Goal: Information Seeking & Learning: Learn about a topic

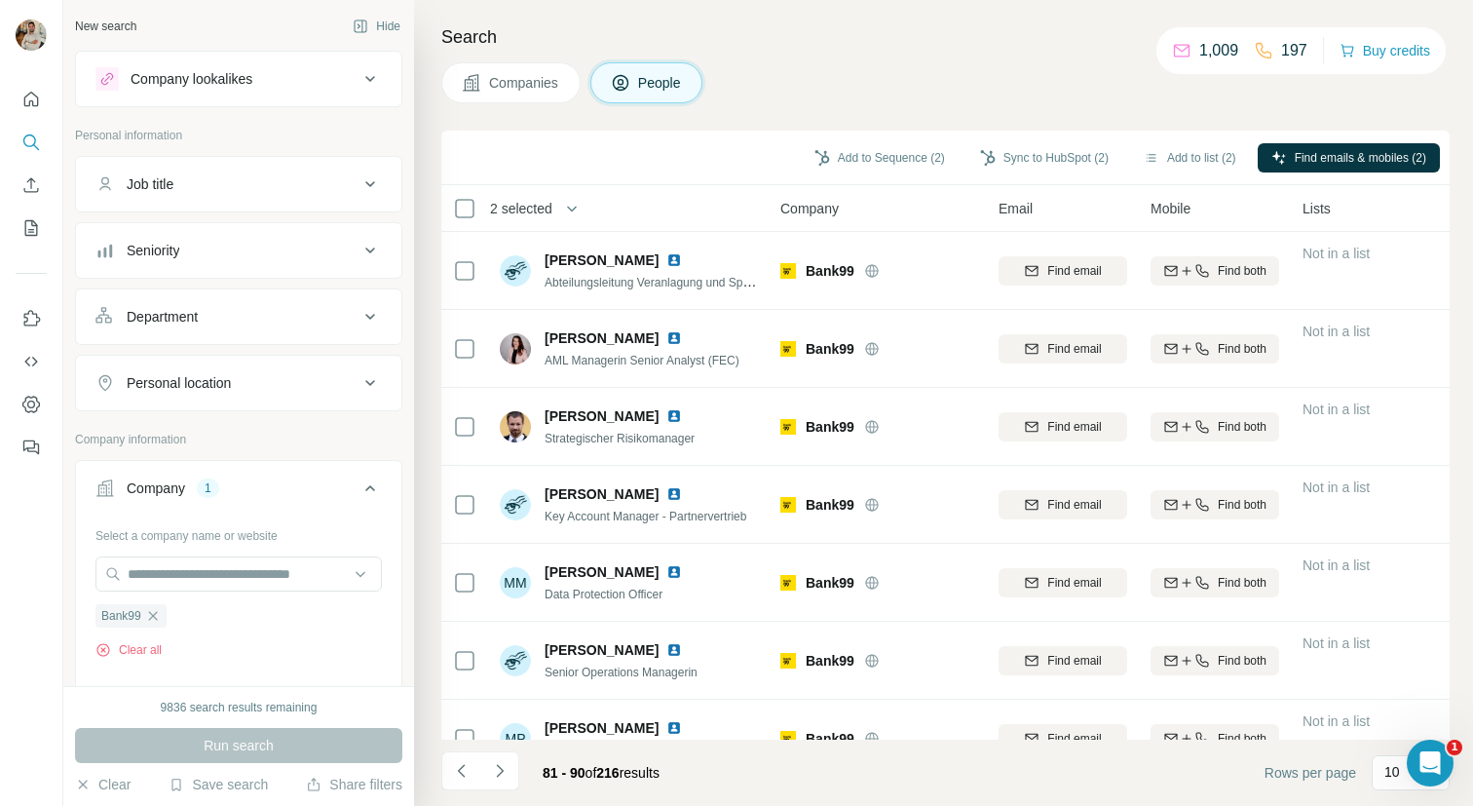
click at [151, 93] on button "Company lookalikes" at bounding box center [238, 79] width 325 height 47
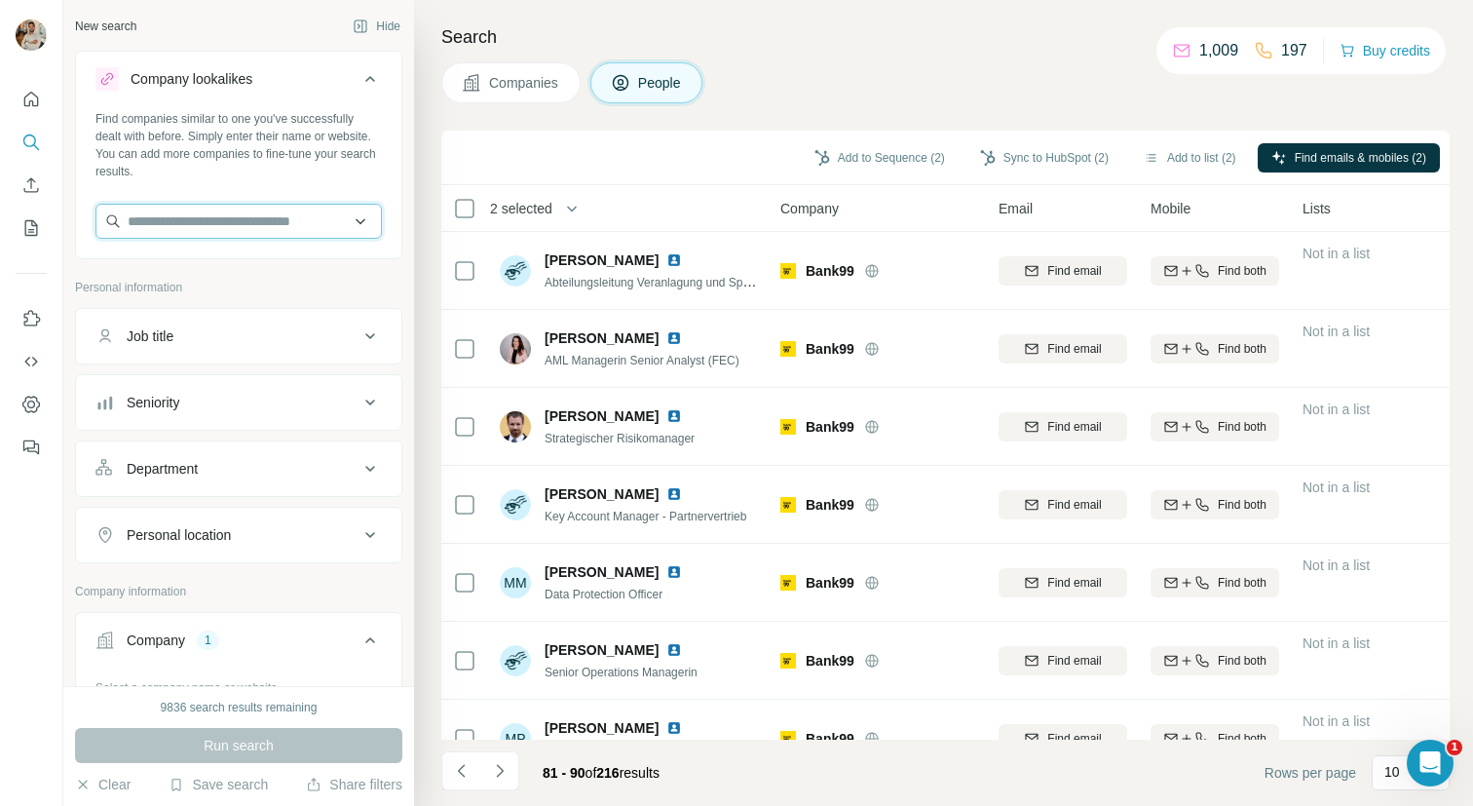
click at [197, 217] on input "text" at bounding box center [238, 221] width 286 height 35
paste input "**********"
type input "*"
paste input "**********"
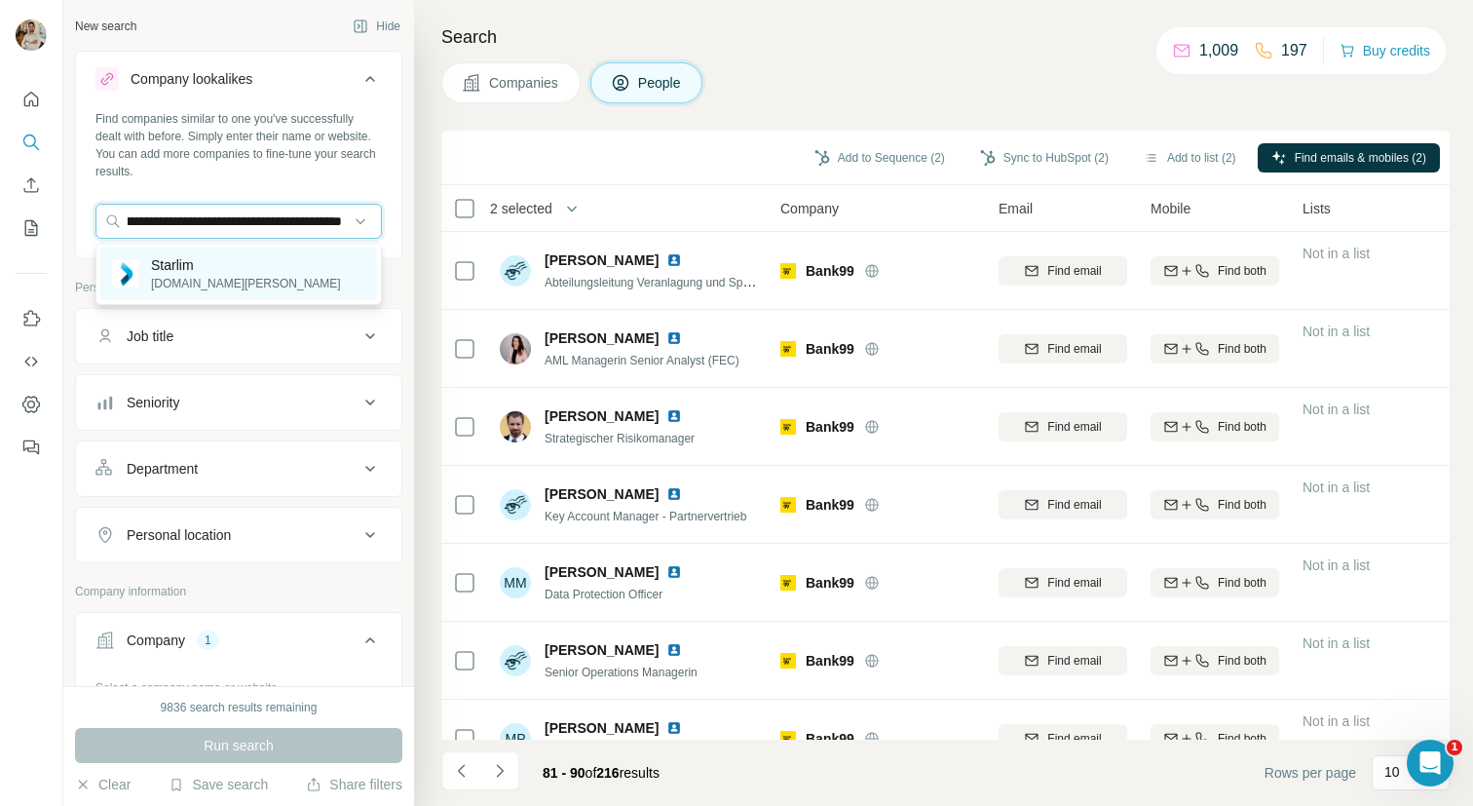
type input "**********"
click at [292, 287] on div "Starlim starlim-sterner.com" at bounding box center [238, 273] width 277 height 53
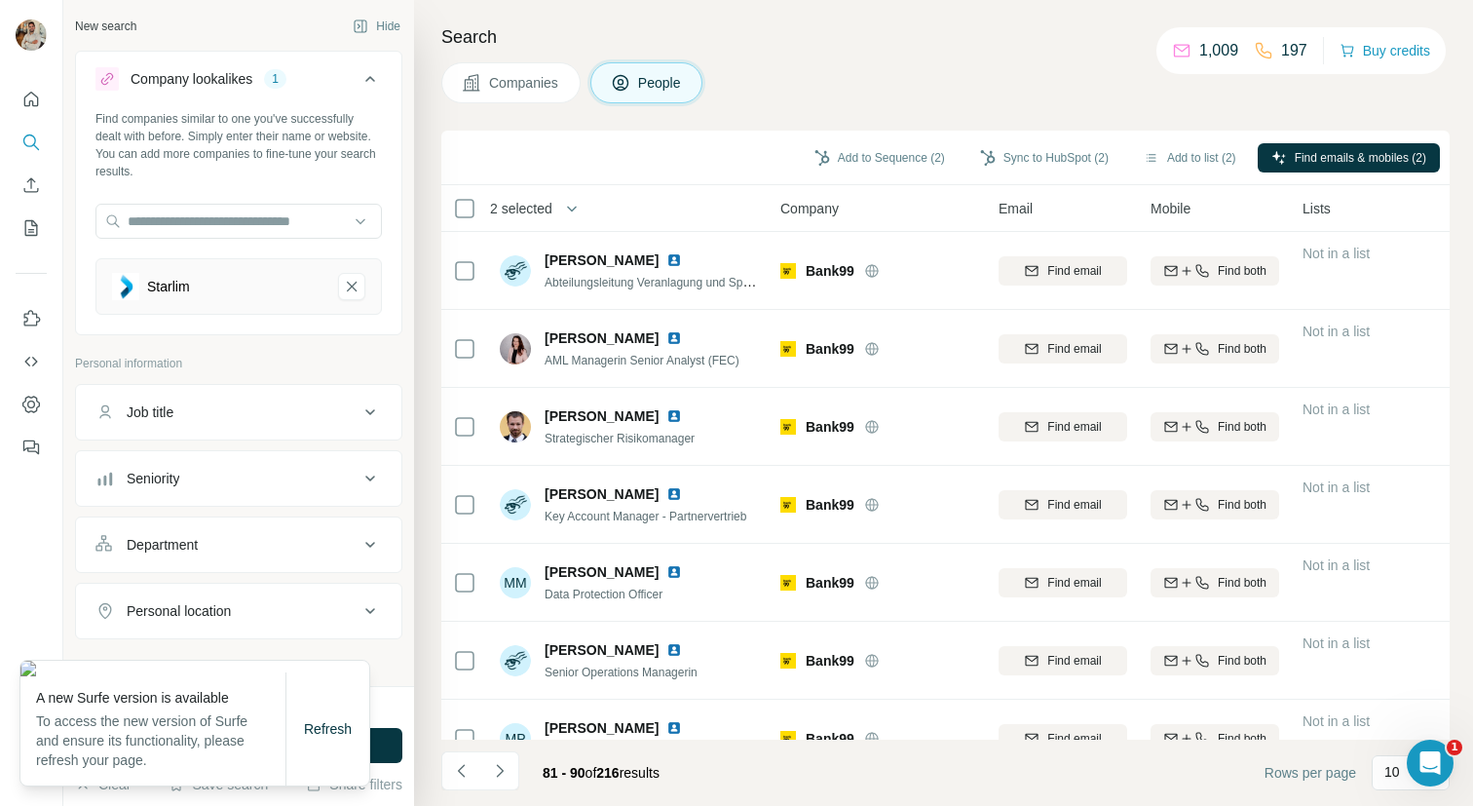
click at [392, 347] on div "Company lookalikes 1 Find companies similar to one you've successfully dealt wi…" at bounding box center [238, 767] width 327 height 1433
click at [384, 744] on button "Run search" at bounding box center [238, 745] width 327 height 35
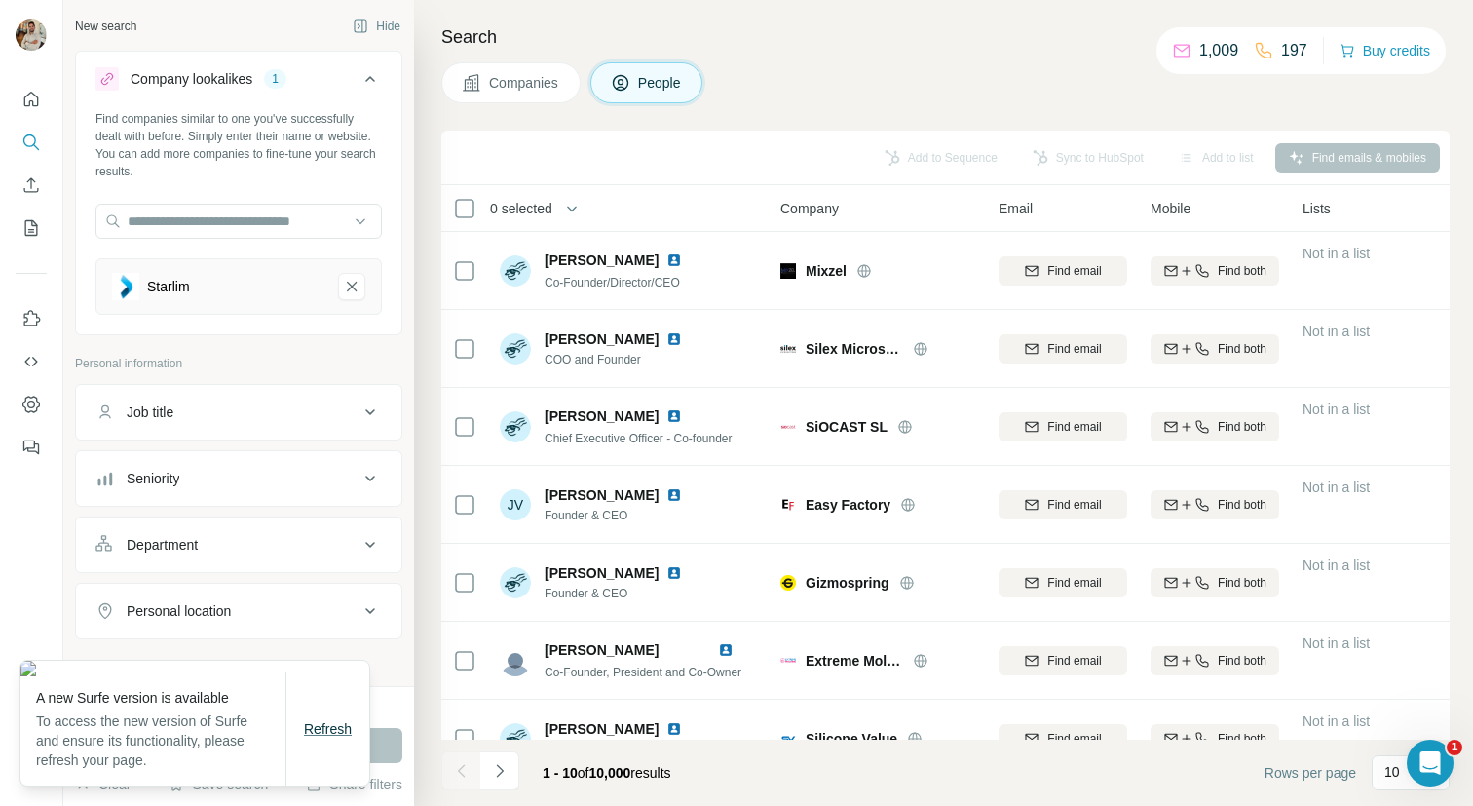
click at [348, 732] on span "Refresh" at bounding box center [328, 729] width 48 height 16
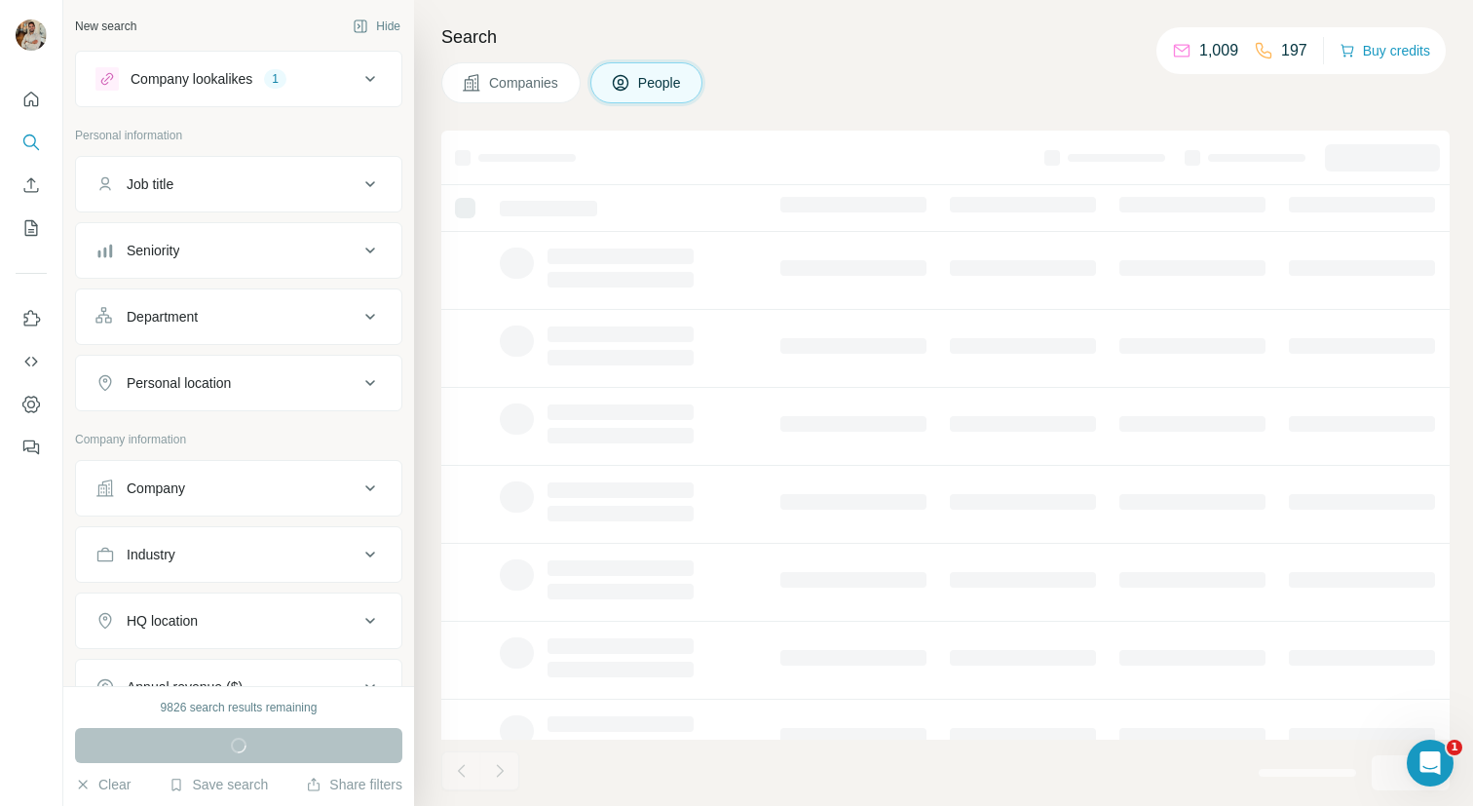
click at [516, 73] on span "Companies" at bounding box center [524, 82] width 71 height 19
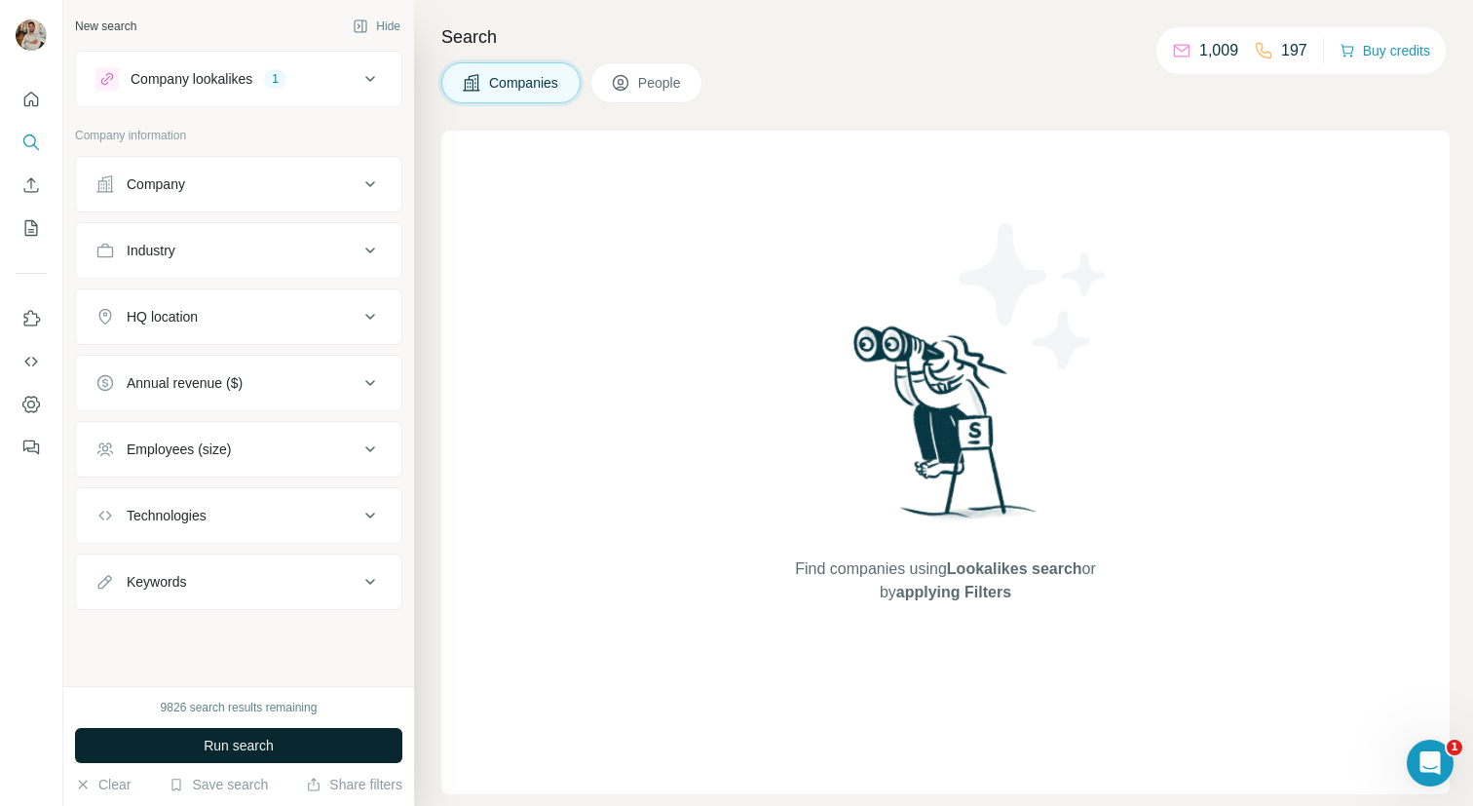
click at [310, 728] on button "Run search" at bounding box center [238, 745] width 327 height 35
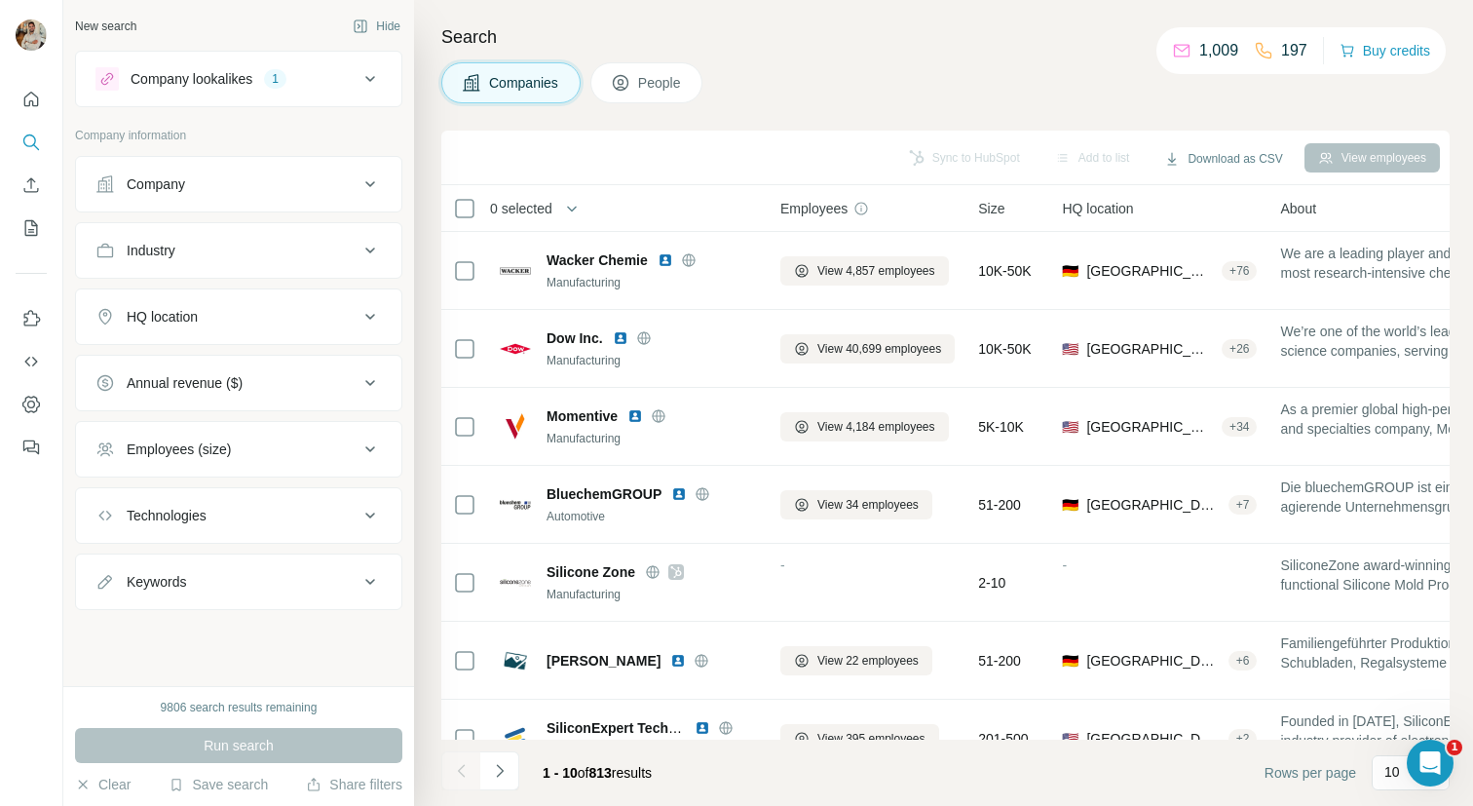
click at [225, 325] on div "HQ location" at bounding box center [226, 316] width 263 height 19
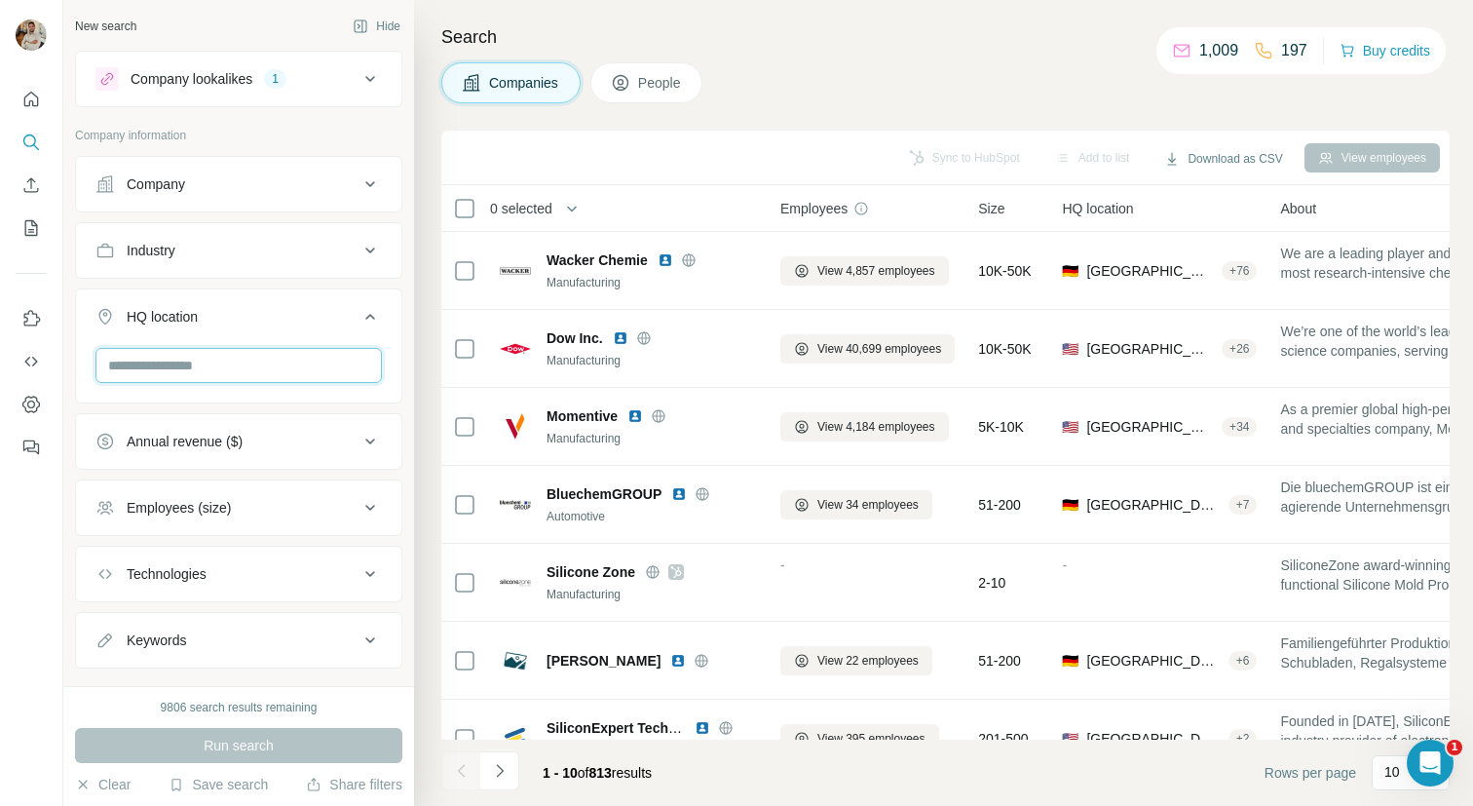
click at [208, 366] on input "text" at bounding box center [238, 365] width 286 height 35
type input "*"
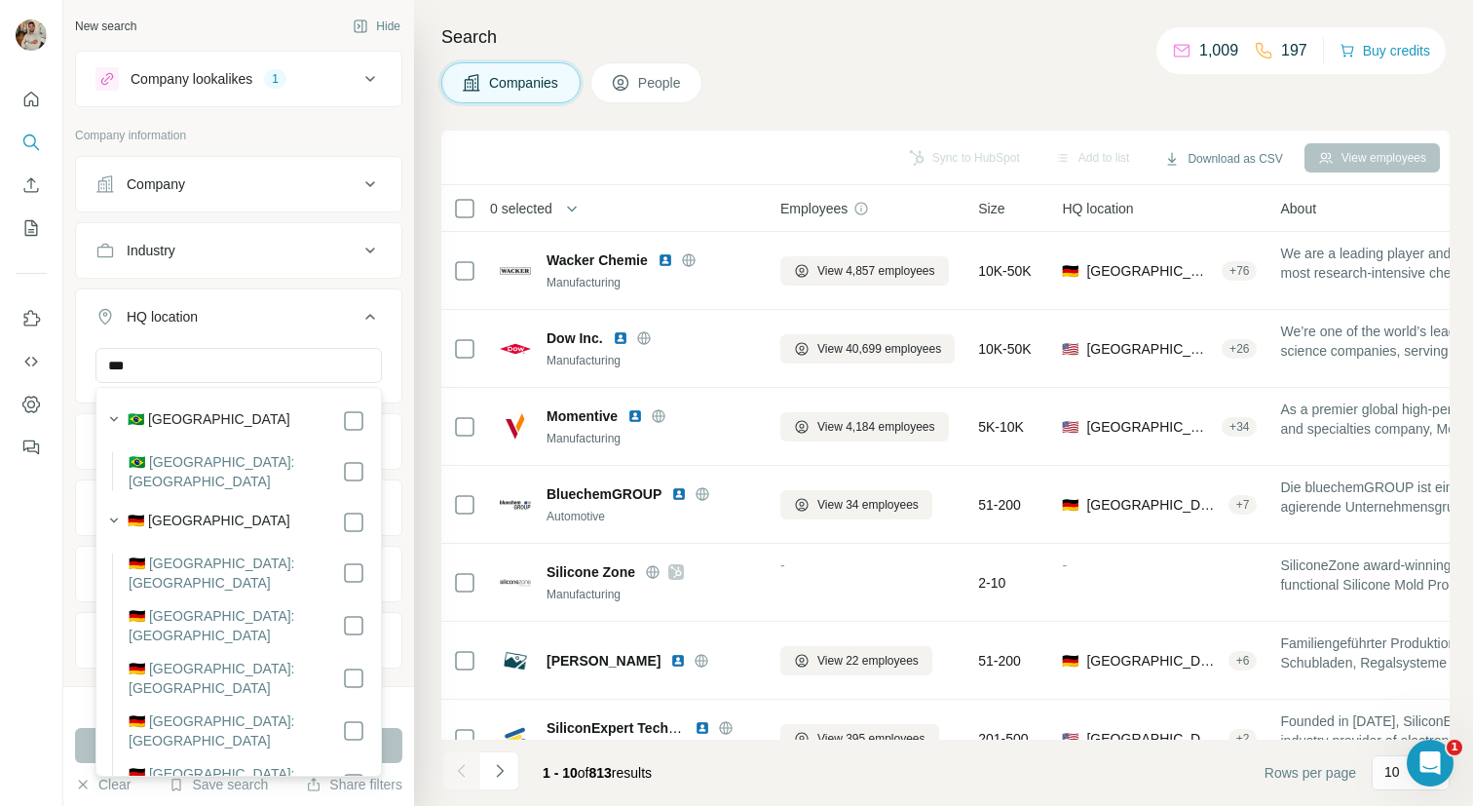
click at [253, 511] on div "🇩🇪 [GEOGRAPHIC_DATA]" at bounding box center [247, 522] width 238 height 23
click at [207, 369] on input "***" at bounding box center [238, 365] width 286 height 35
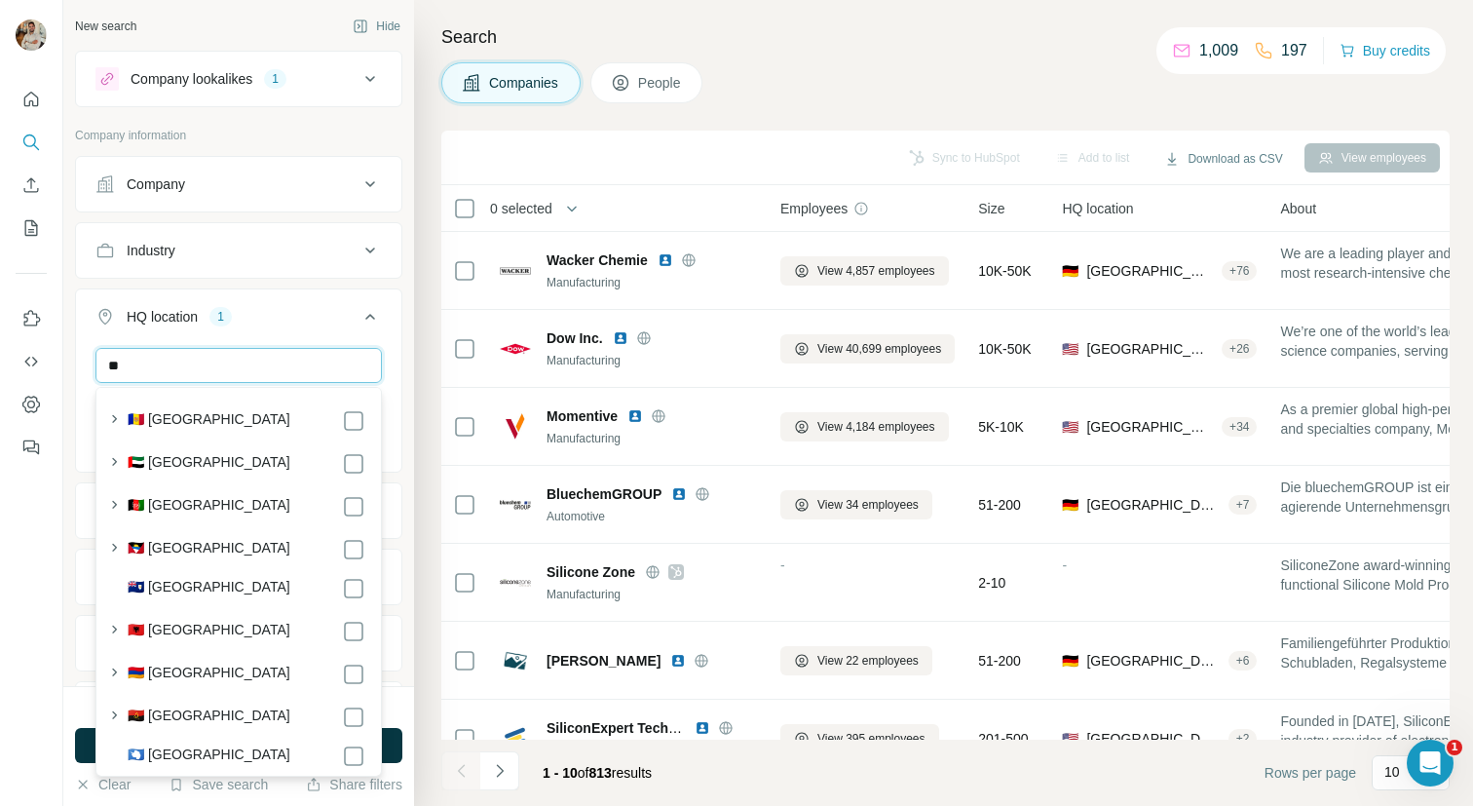
type input "*"
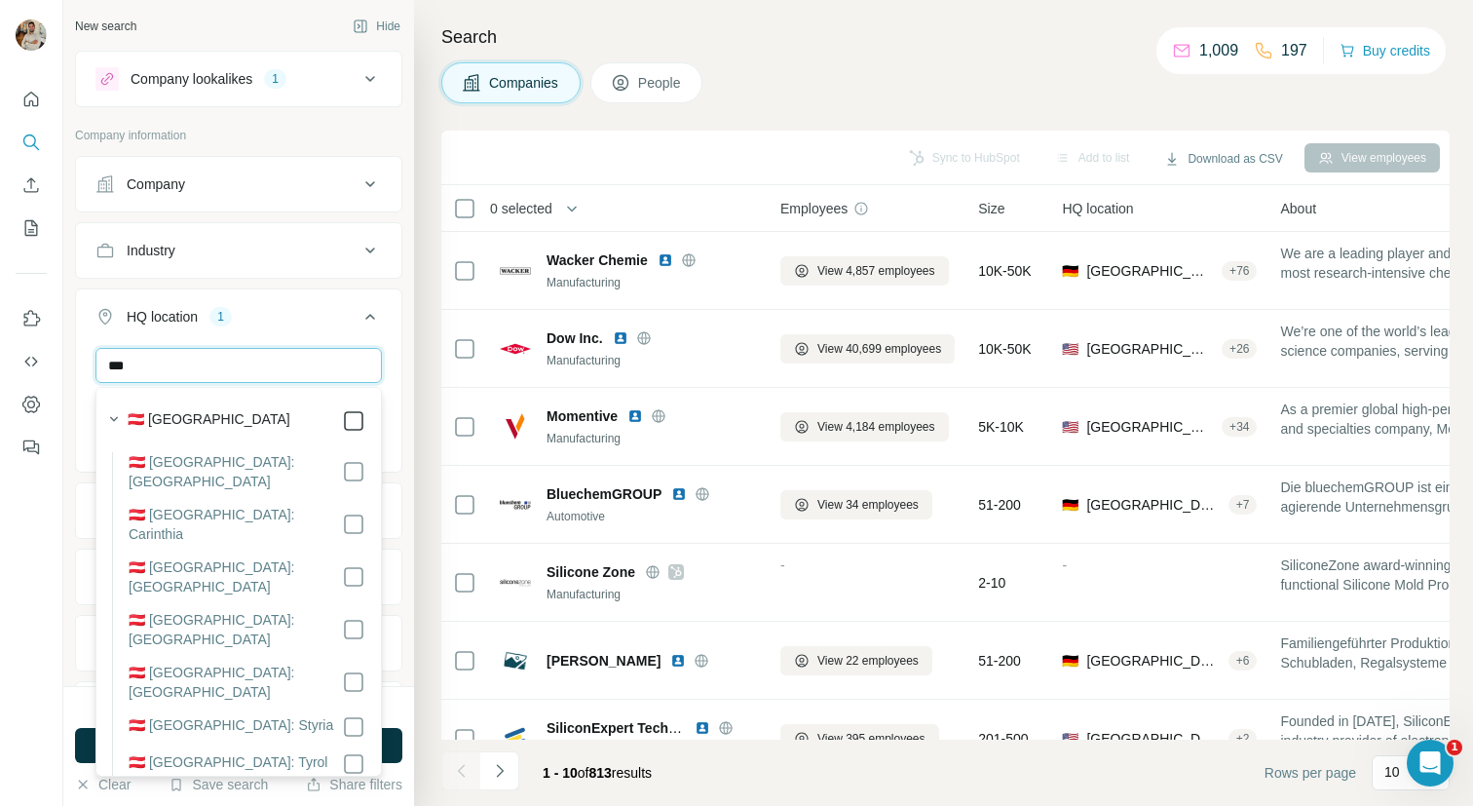
type input "***"
click at [424, 333] on div "Search Companies People Sync to HubSpot Add to list Download as CSV View employ…" at bounding box center [943, 403] width 1059 height 806
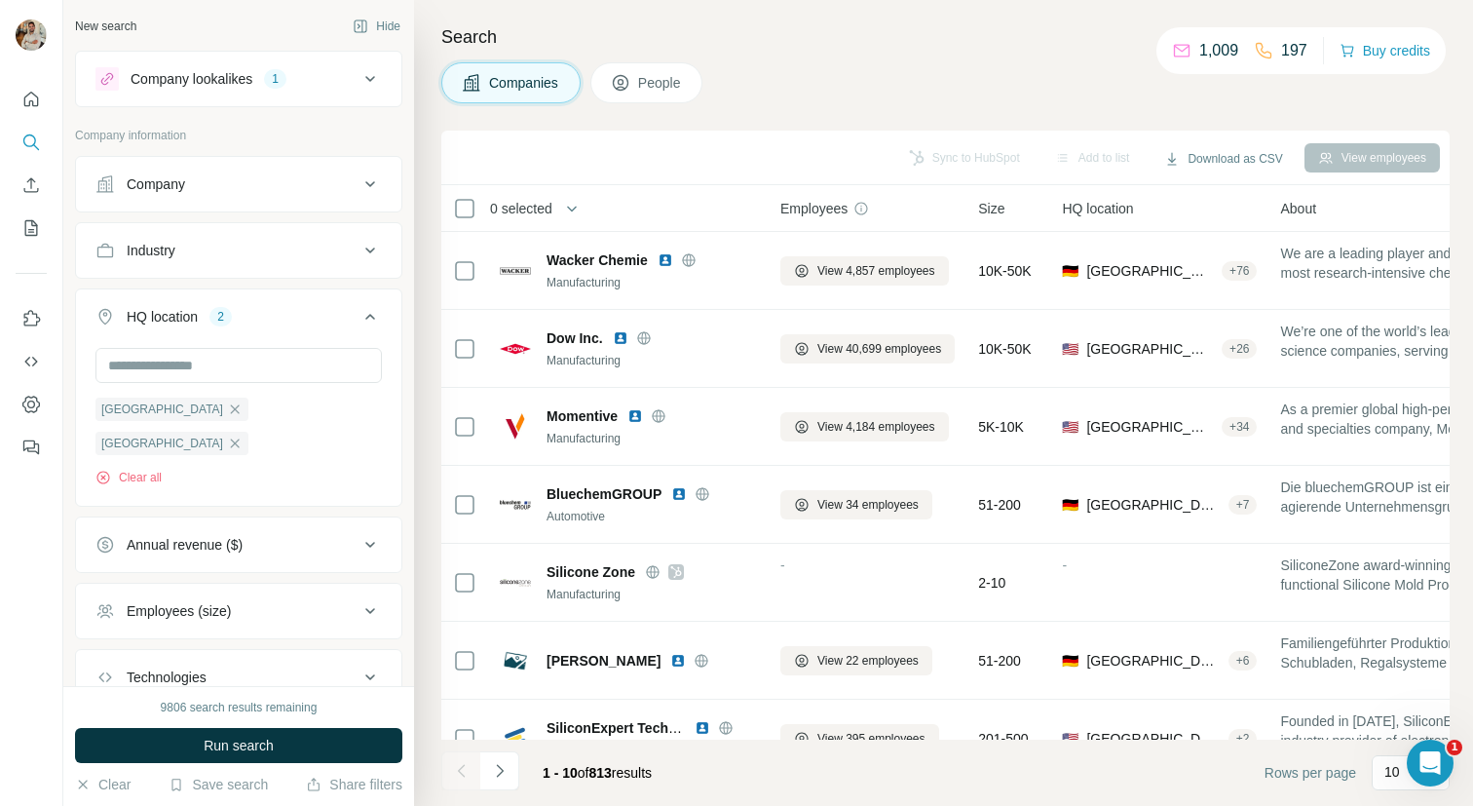
click at [320, 587] on button "Employees (size)" at bounding box center [238, 610] width 325 height 47
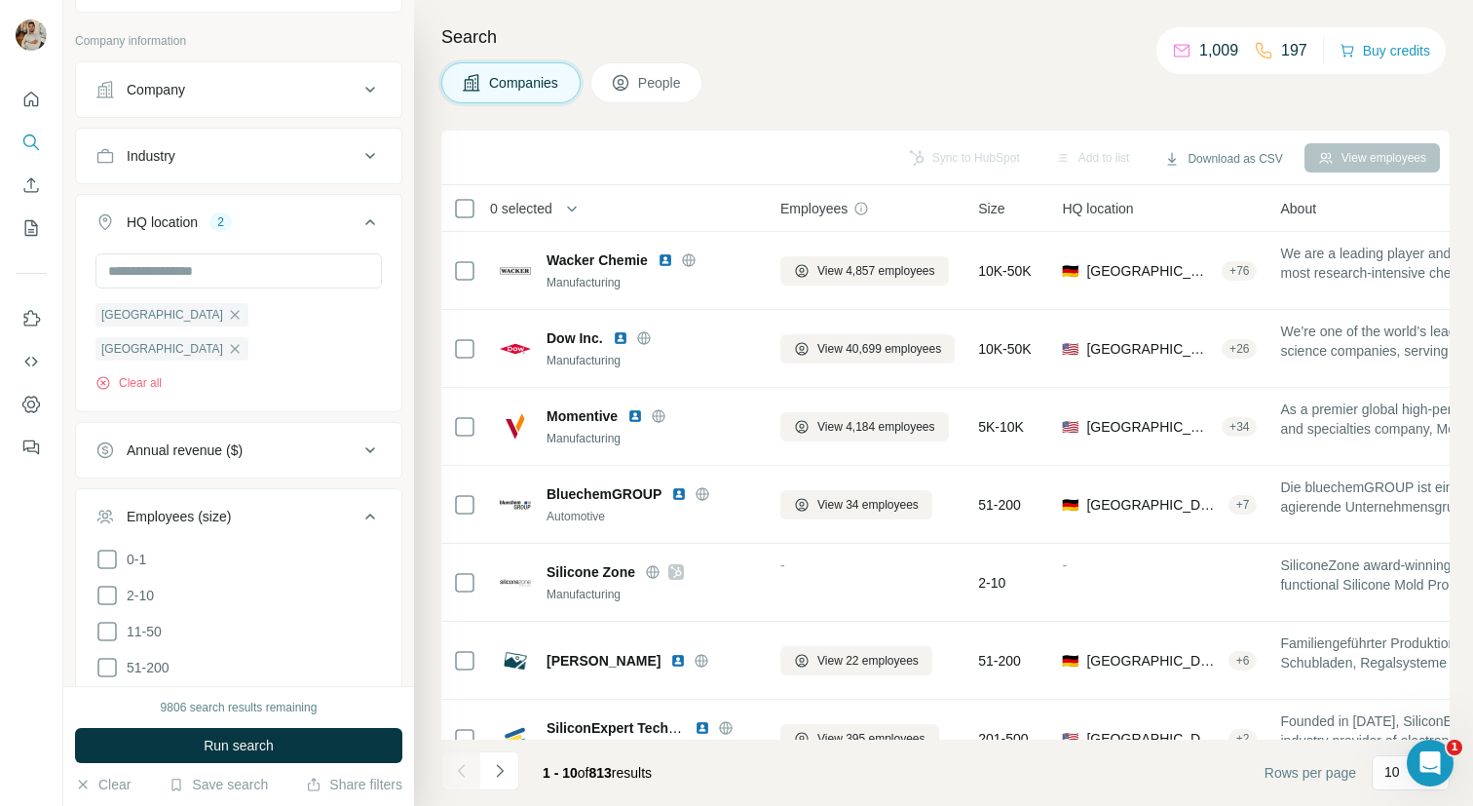
scroll to position [97, 0]
click at [269, 755] on button "Run search" at bounding box center [238, 745] width 327 height 35
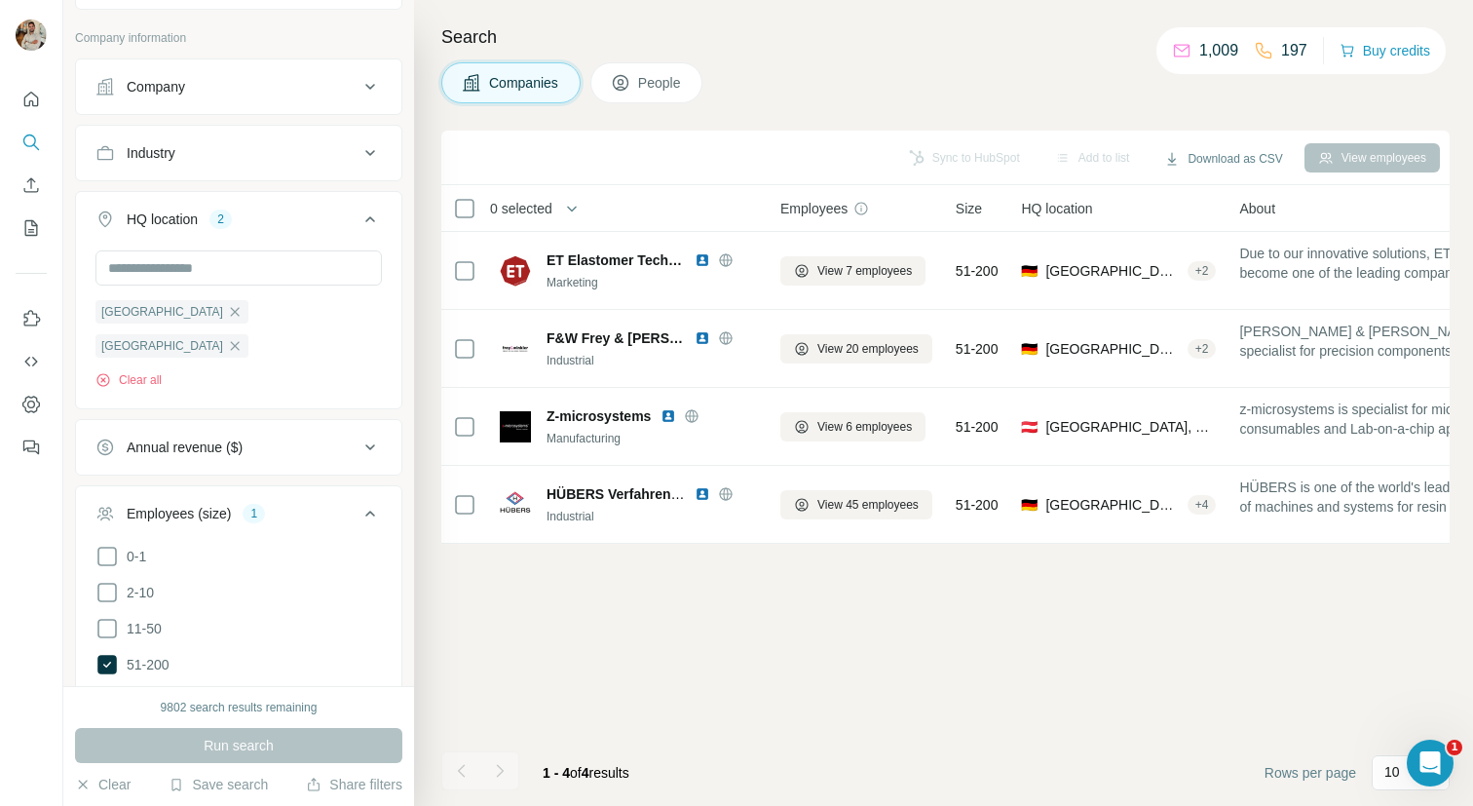
click at [917, 103] on div "Search Companies People Sync to HubSpot Add to list Download as CSV View employ…" at bounding box center [943, 403] width 1059 height 806
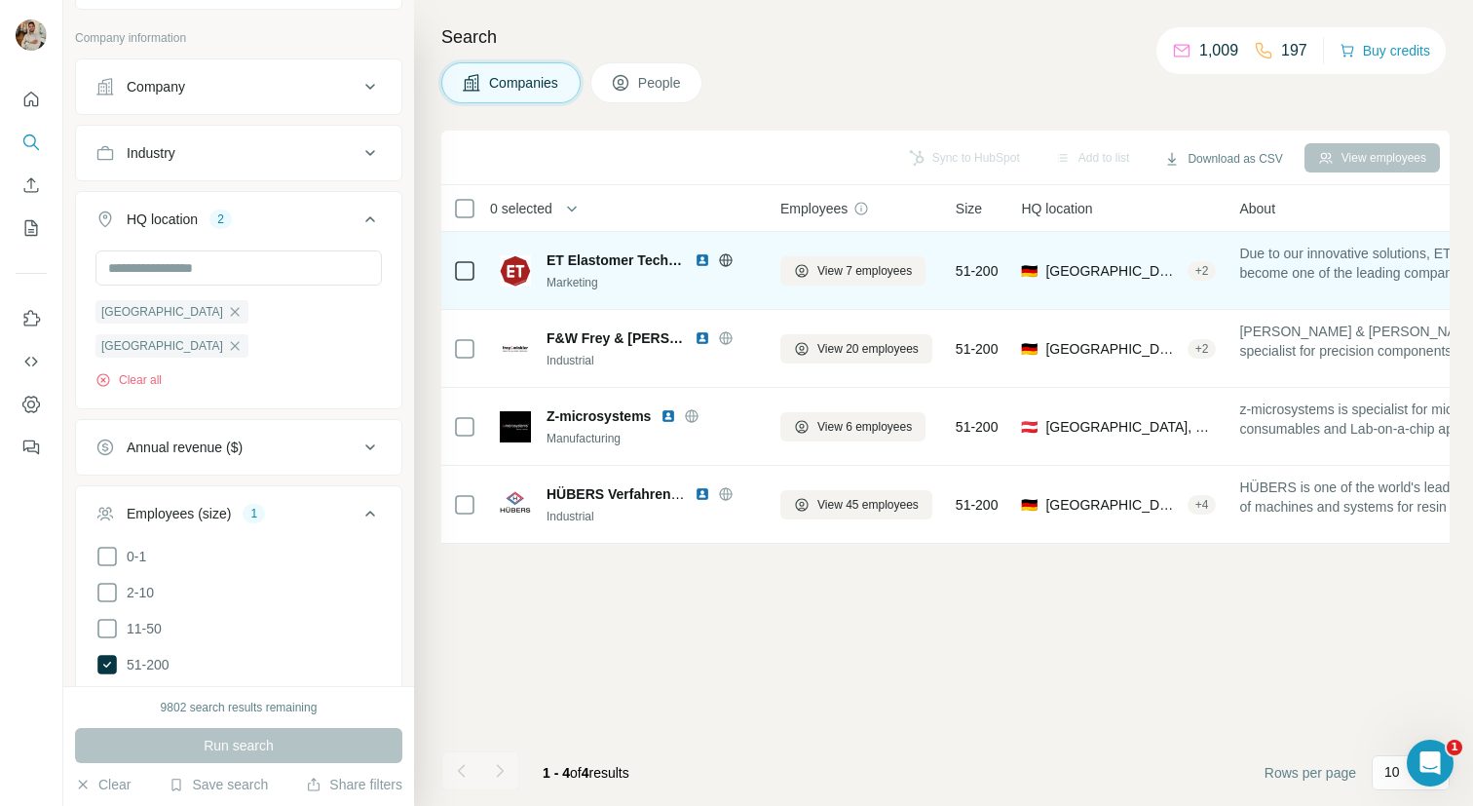
click at [700, 260] on img at bounding box center [703, 260] width 16 height 16
click at [720, 261] on icon at bounding box center [725, 259] width 13 height 13
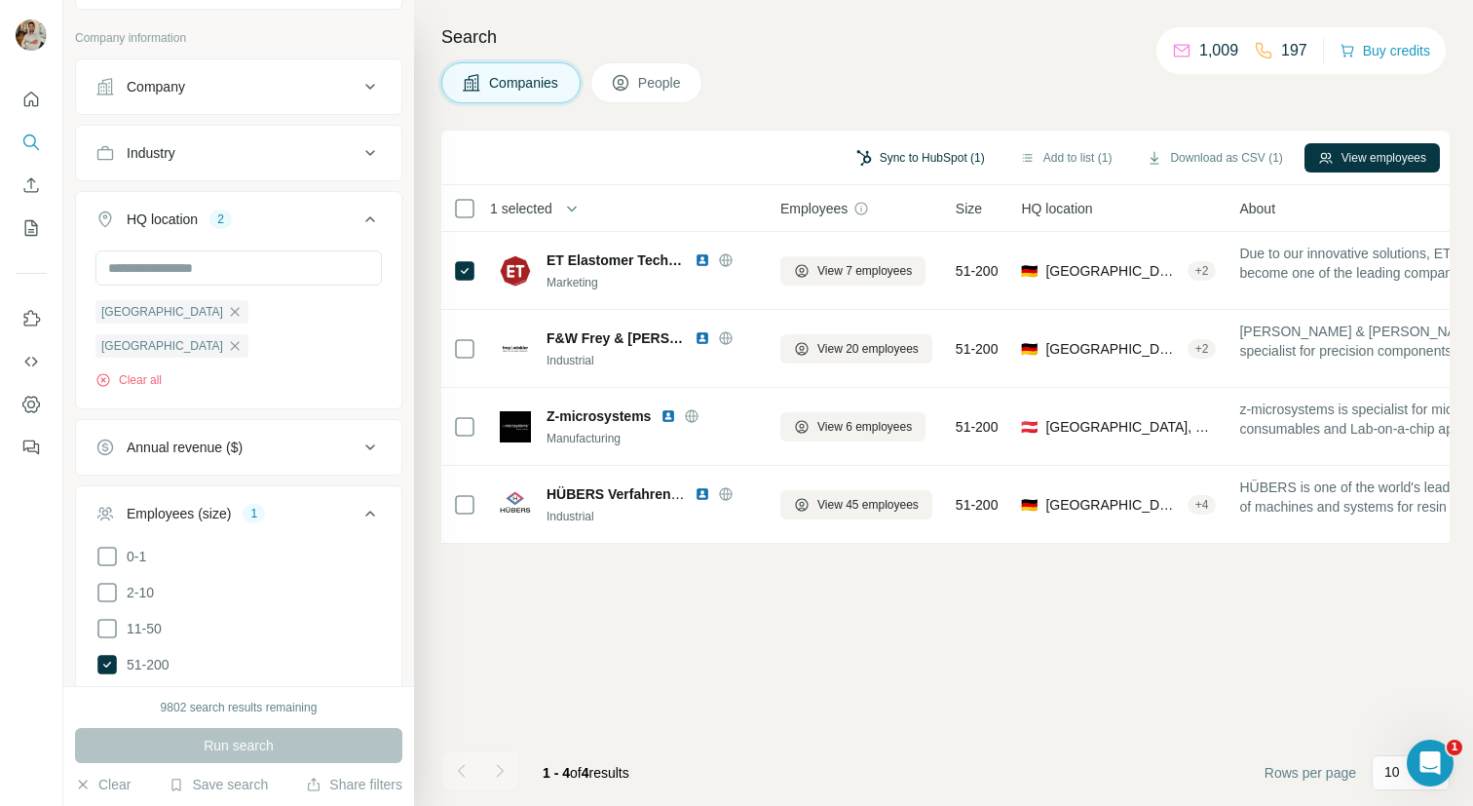
click at [885, 157] on button "Sync to HubSpot (1)" at bounding box center [921, 157] width 156 height 29
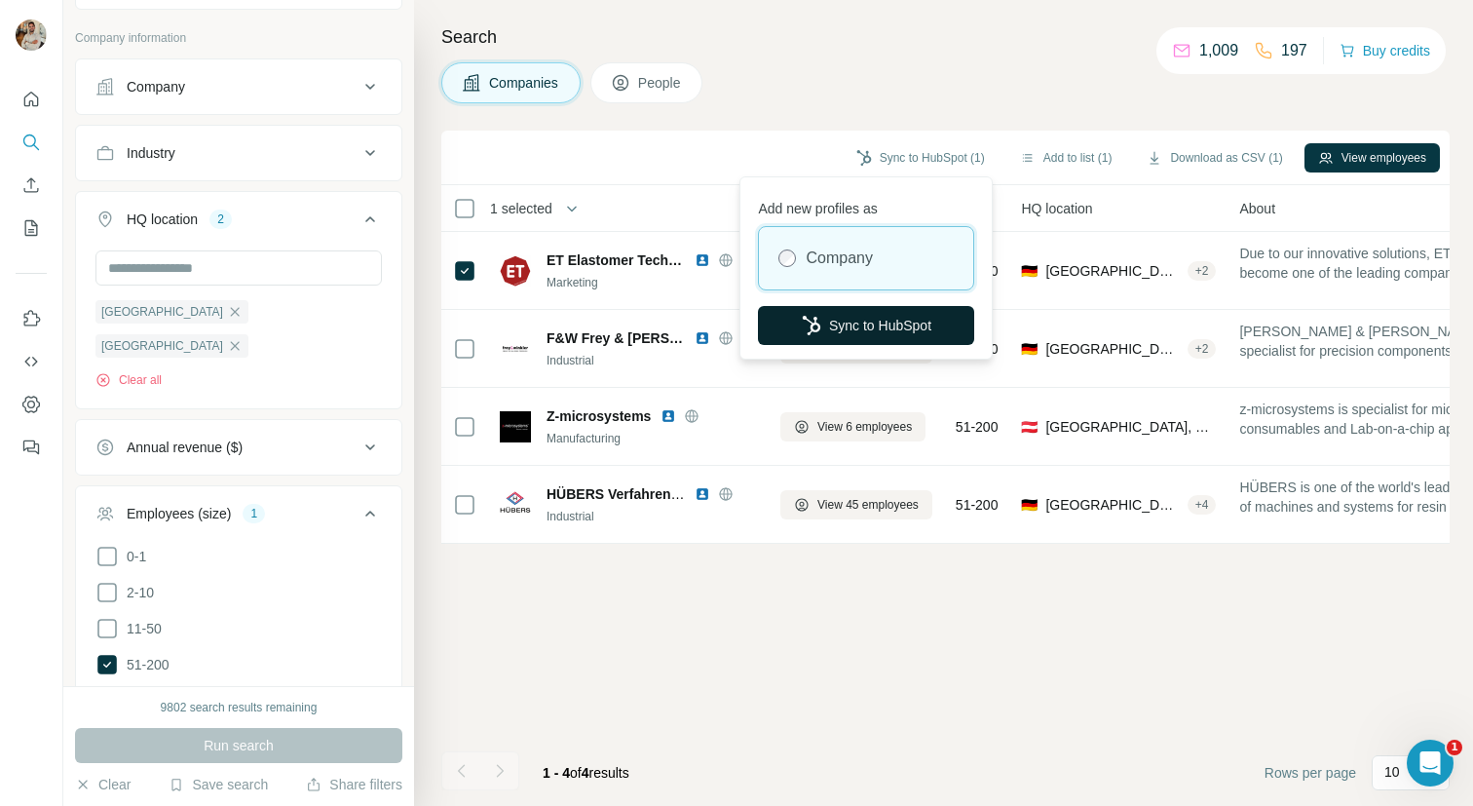
click at [867, 318] on button "Sync to HubSpot" at bounding box center [866, 325] width 216 height 39
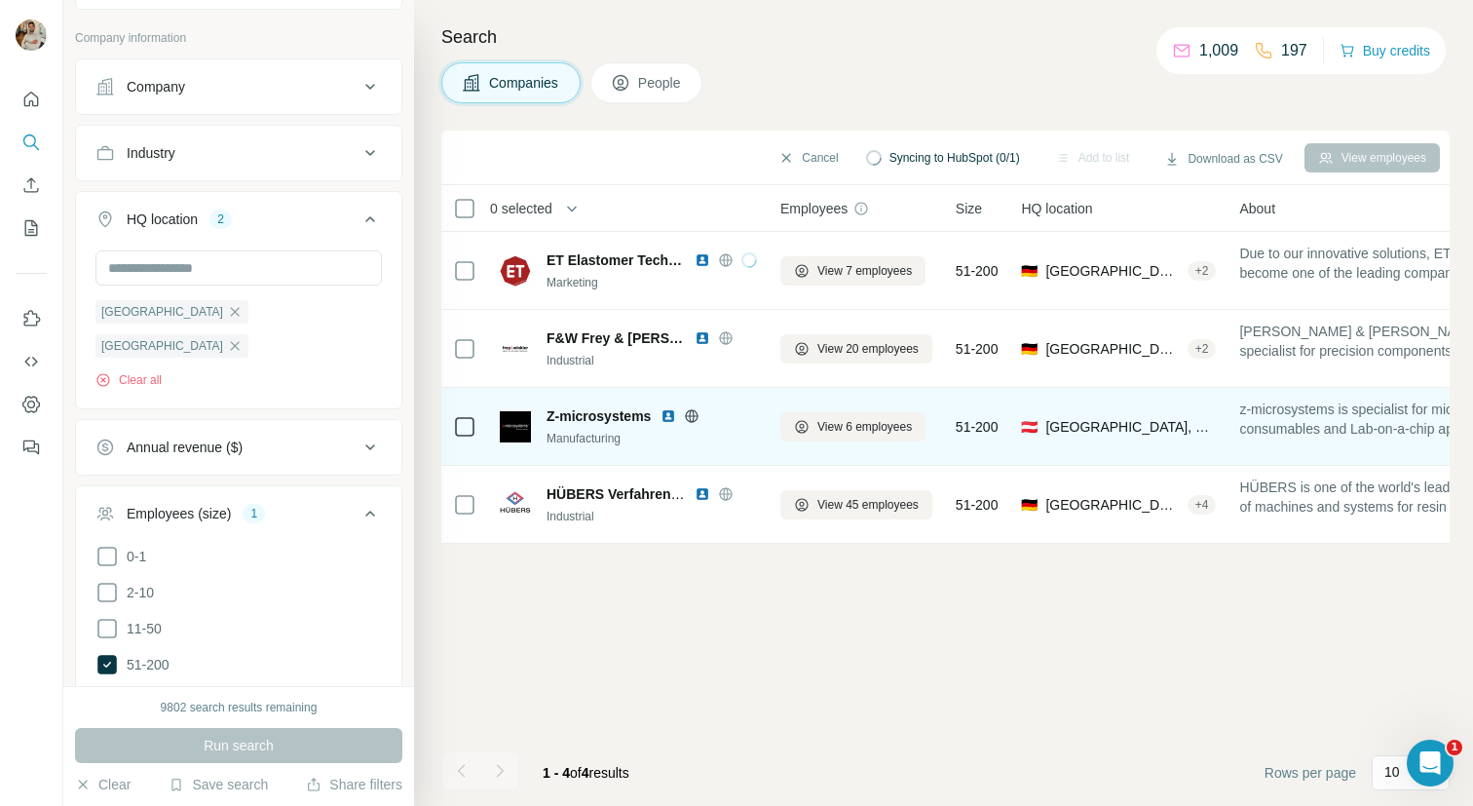
click at [692, 415] on icon at bounding box center [692, 415] width 13 height 1
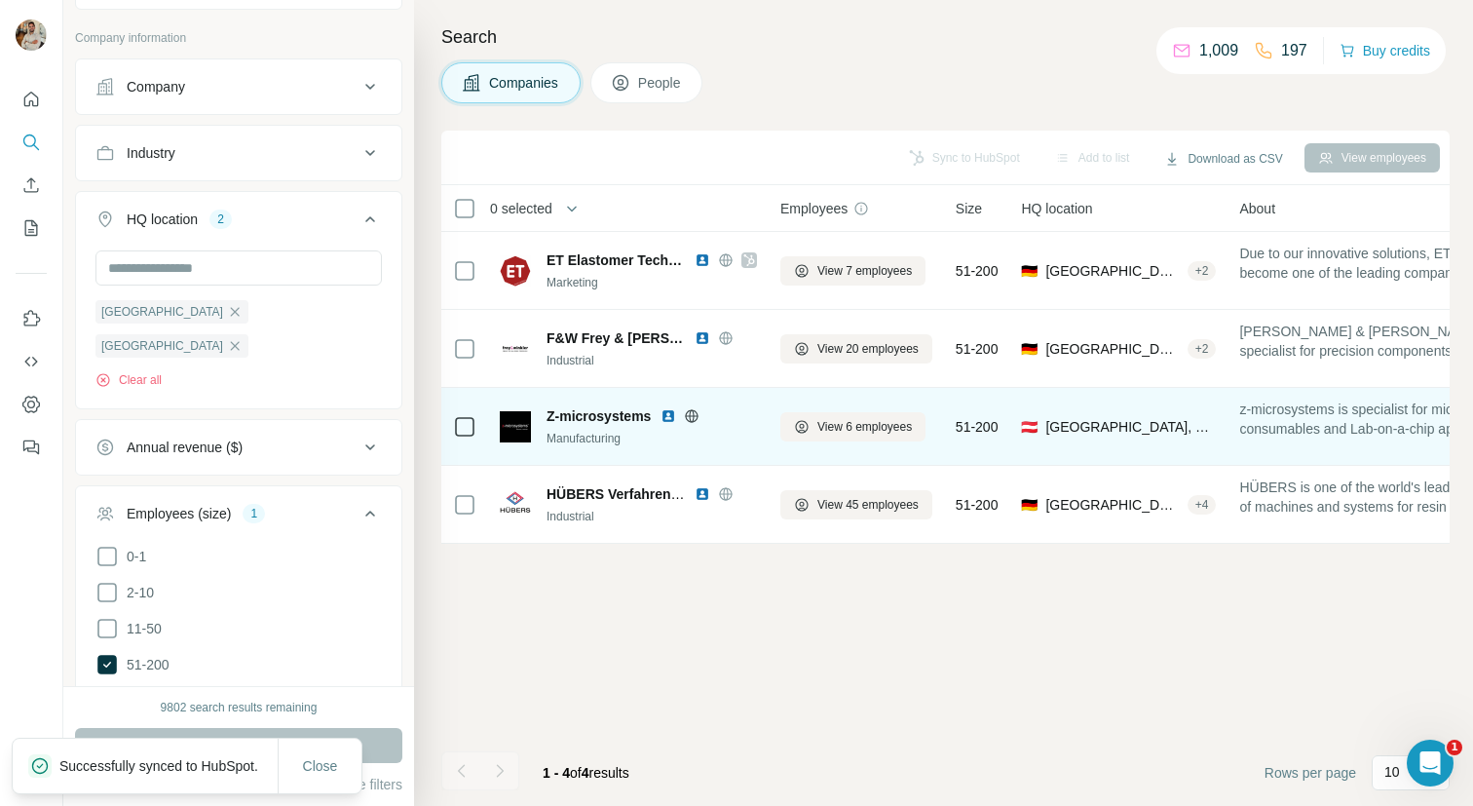
click at [699, 422] on icon at bounding box center [692, 416] width 16 height 16
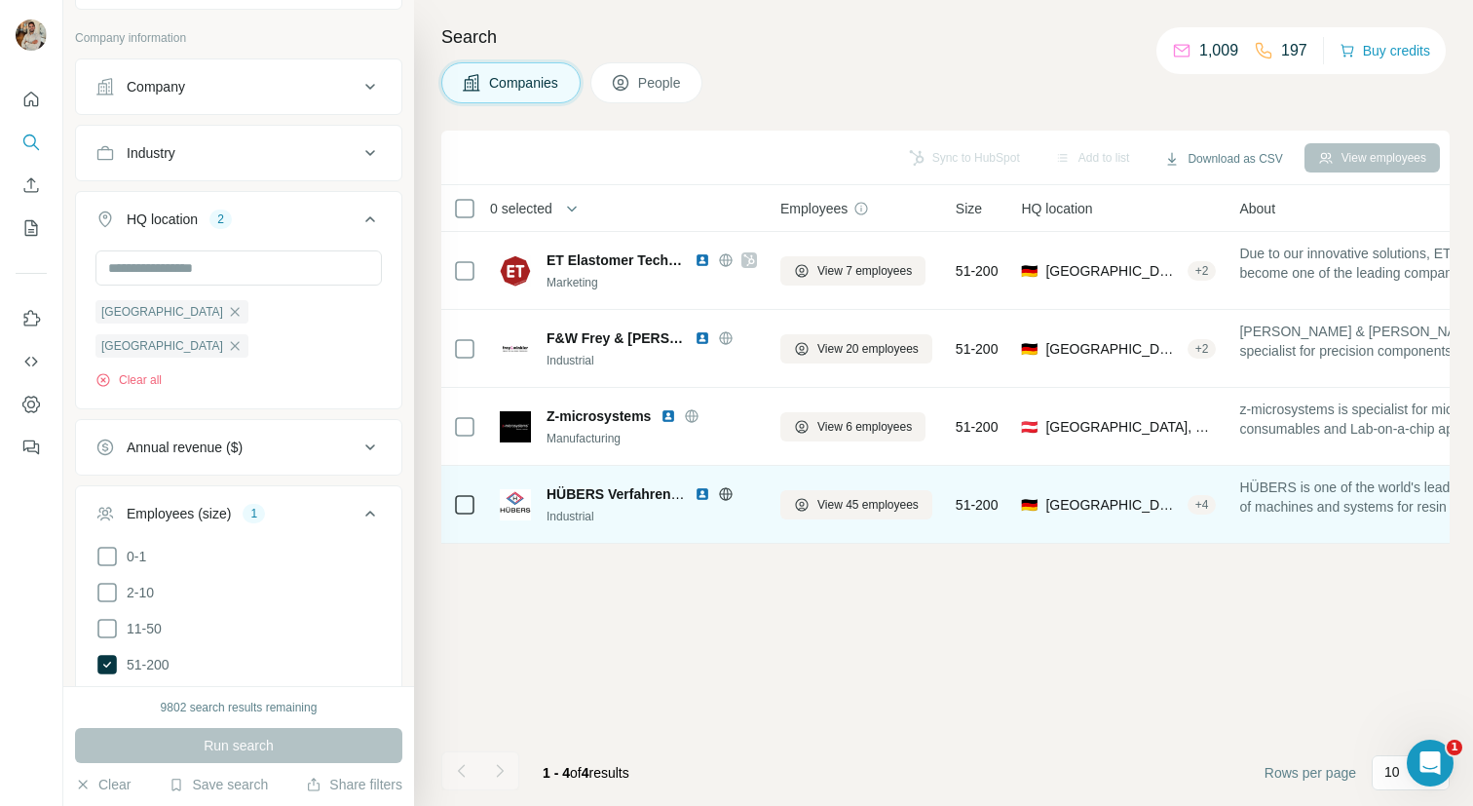
click at [727, 495] on icon at bounding box center [725, 493] width 5 height 13
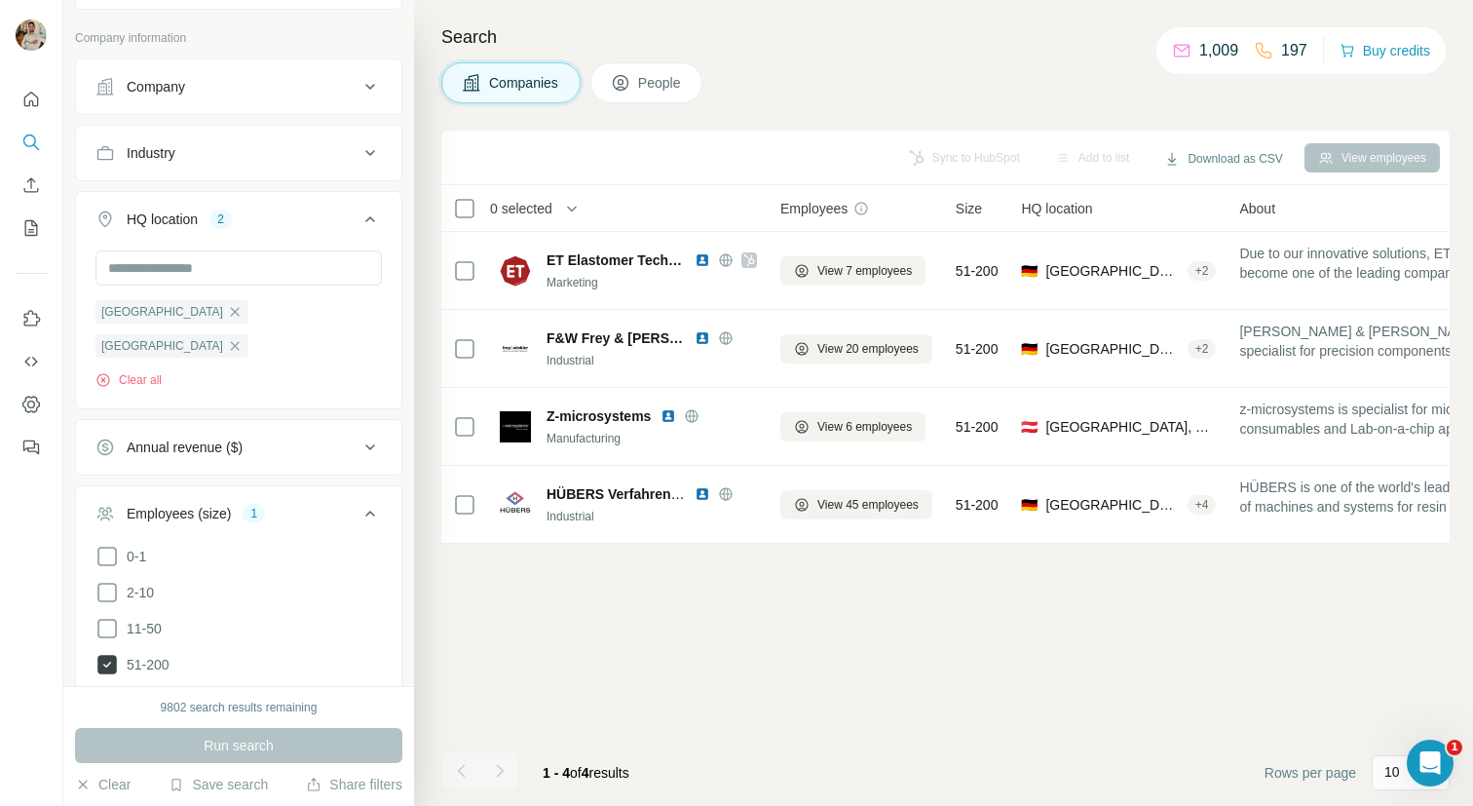
click at [109, 655] on icon at bounding box center [106, 664] width 19 height 19
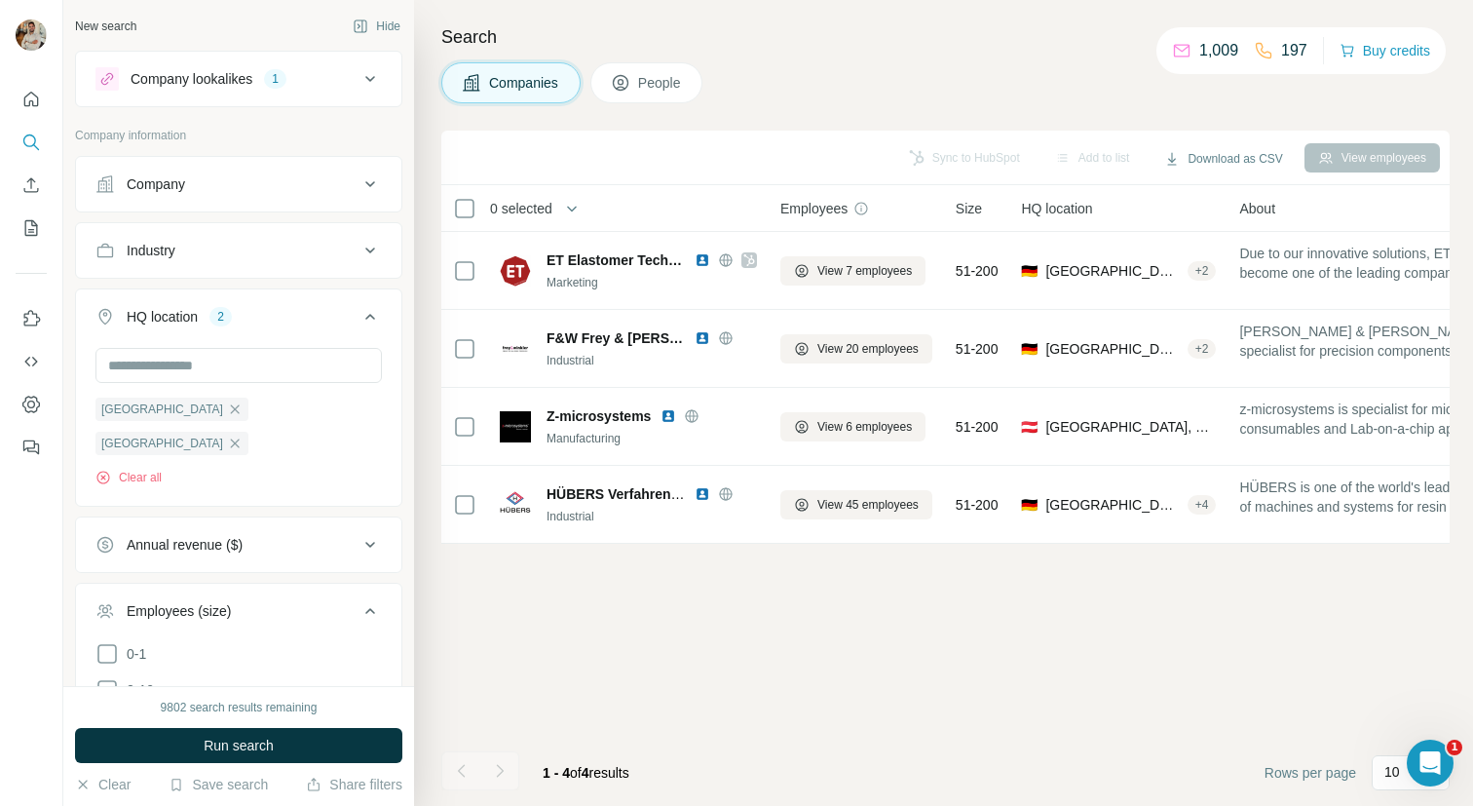
click at [252, 87] on div "Company lookalikes" at bounding box center [192, 78] width 122 height 19
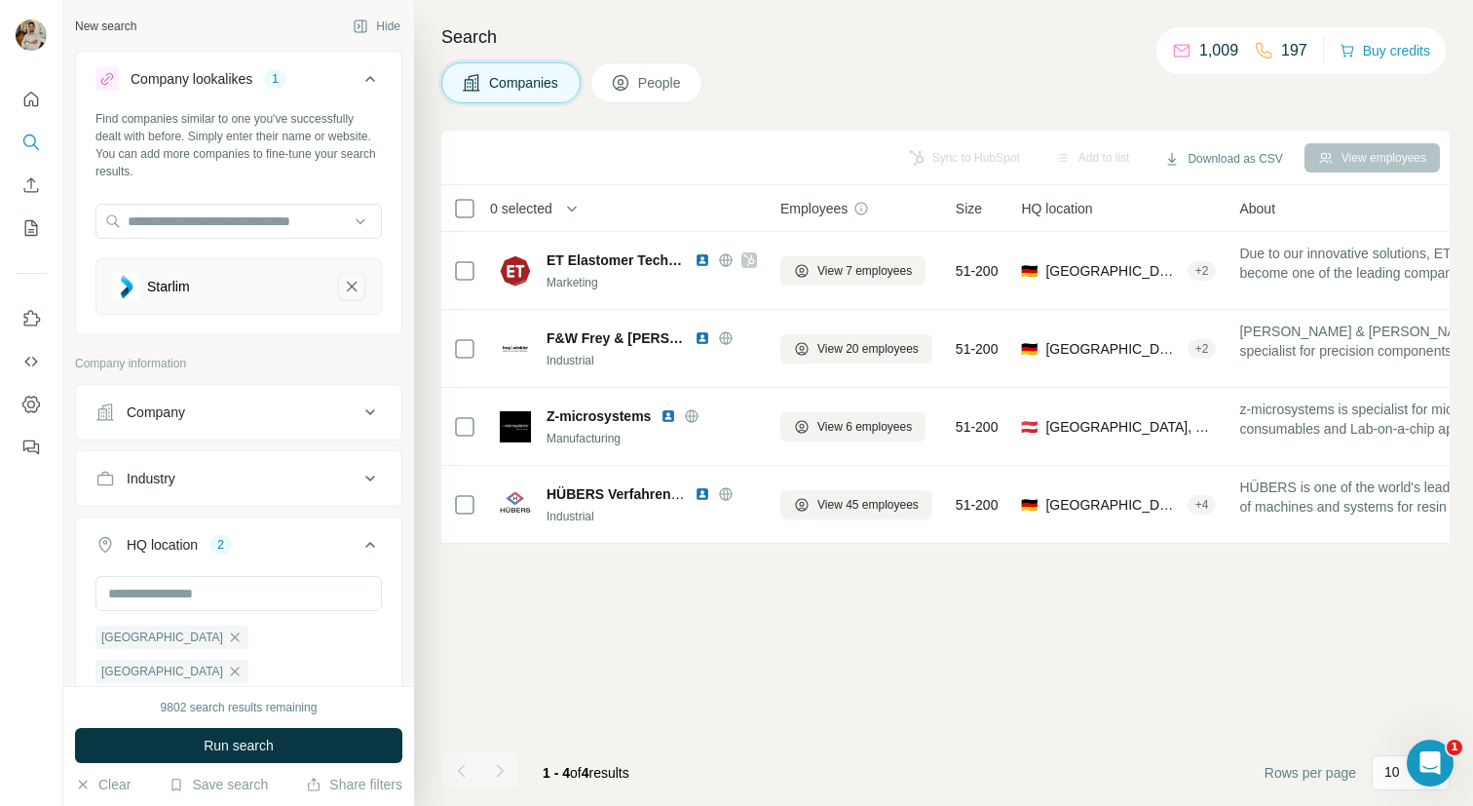
click at [356, 289] on icon "Starlim-remove-button" at bounding box center [352, 287] width 10 height 10
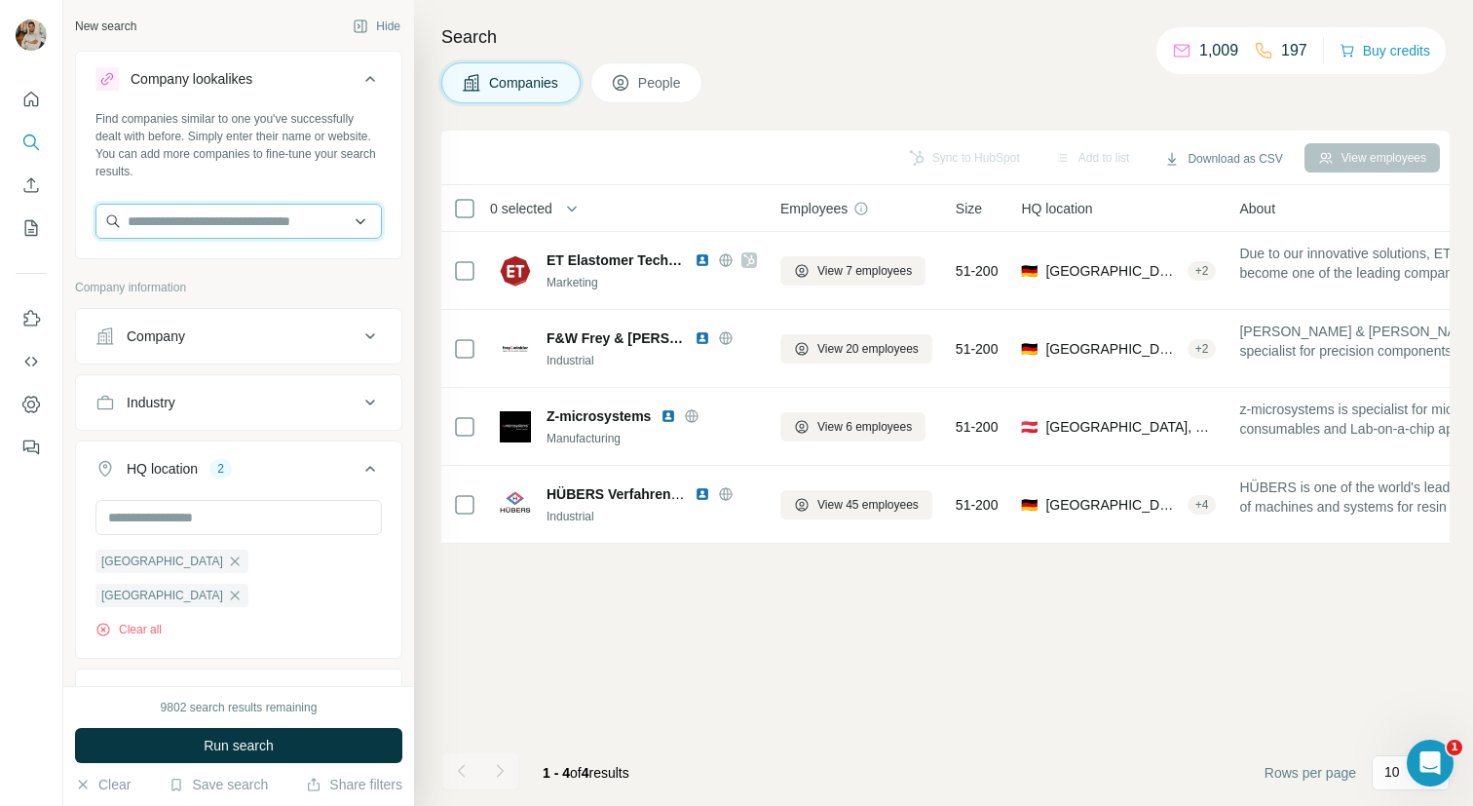
click at [239, 233] on input "text" at bounding box center [238, 221] width 286 height 35
paste input "**********"
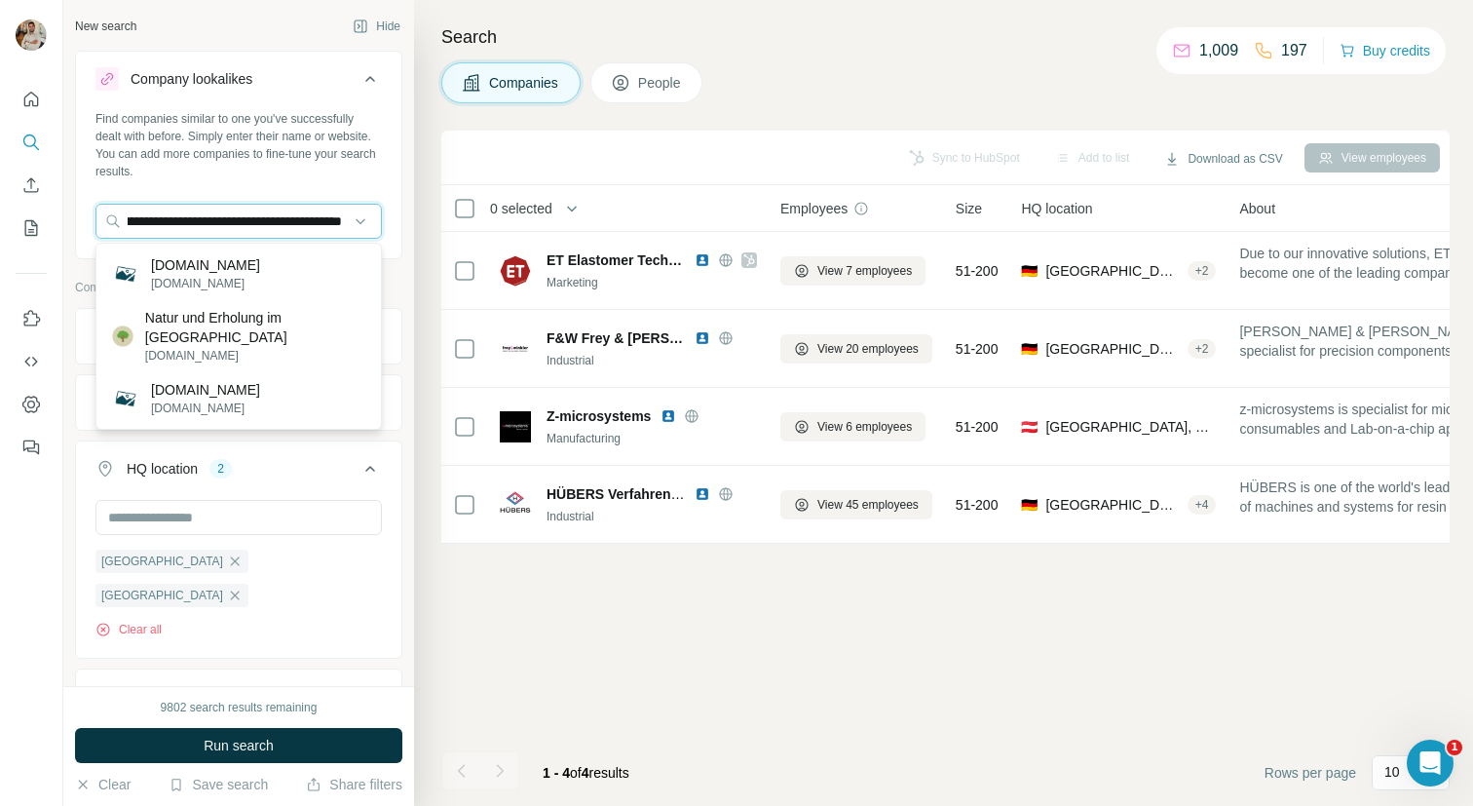
type input "**********"
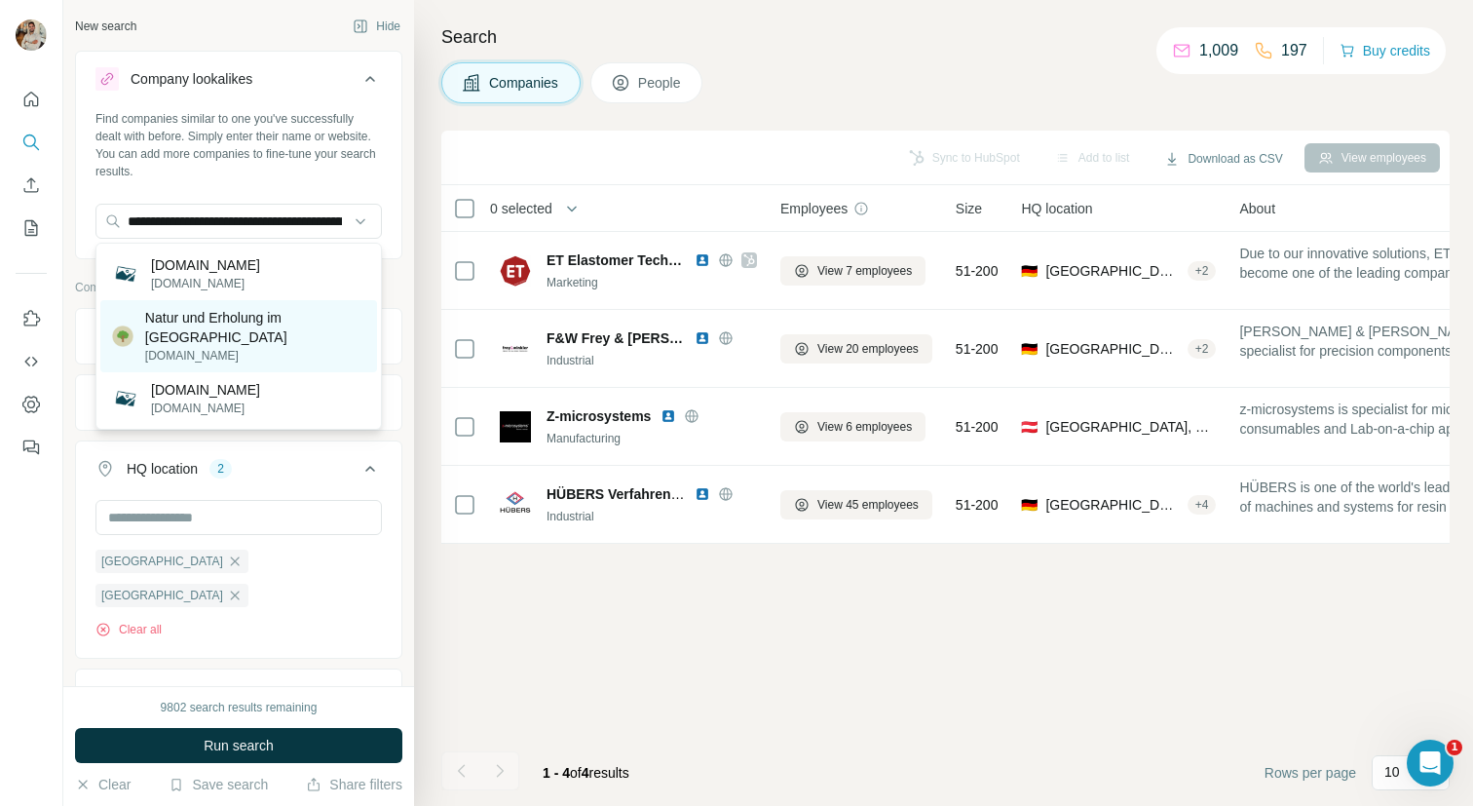
click at [307, 318] on p "Natur und Erholung im [GEOGRAPHIC_DATA]" at bounding box center [255, 327] width 220 height 39
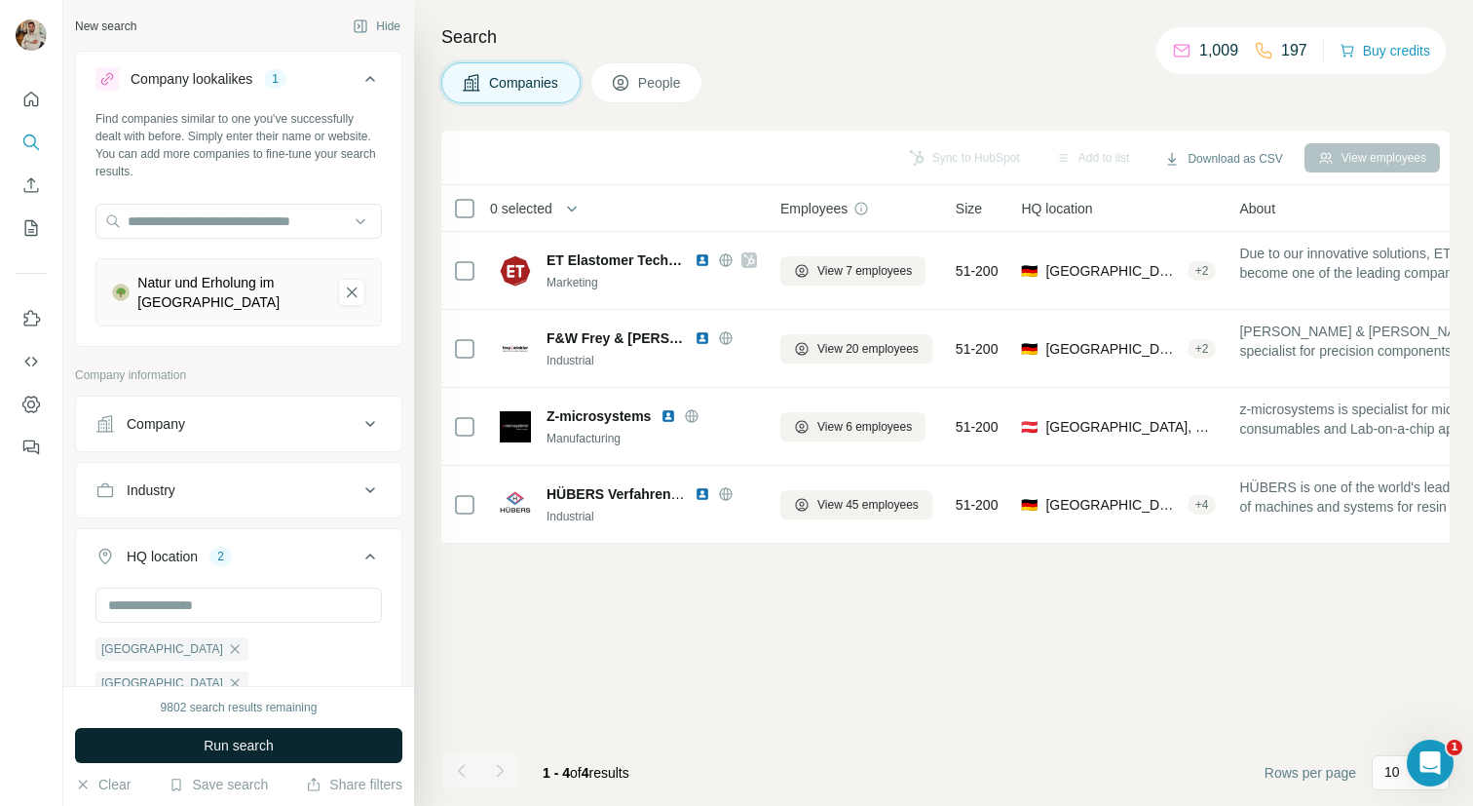
click at [321, 751] on button "Run search" at bounding box center [238, 745] width 327 height 35
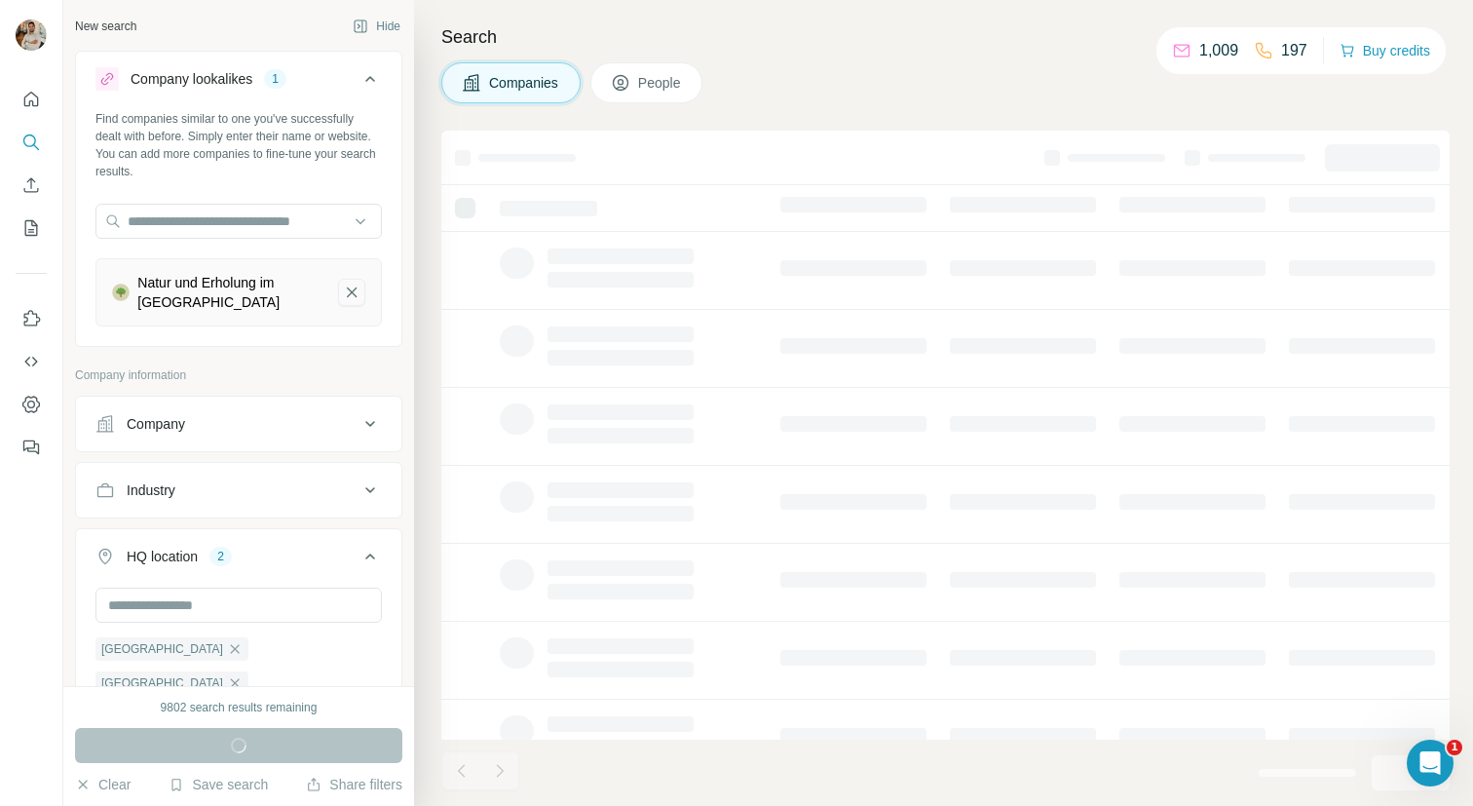
click at [359, 288] on icon "Natur und Erholung im Sachsenwald-remove-button" at bounding box center [352, 292] width 18 height 19
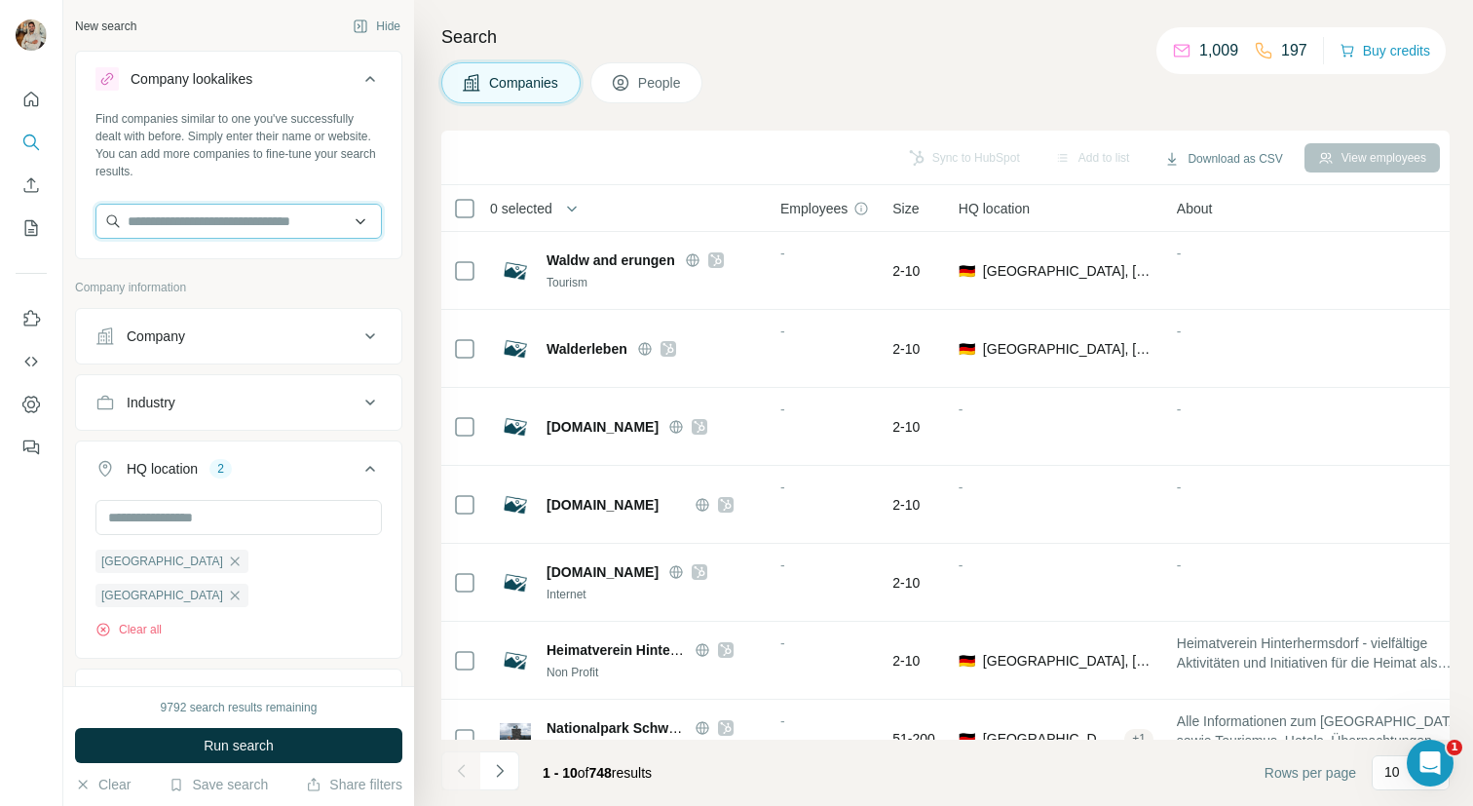
click at [246, 229] on input "text" at bounding box center [238, 221] width 286 height 35
paste input "**********"
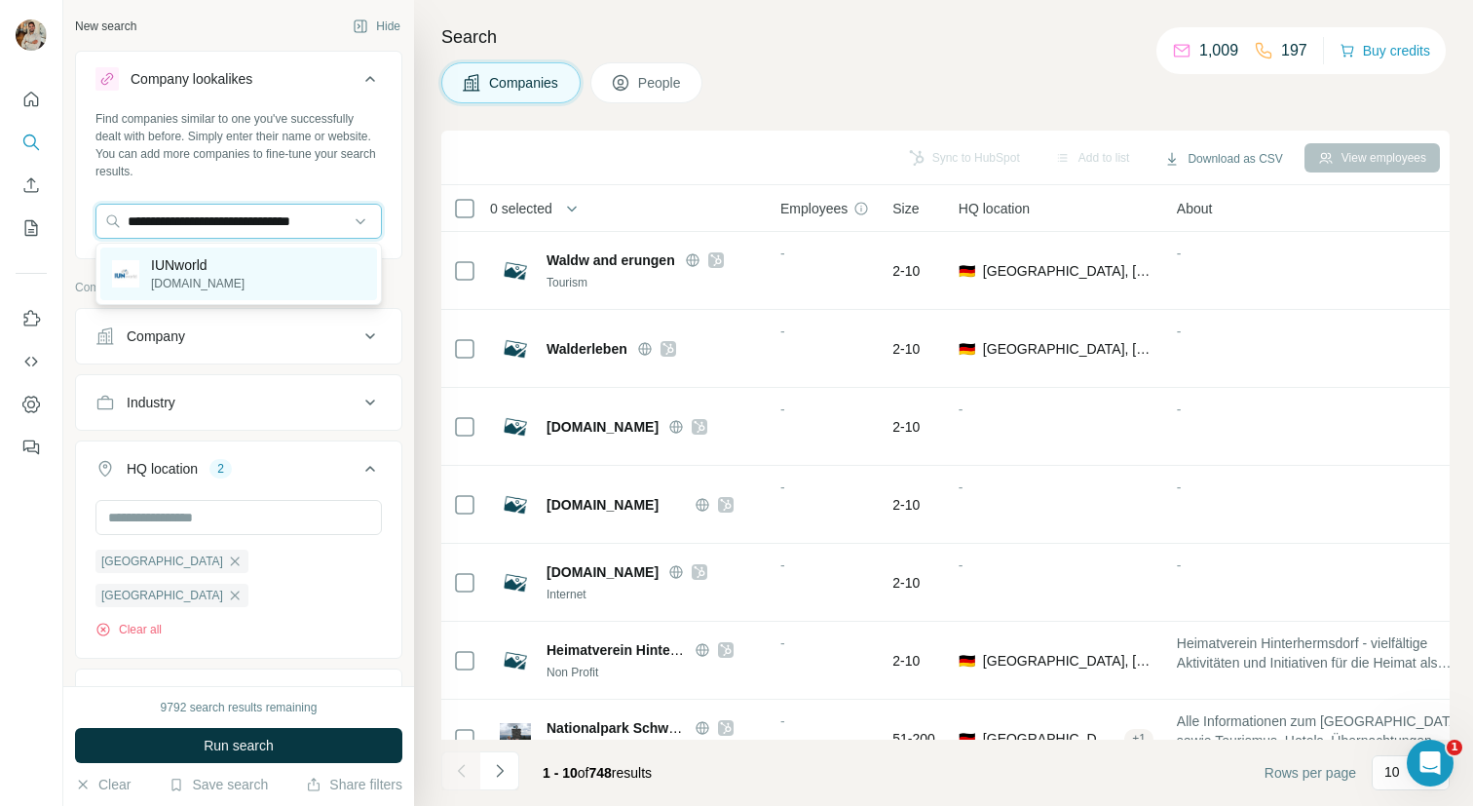
type input "**********"
click at [281, 293] on div "IUNworld [DOMAIN_NAME]" at bounding box center [238, 273] width 277 height 53
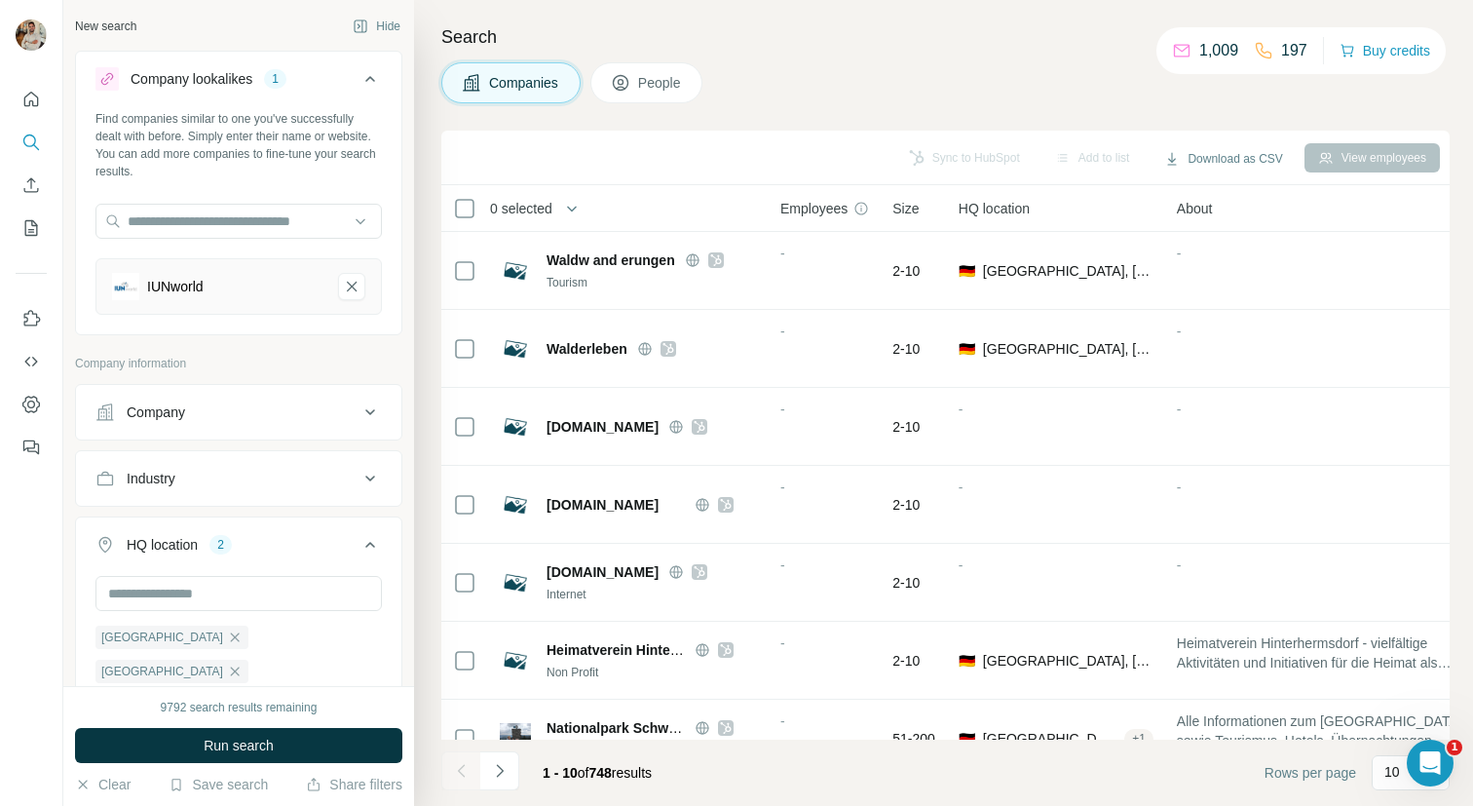
scroll to position [0, 0]
click at [299, 739] on button "Run search" at bounding box center [238, 745] width 327 height 35
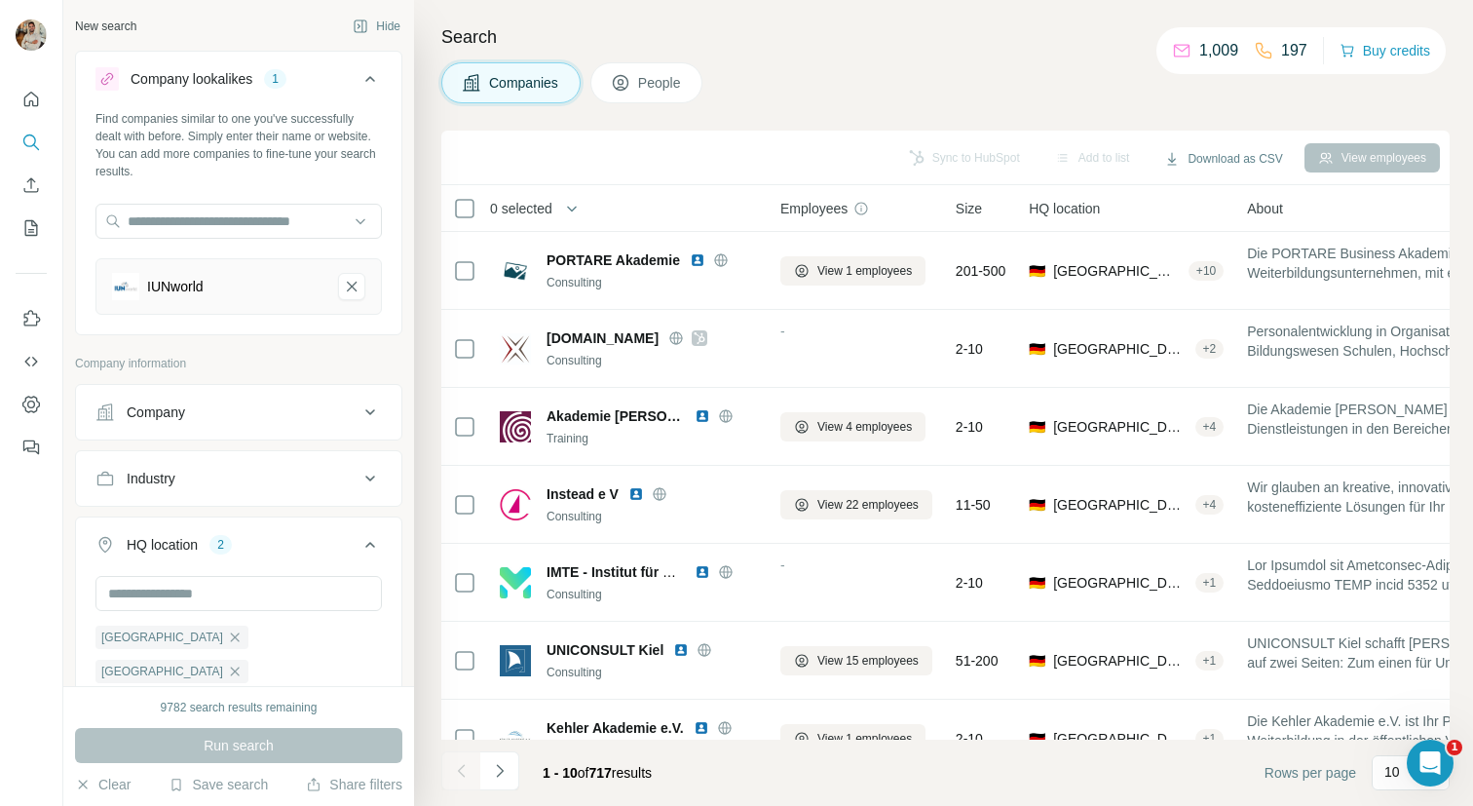
click at [1226, 92] on div "Companies People" at bounding box center [945, 82] width 1008 height 41
click at [1308, 104] on div "Search Companies People Sync to HubSpot Add to list Download as CSV View employ…" at bounding box center [943, 403] width 1059 height 806
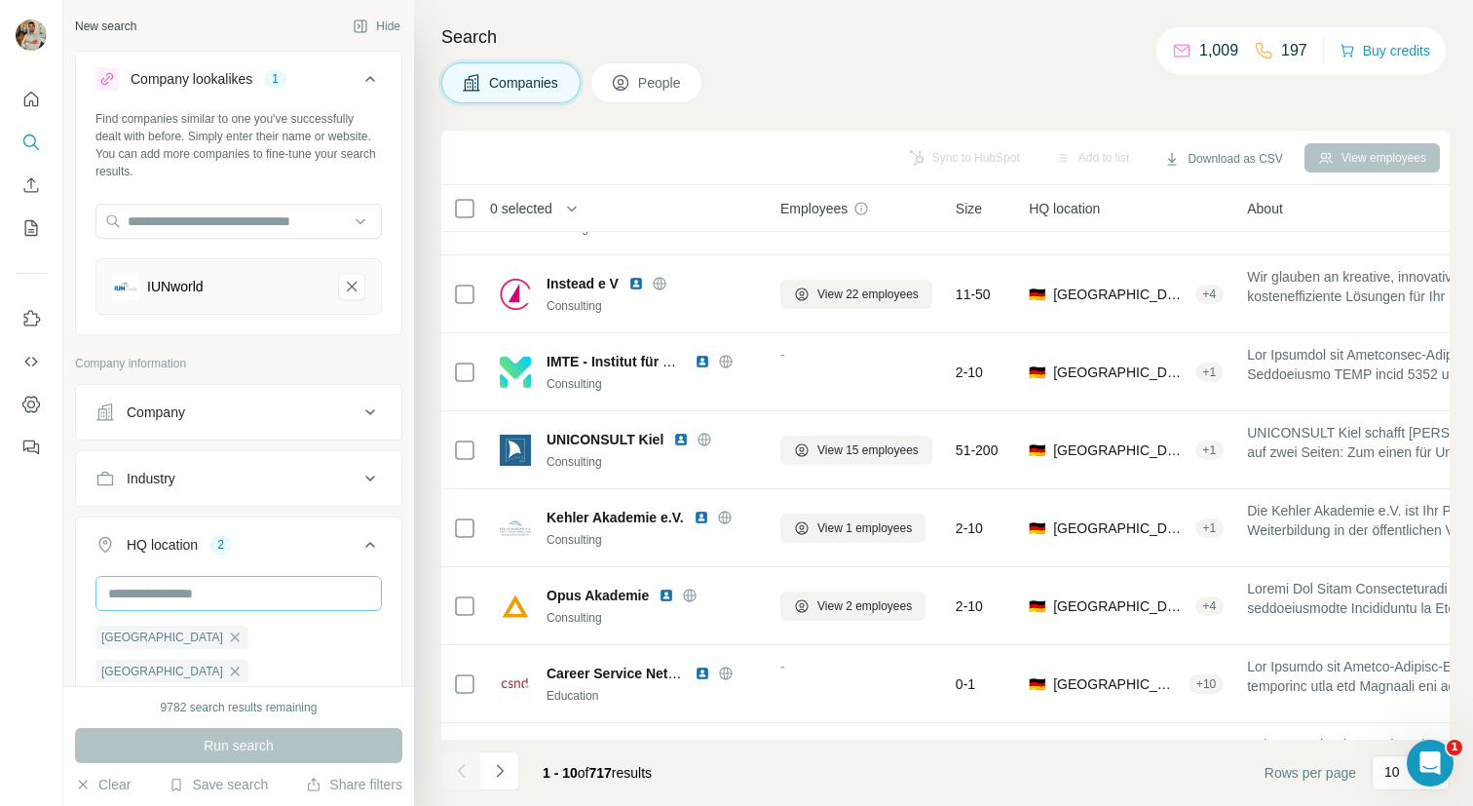
scroll to position [553, 0]
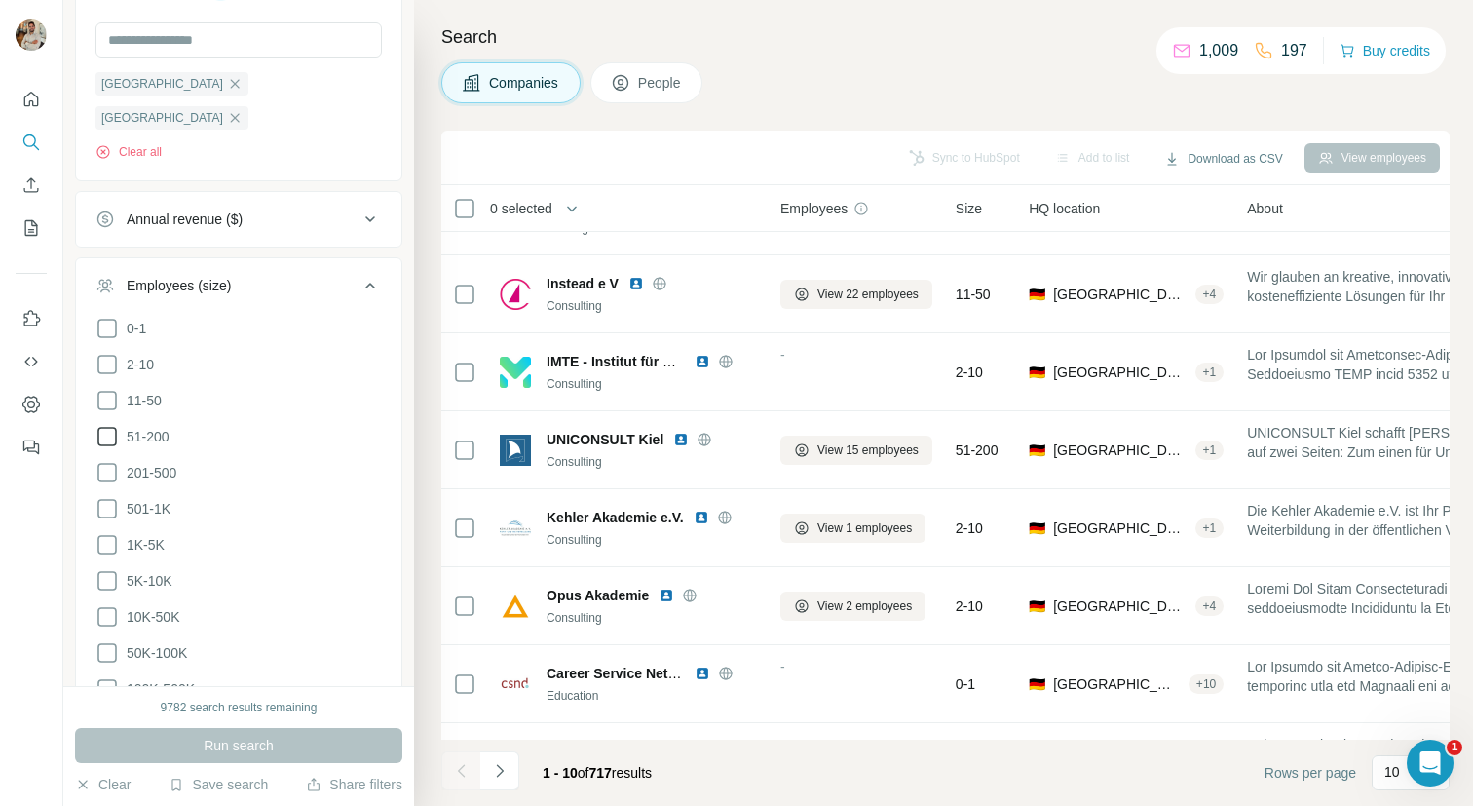
click at [109, 425] on icon at bounding box center [106, 436] width 23 height 23
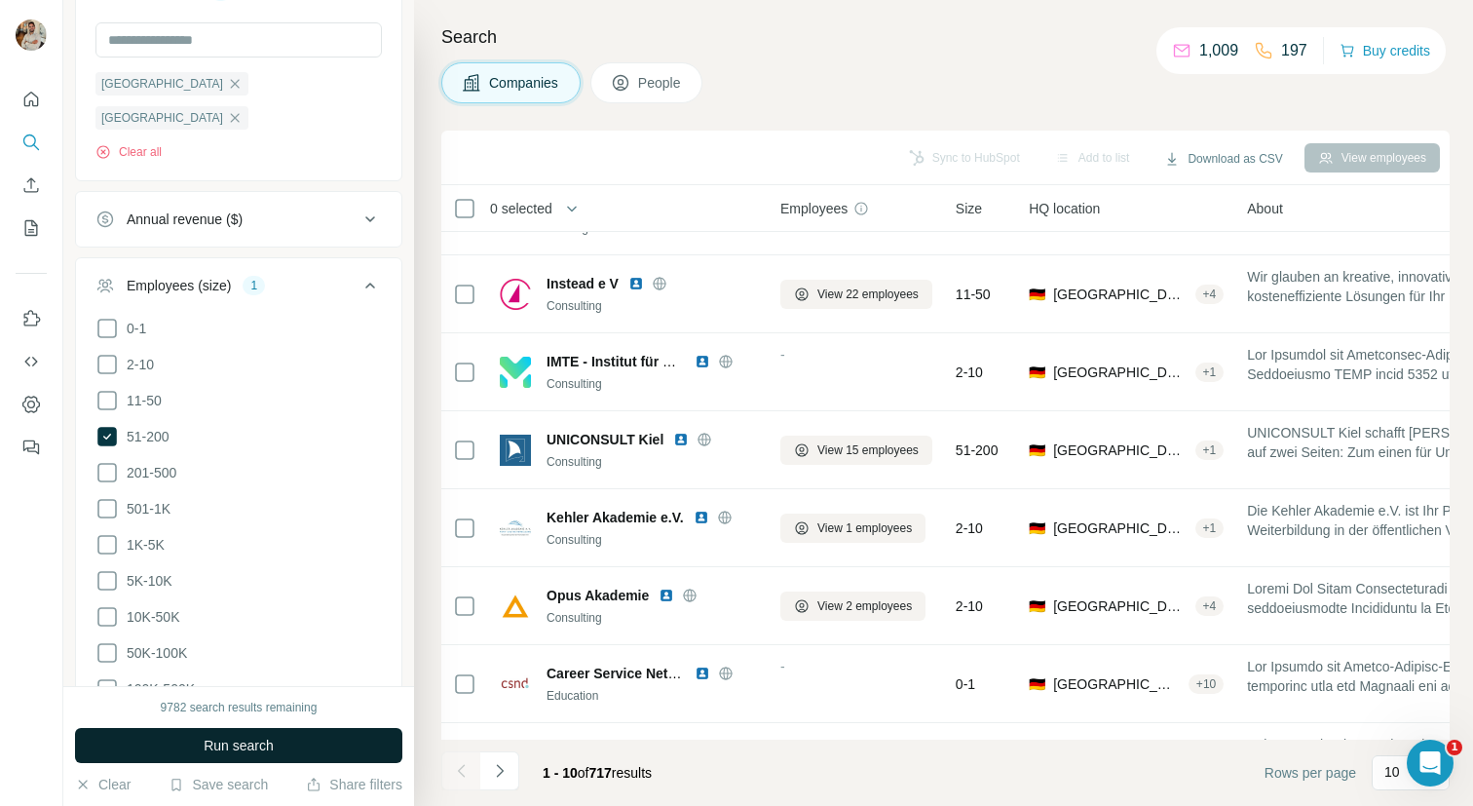
click at [311, 738] on button "Run search" at bounding box center [238, 745] width 327 height 35
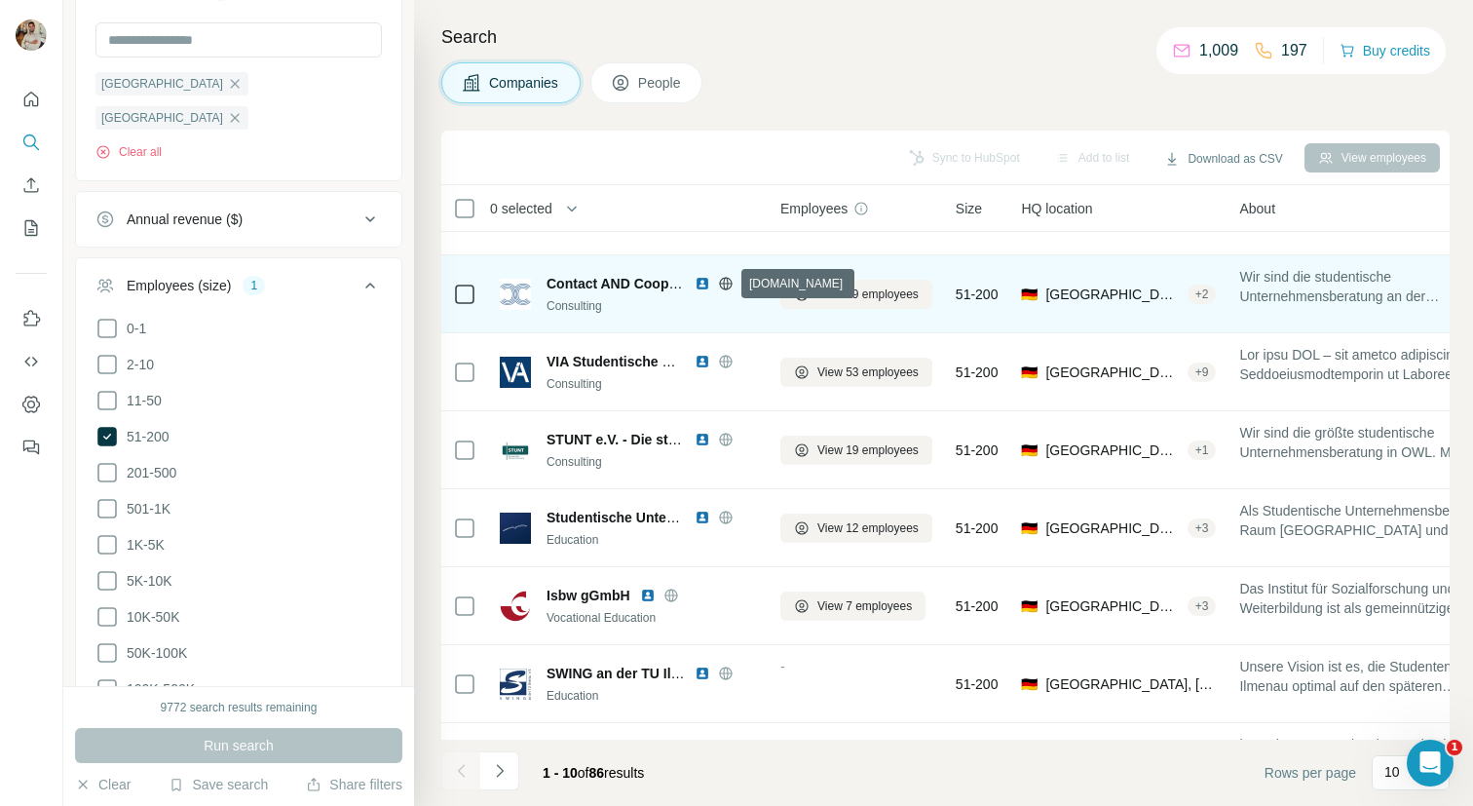
click at [728, 284] on icon at bounding box center [726, 284] width 16 height 16
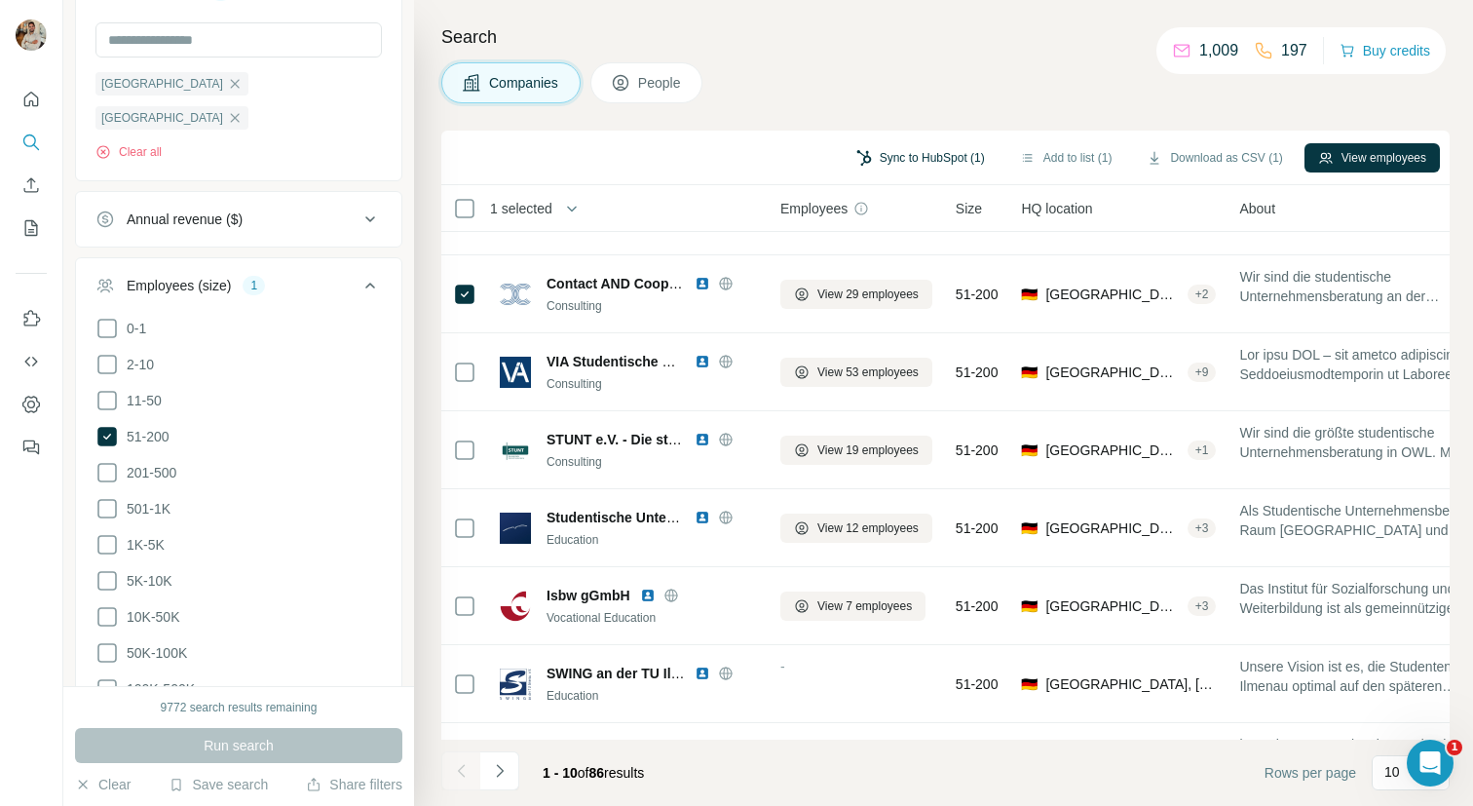
click at [899, 156] on button "Sync to HubSpot (1)" at bounding box center [921, 157] width 156 height 29
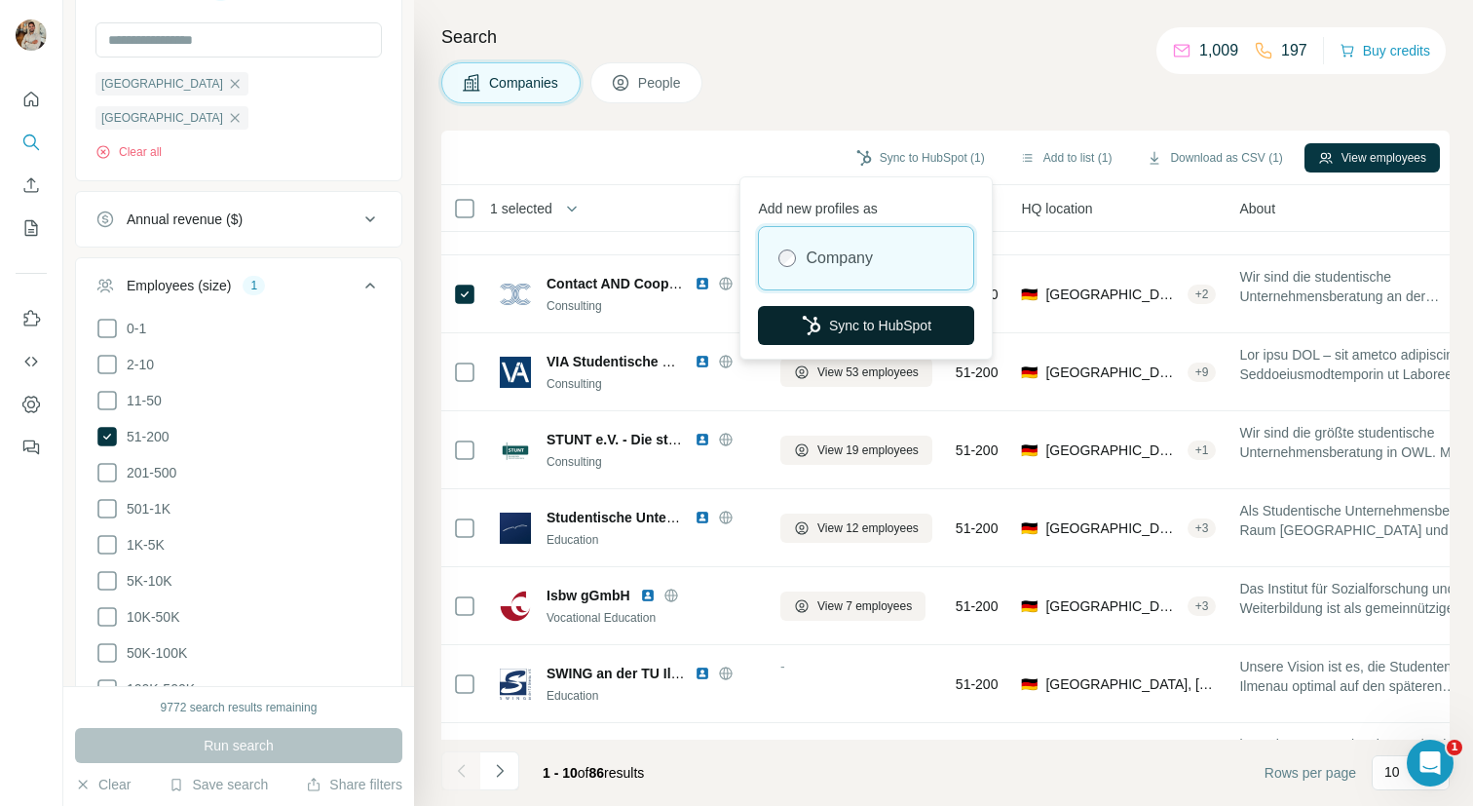
click at [877, 329] on button "Sync to HubSpot" at bounding box center [866, 325] width 216 height 39
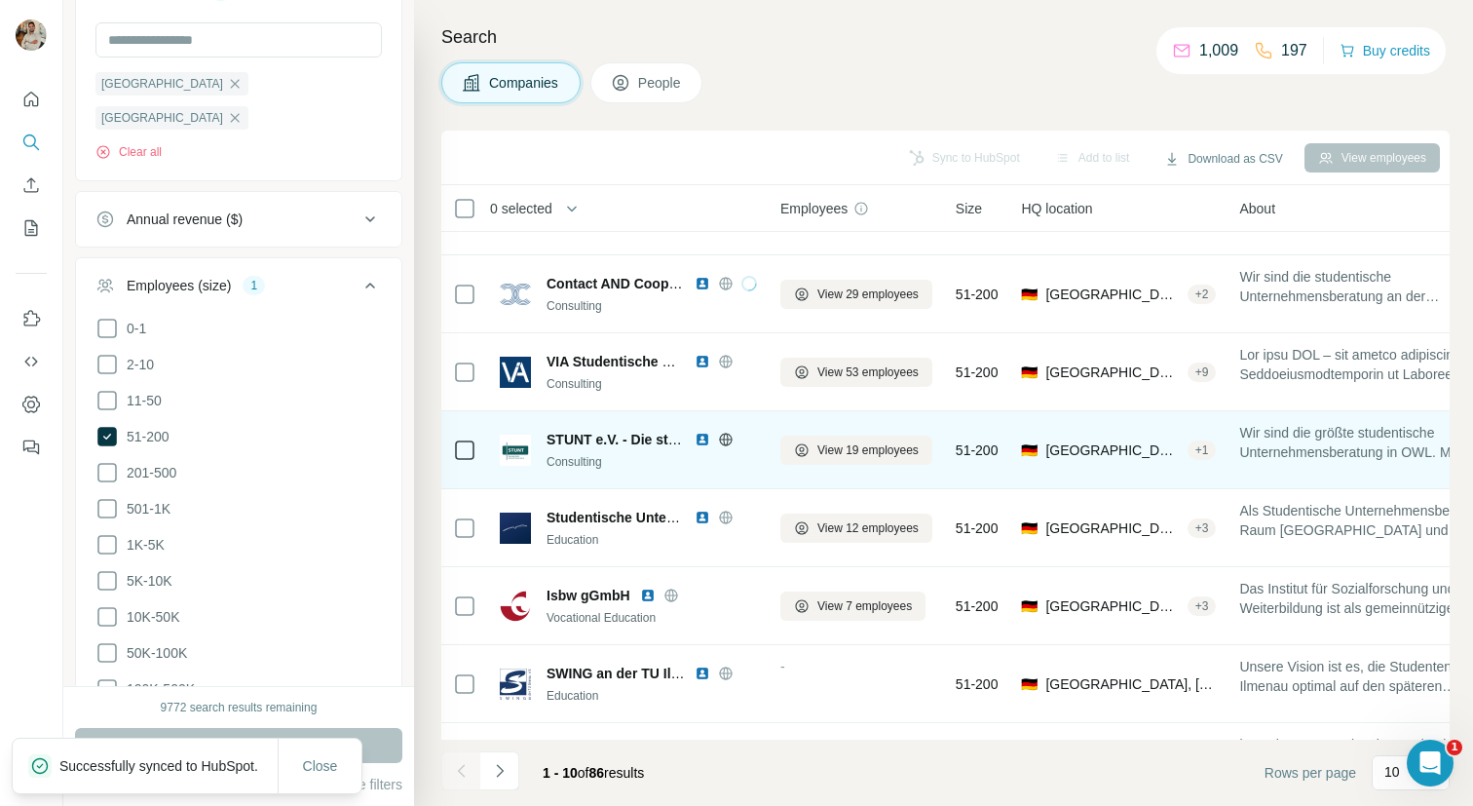
scroll to position [272, 0]
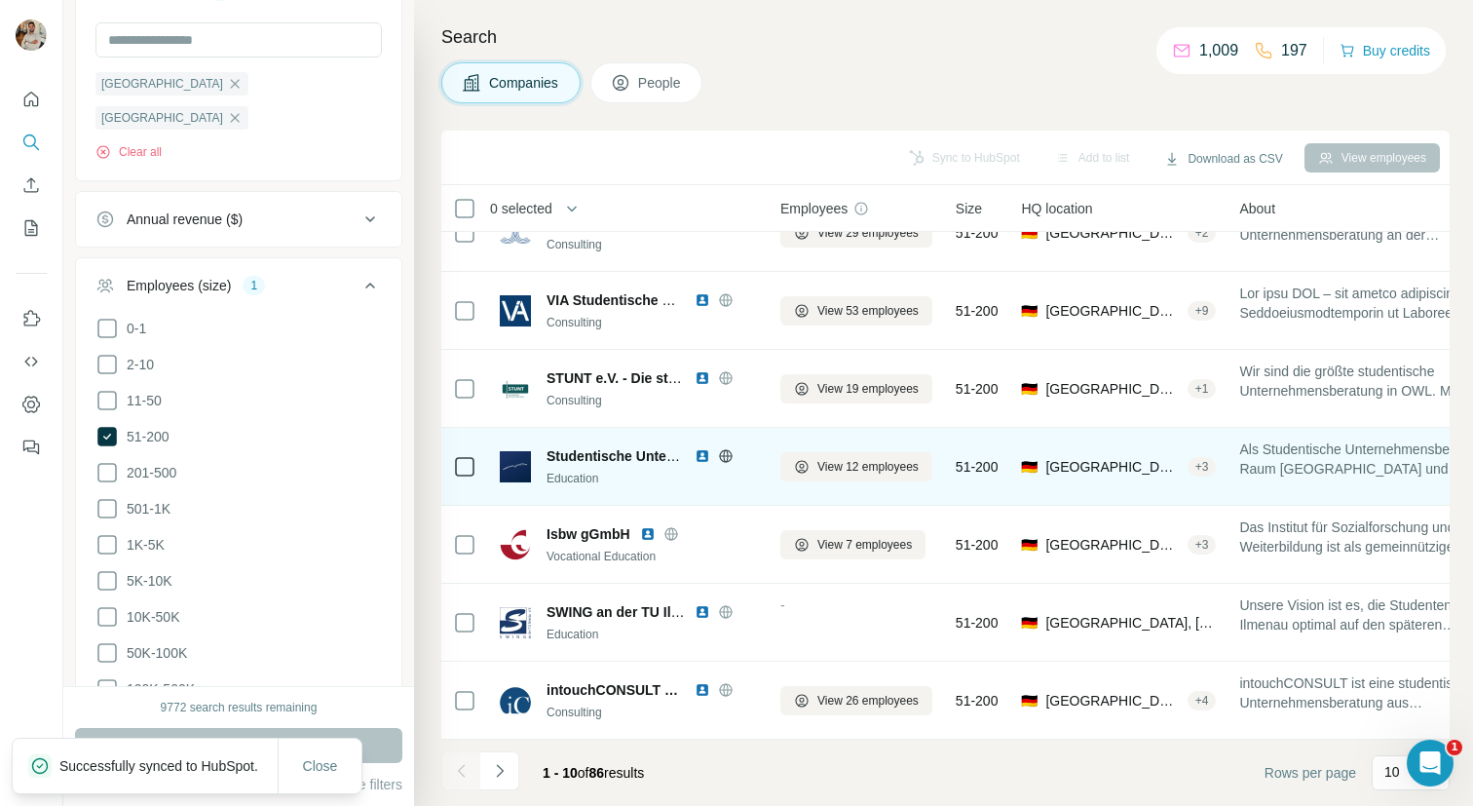
click at [724, 452] on icon at bounding box center [725, 455] width 5 height 13
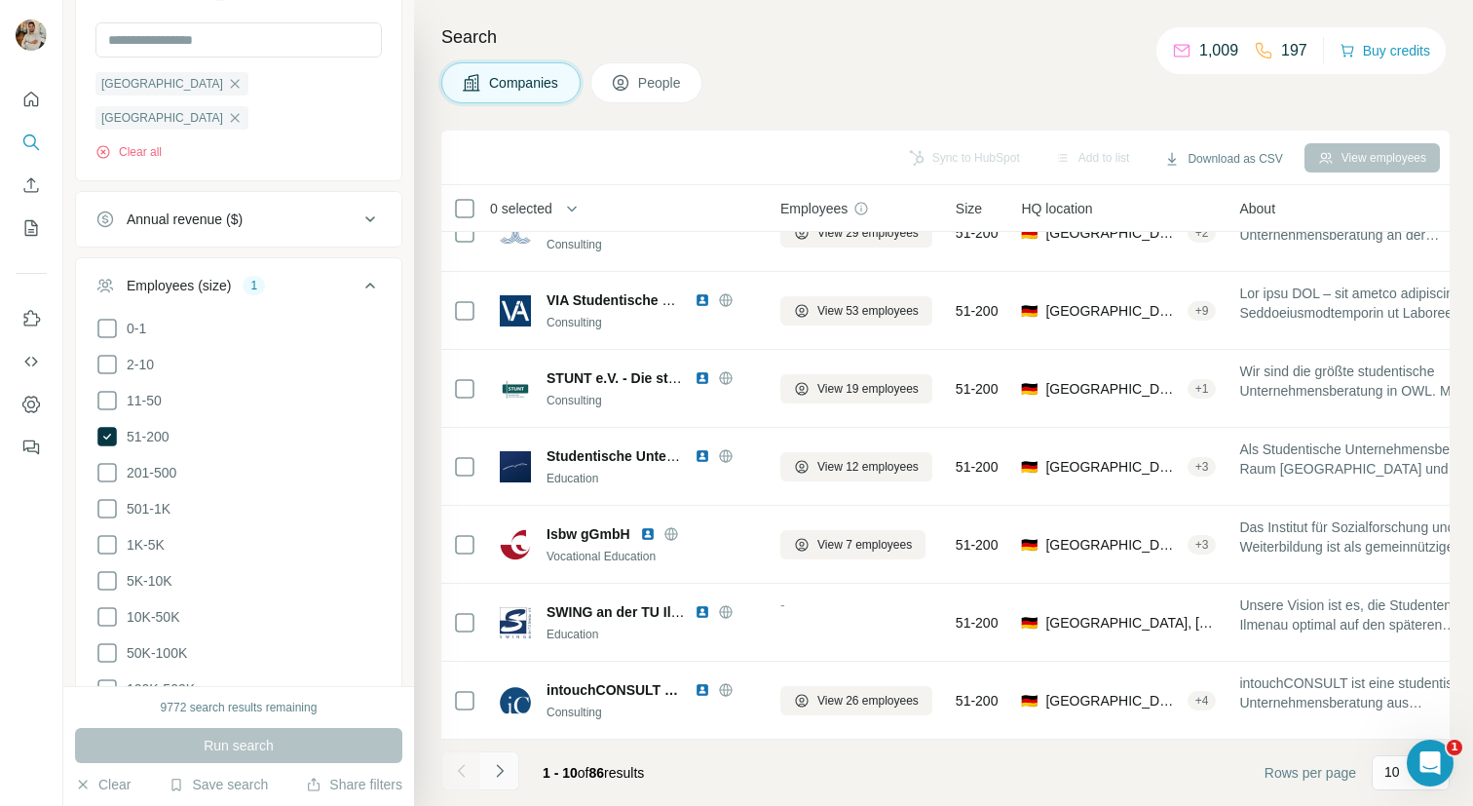
click at [509, 765] on button "Navigate to next page" at bounding box center [499, 770] width 39 height 39
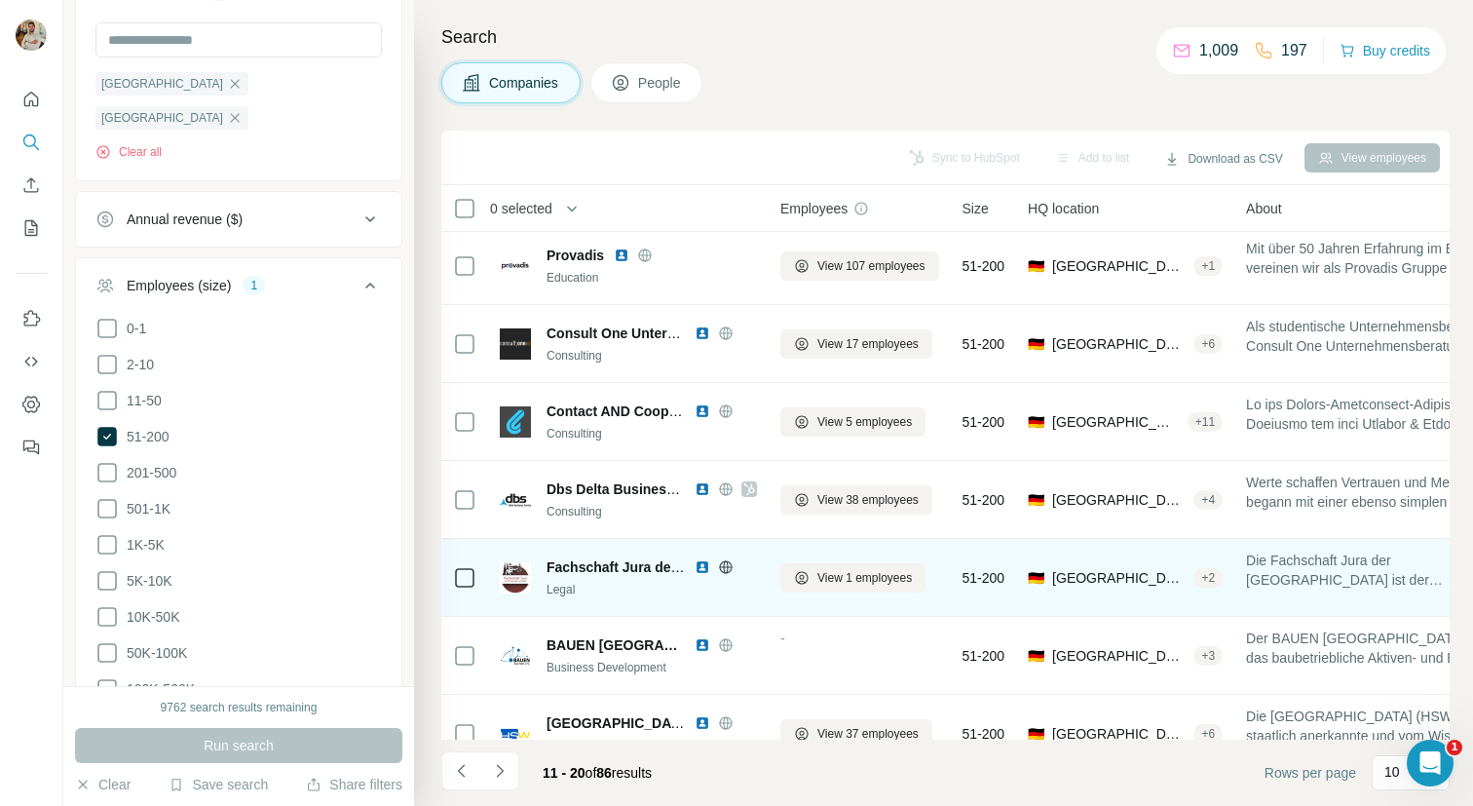
scroll to position [0, 0]
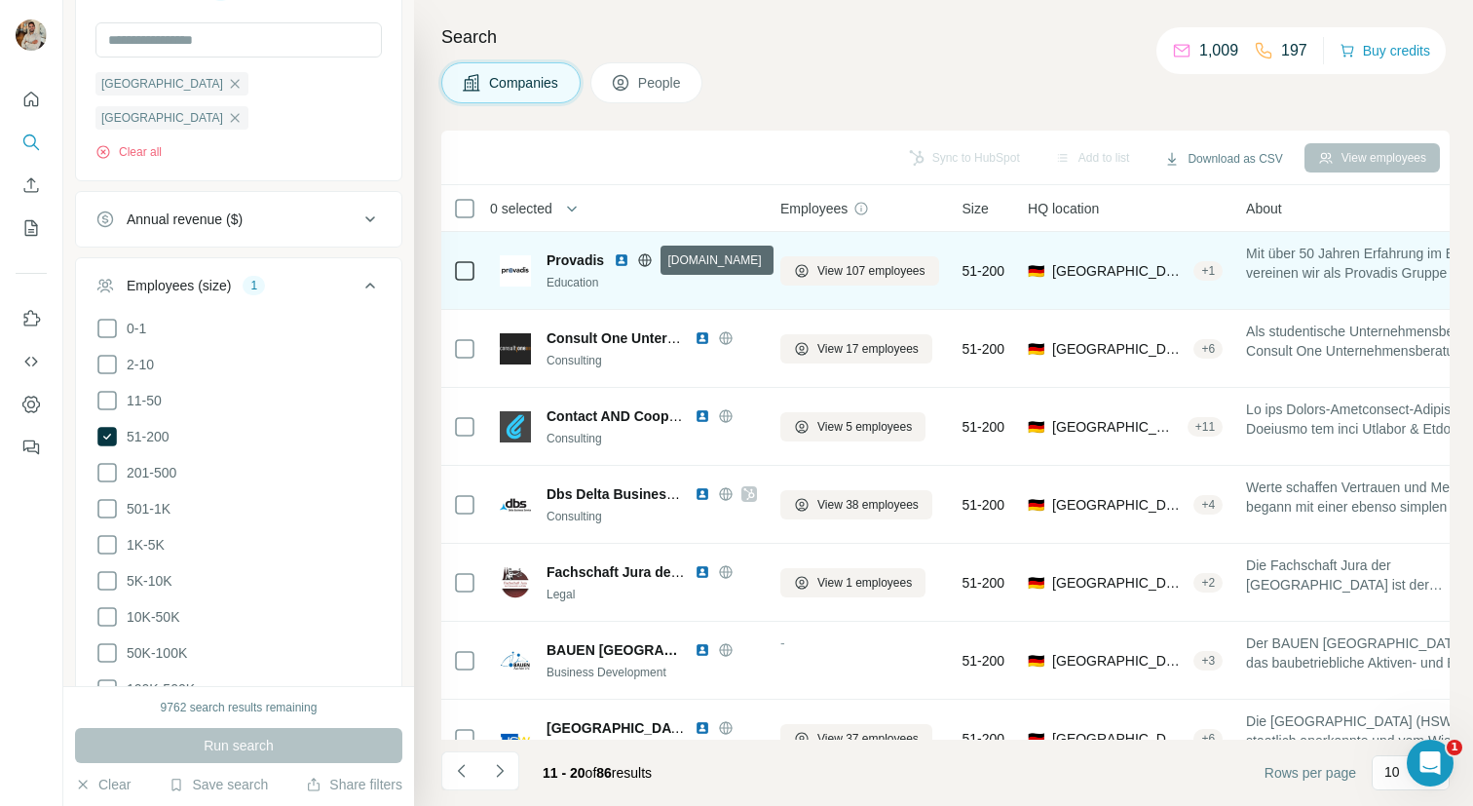
click at [639, 259] on icon at bounding box center [645, 259] width 13 height 1
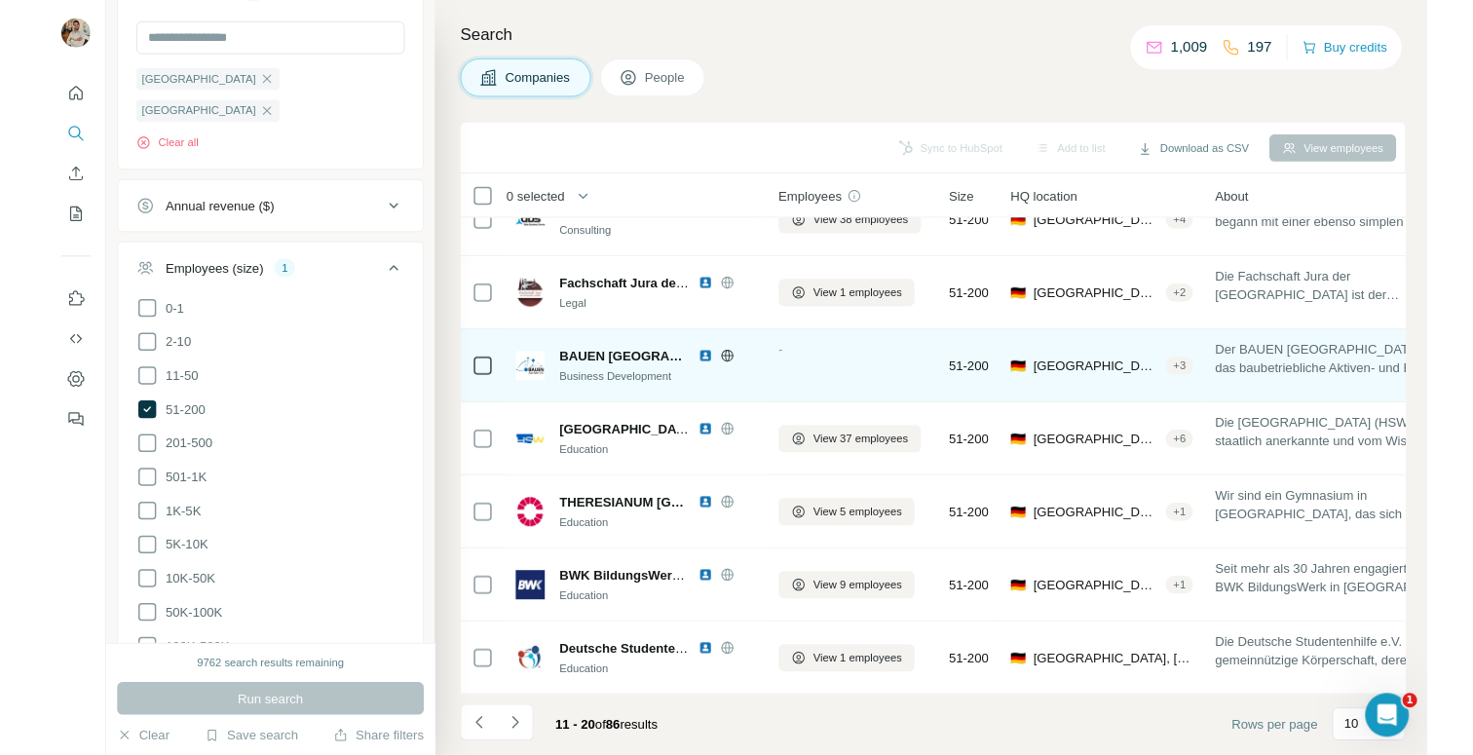
scroll to position [272, 0]
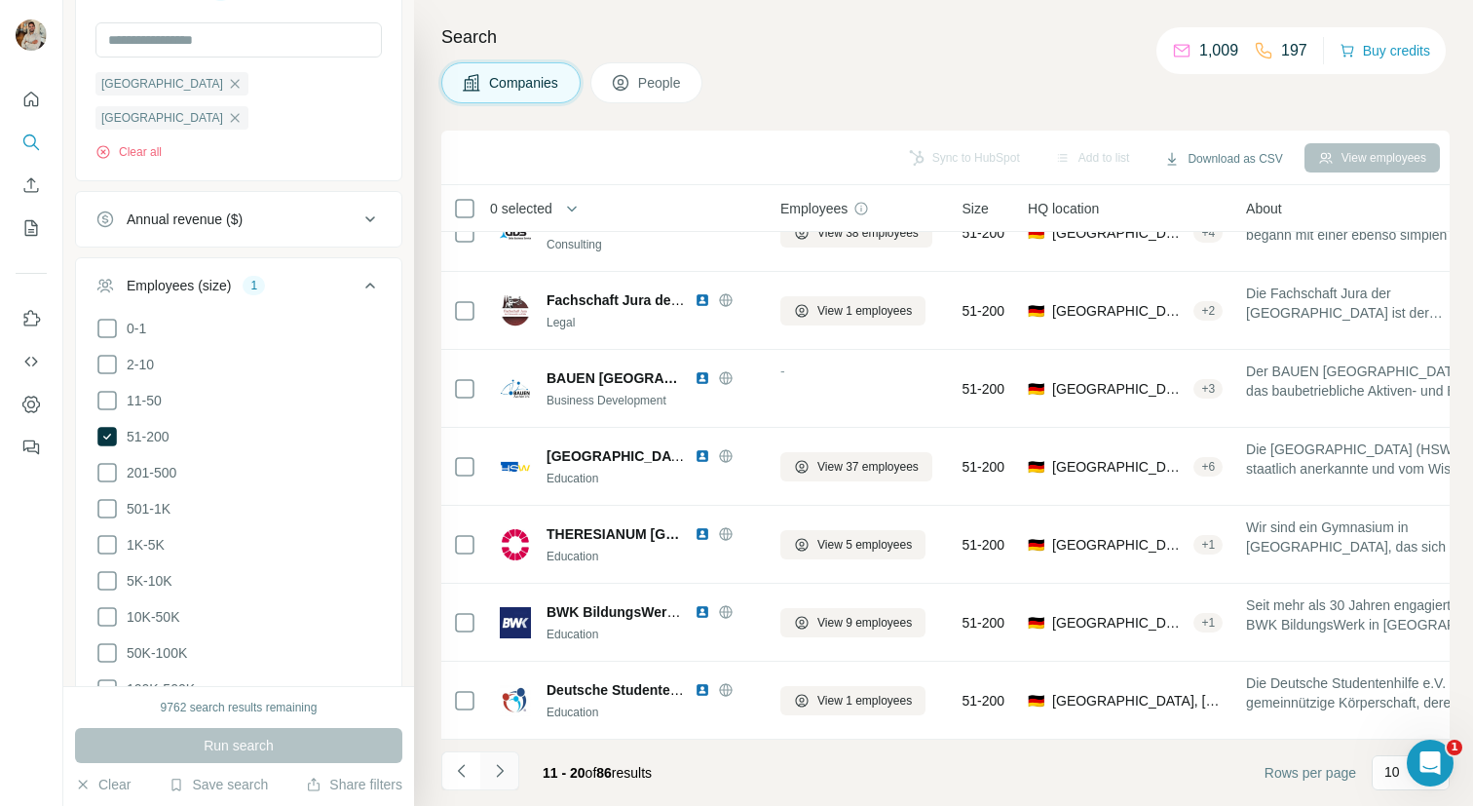
click at [509, 769] on button "Navigate to next page" at bounding box center [499, 770] width 39 height 39
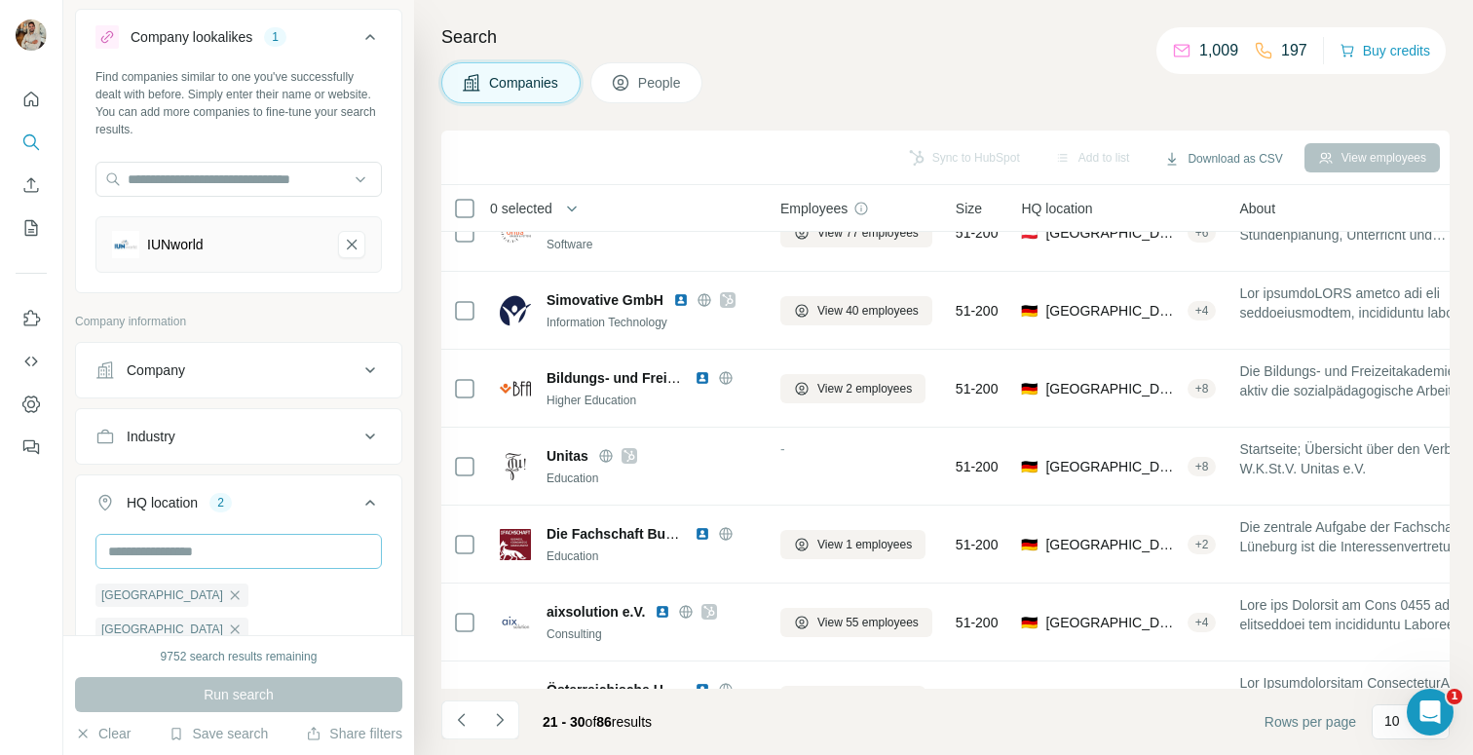
scroll to position [0, 0]
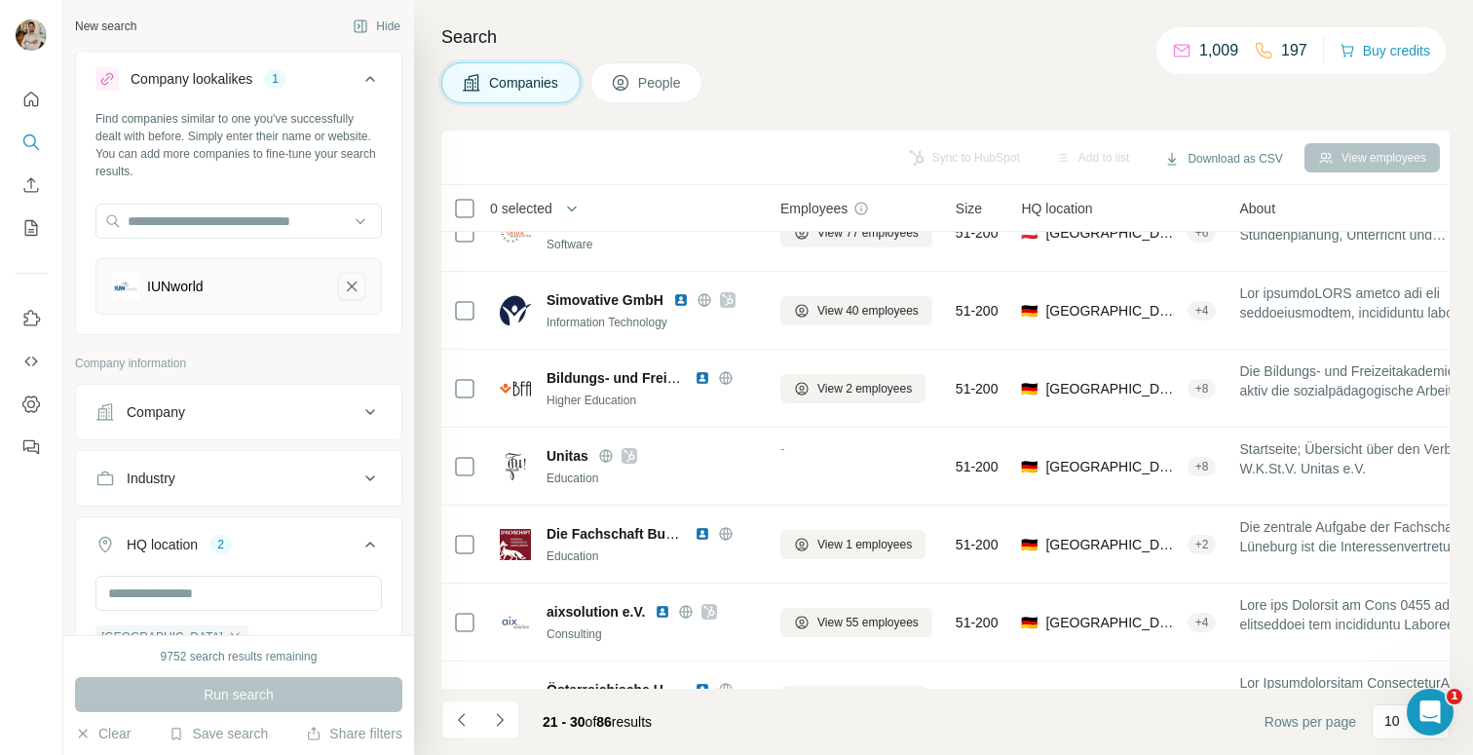
click at [357, 297] on button "IUNworld-remove-button" at bounding box center [351, 286] width 27 height 27
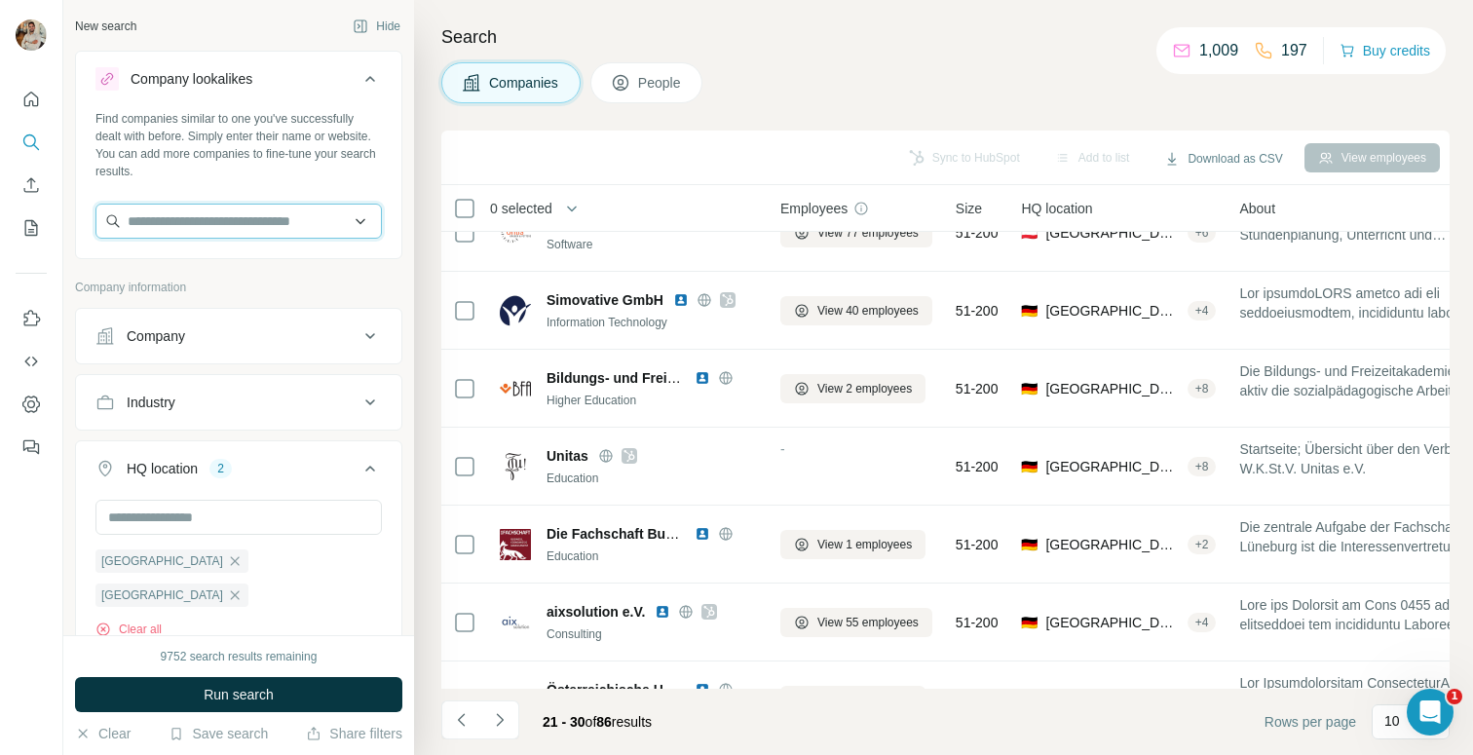
click at [208, 217] on input "text" at bounding box center [238, 221] width 286 height 35
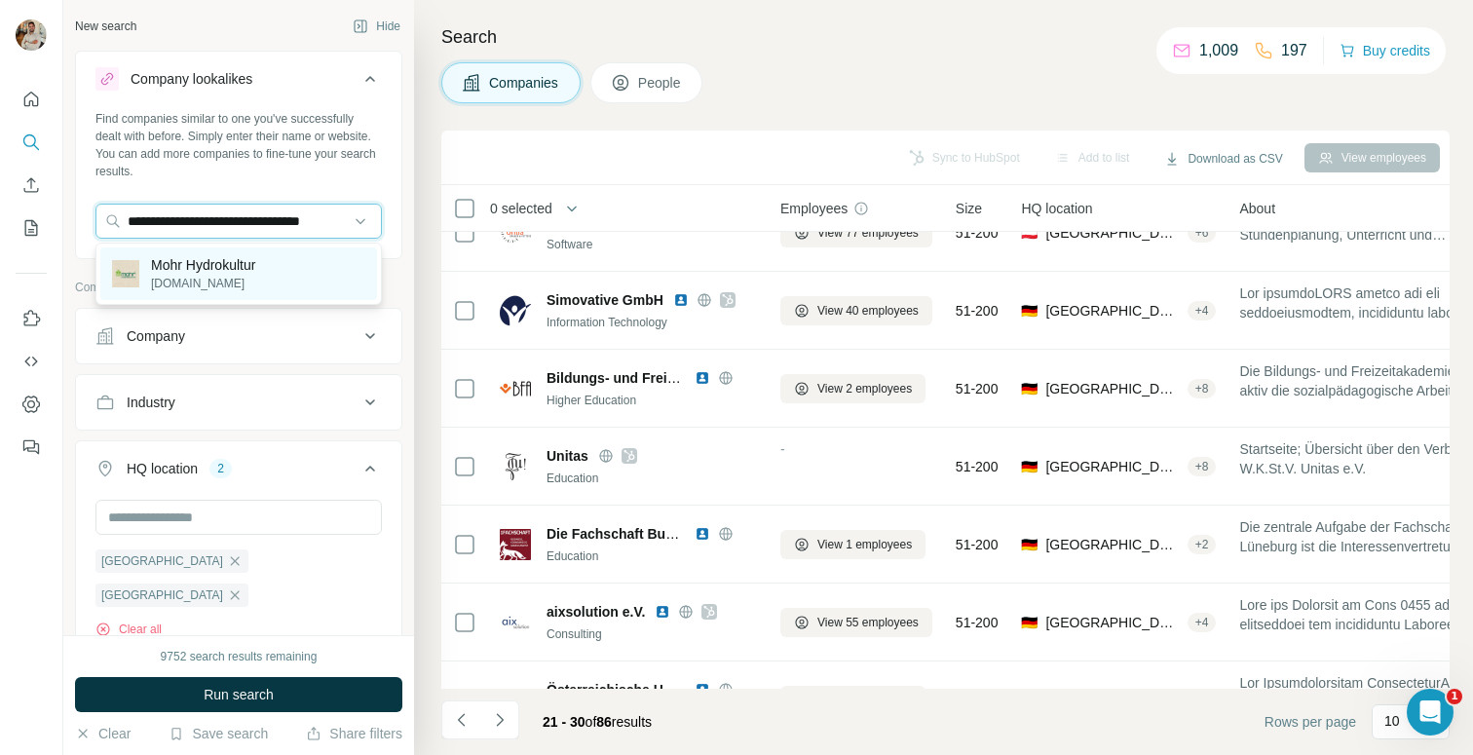
type input "**********"
click at [229, 280] on p "[DOMAIN_NAME]" at bounding box center [203, 284] width 104 height 18
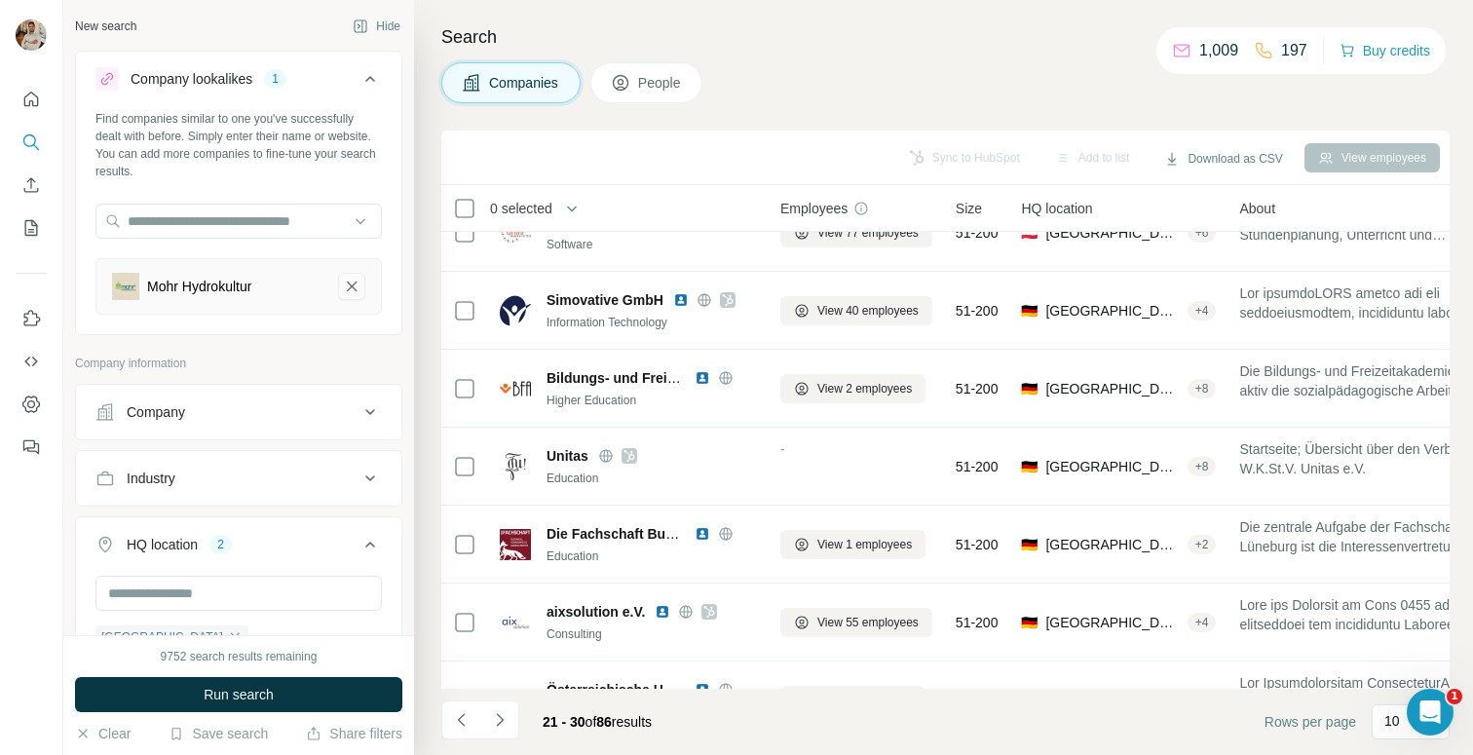
click at [352, 277] on icon "Mohr Hydrokultur-remove-button" at bounding box center [352, 286] width 18 height 19
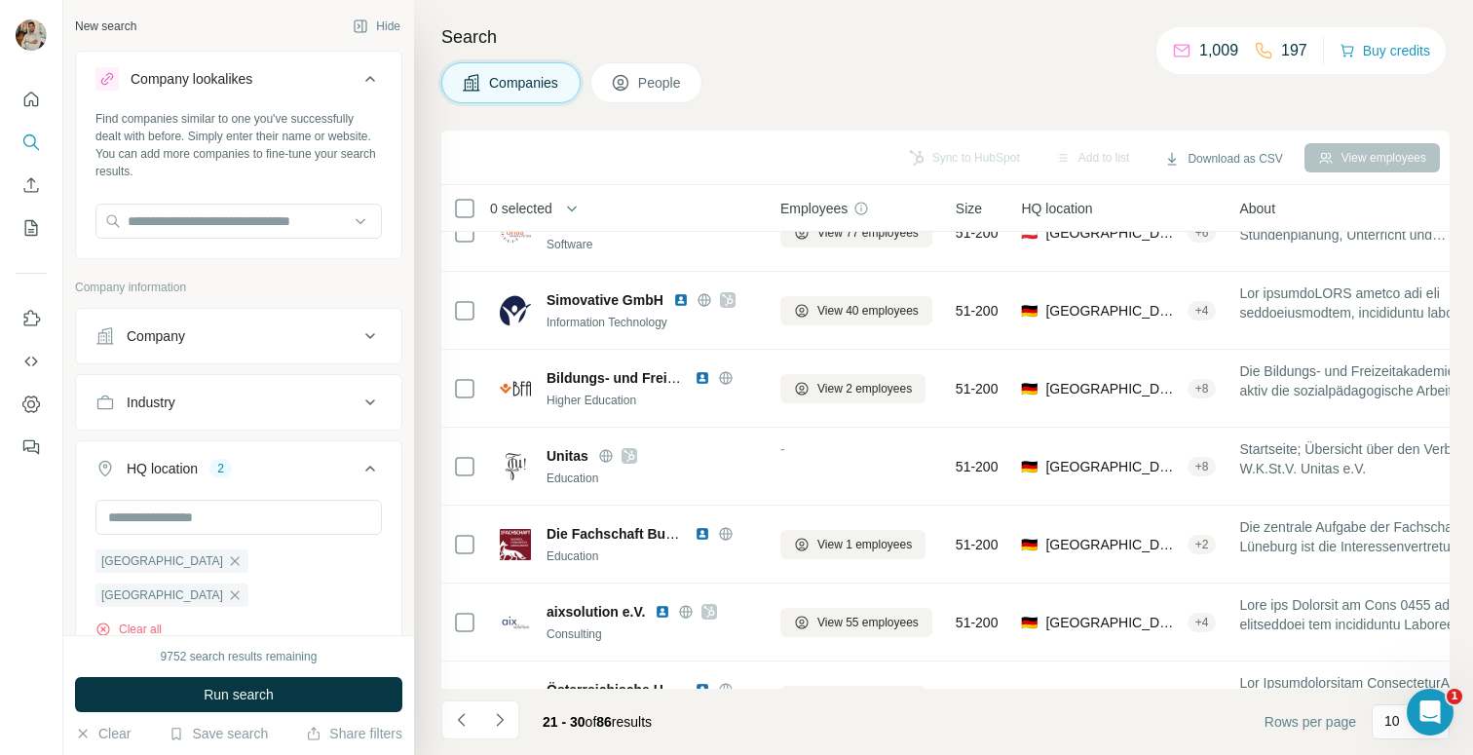
click at [256, 337] on div "Company" at bounding box center [226, 335] width 263 height 19
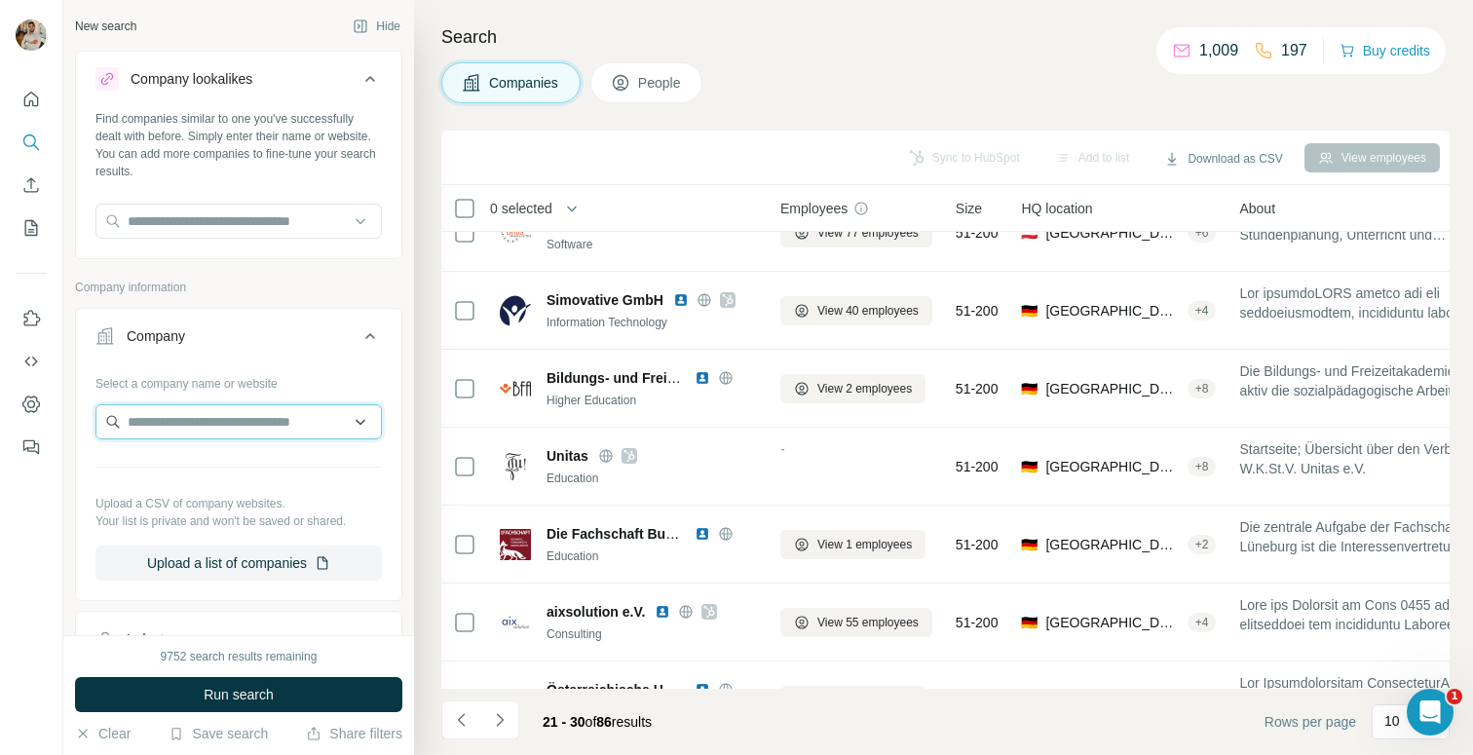
click at [217, 429] on input "text" at bounding box center [238, 421] width 286 height 35
paste input "**********"
type input "**********"
click at [224, 514] on p "Your list is private and won't be saved or shared." at bounding box center [238, 521] width 286 height 18
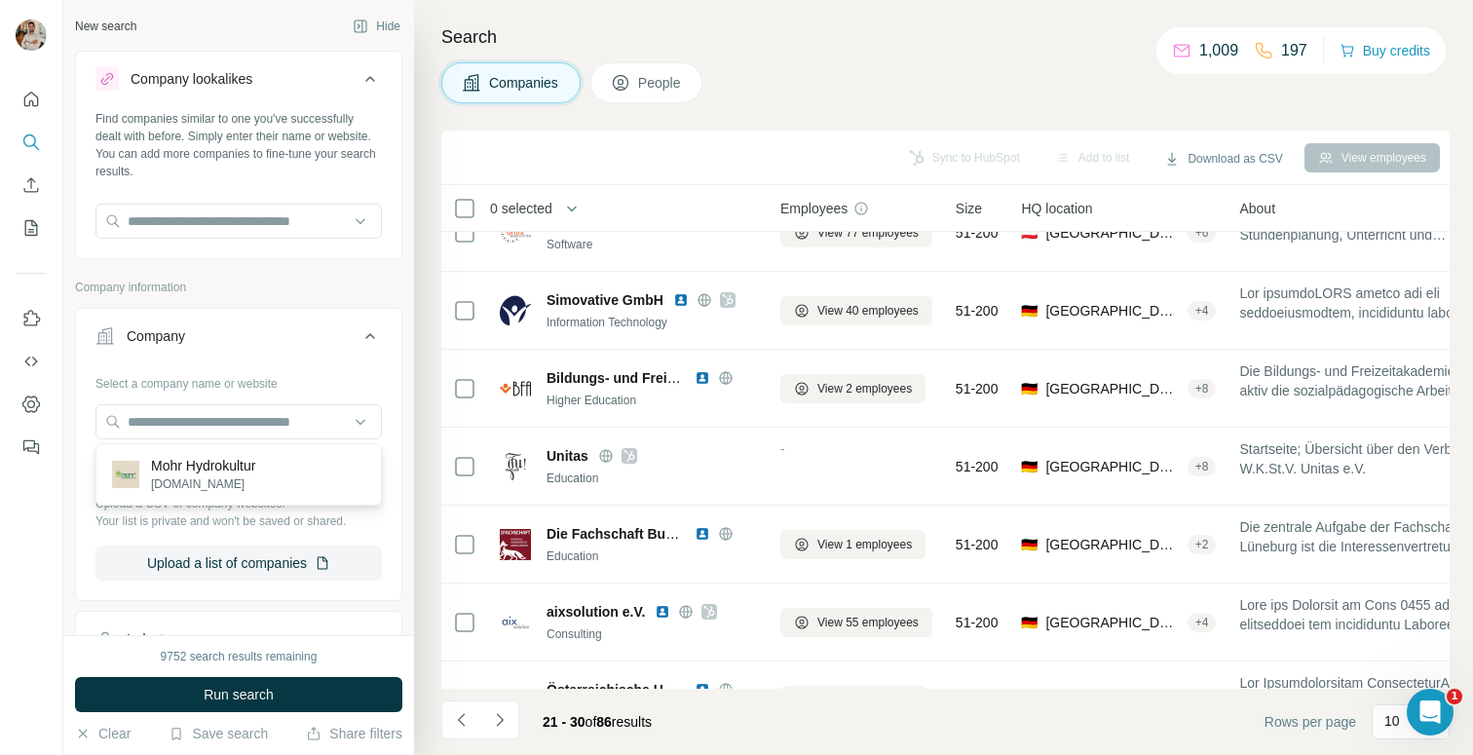
scroll to position [0, 0]
click at [235, 415] on input "text" at bounding box center [238, 421] width 286 height 35
paste input "**********"
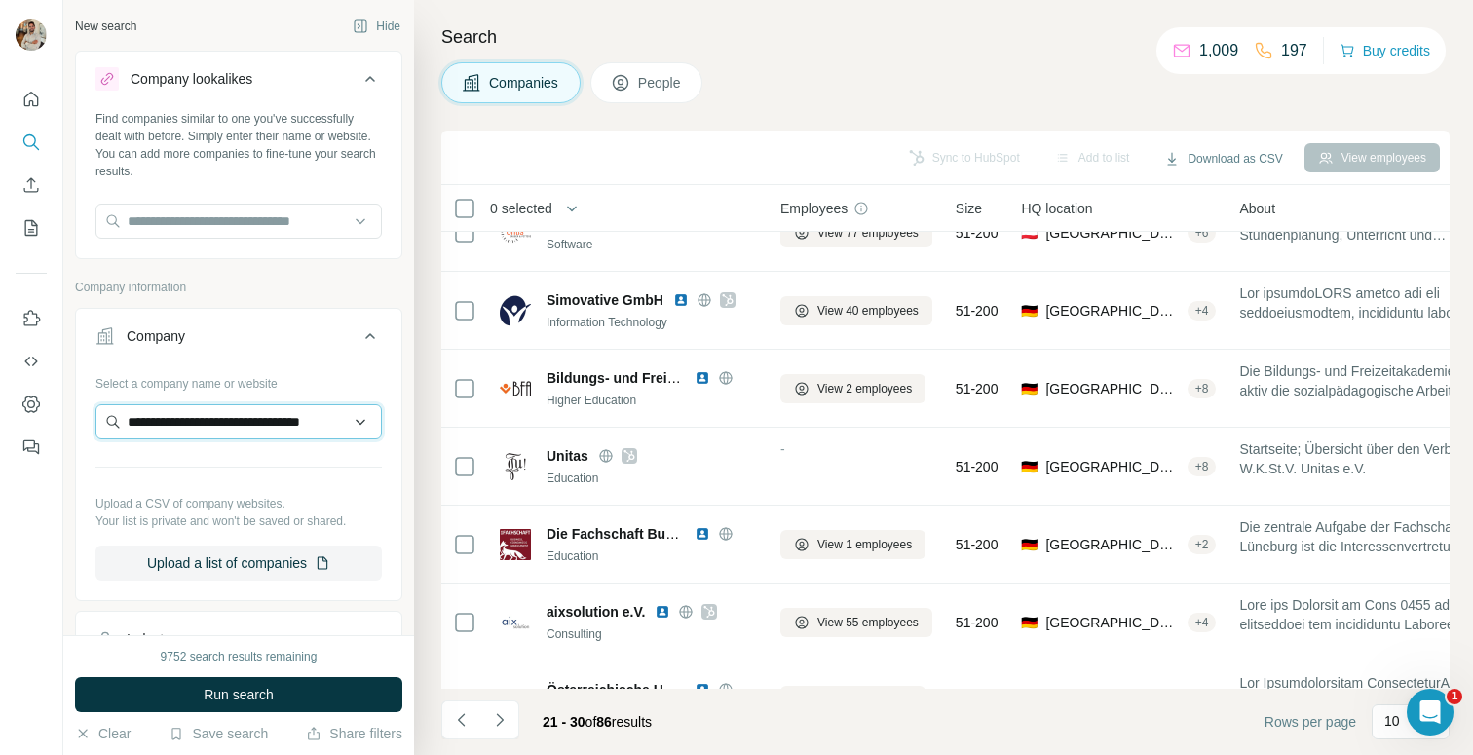
scroll to position [0, 39]
type input "**********"
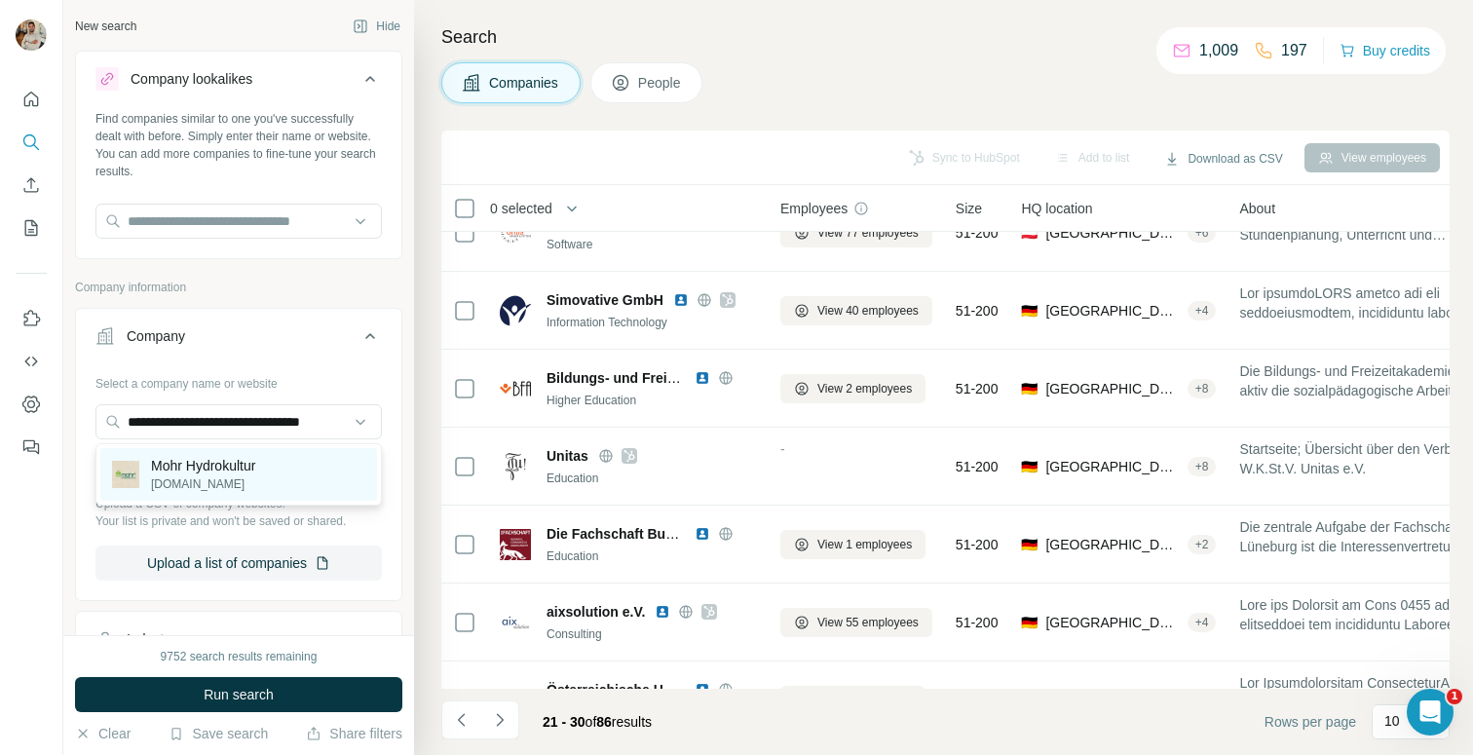
click at [238, 474] on p "Mohr Hydrokultur" at bounding box center [203, 465] width 104 height 19
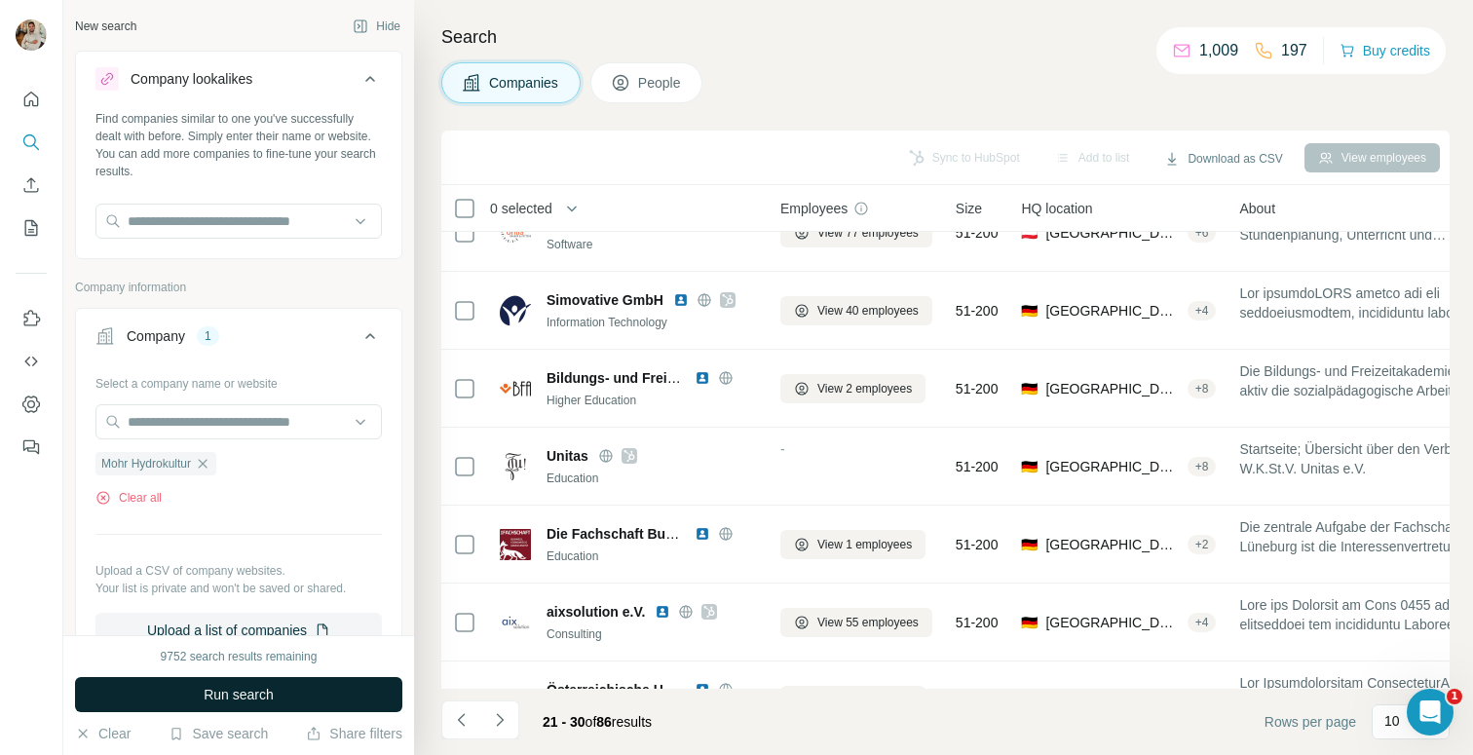
click at [250, 686] on span "Run search" at bounding box center [239, 694] width 70 height 19
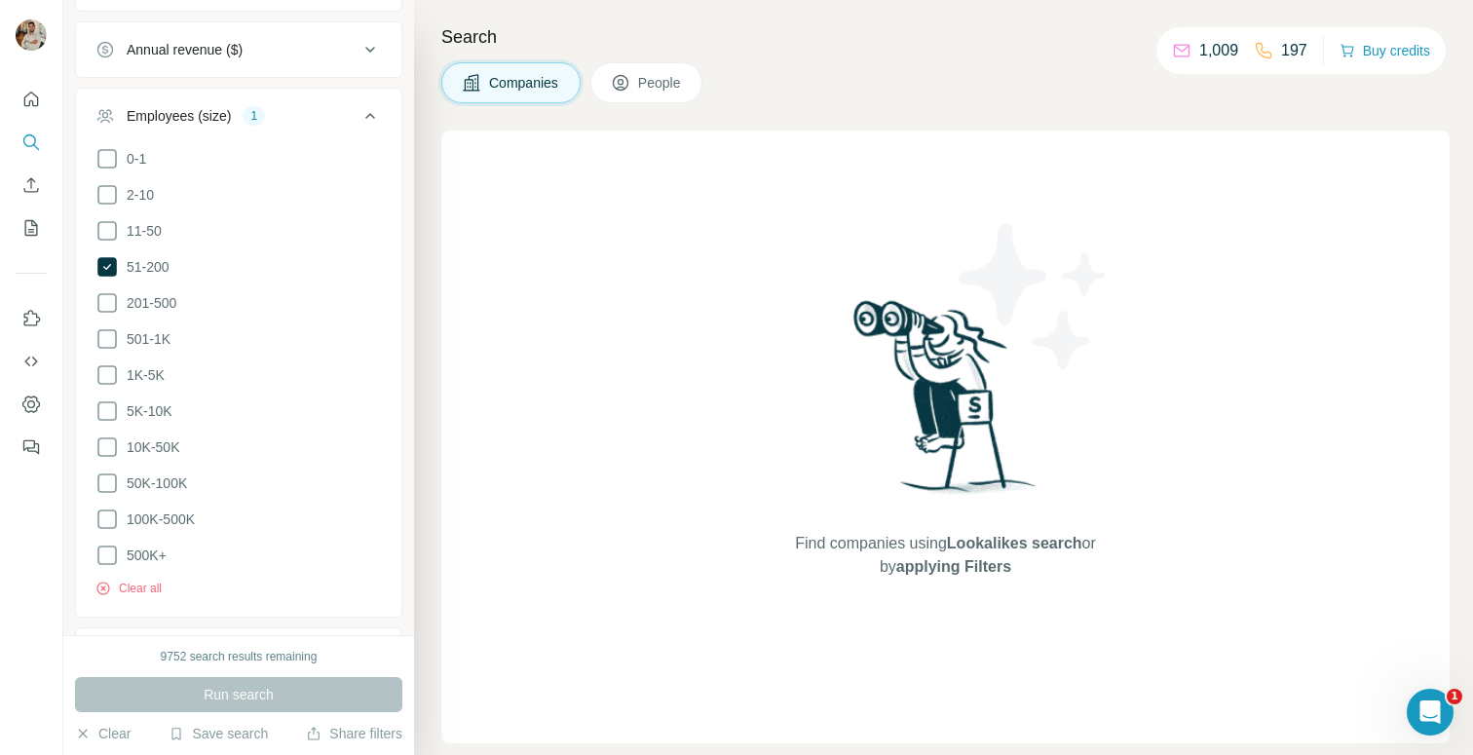
scroll to position [984, 0]
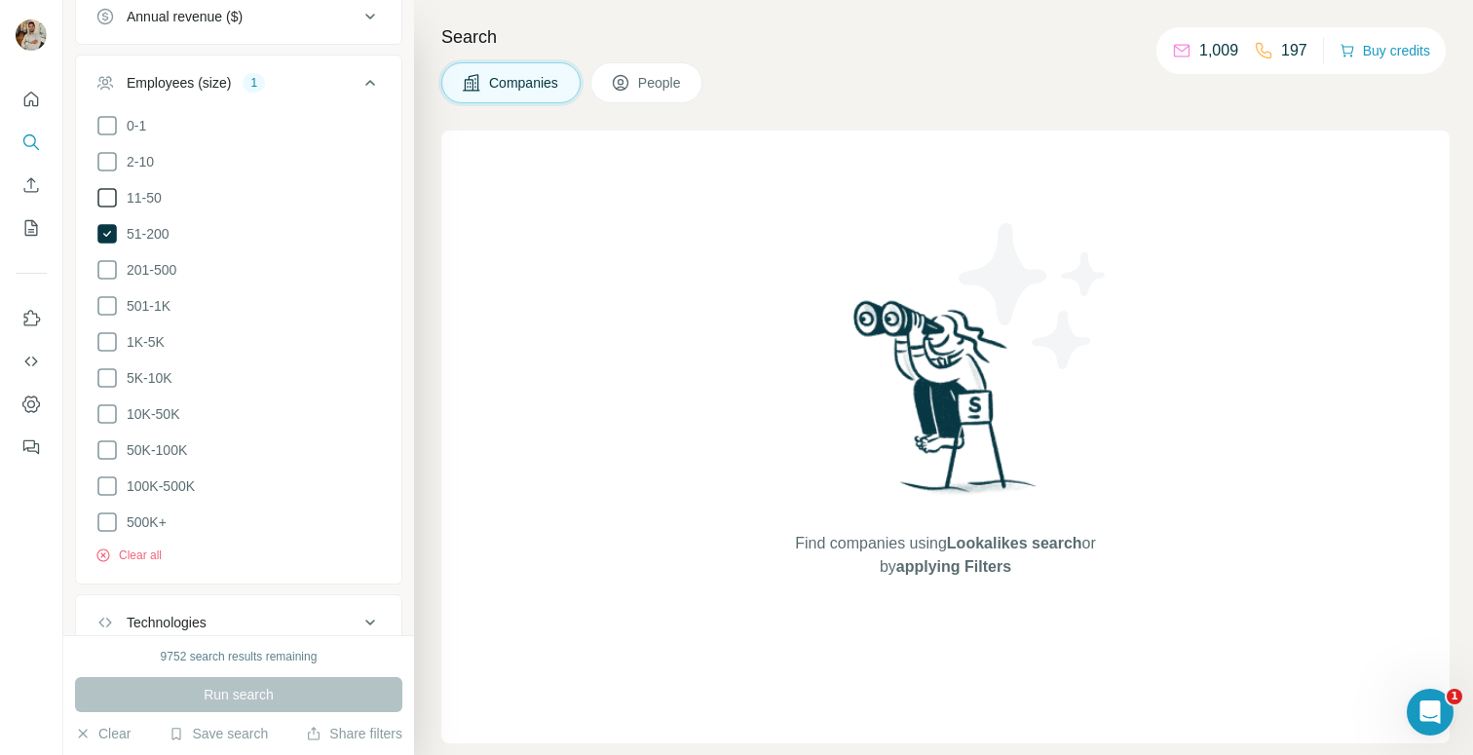
click at [110, 186] on icon at bounding box center [106, 197] width 23 height 23
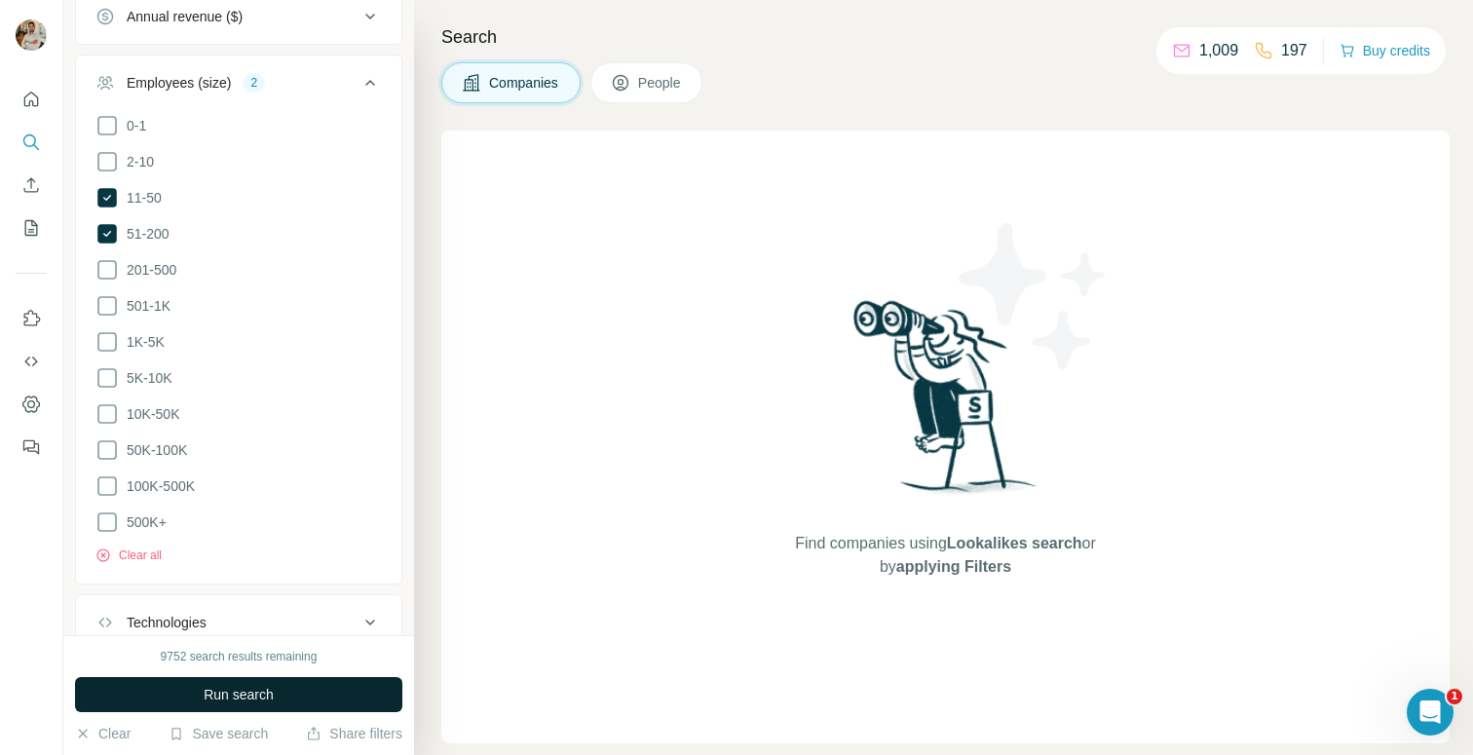
click at [304, 695] on button "Run search" at bounding box center [238, 694] width 327 height 35
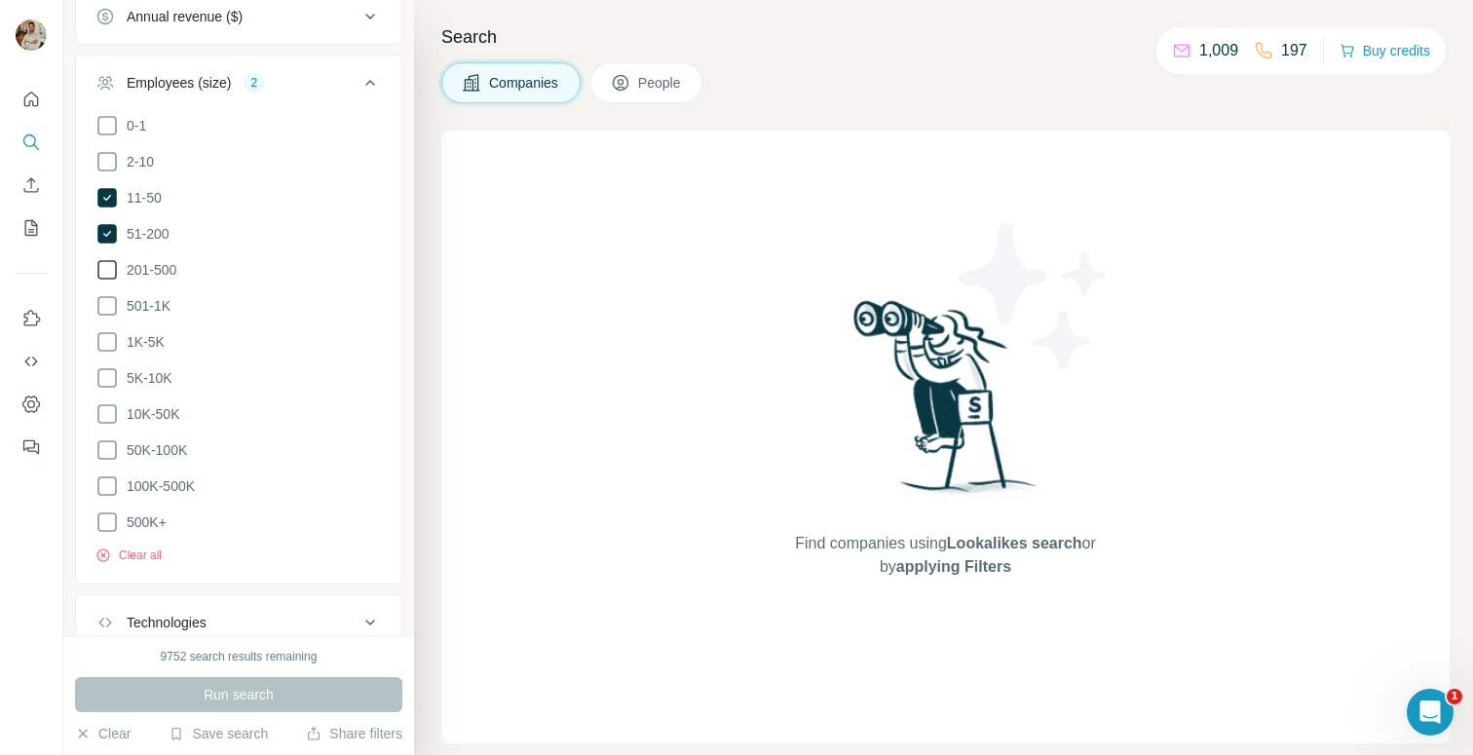
click at [126, 260] on span "201-500" at bounding box center [147, 269] width 57 height 19
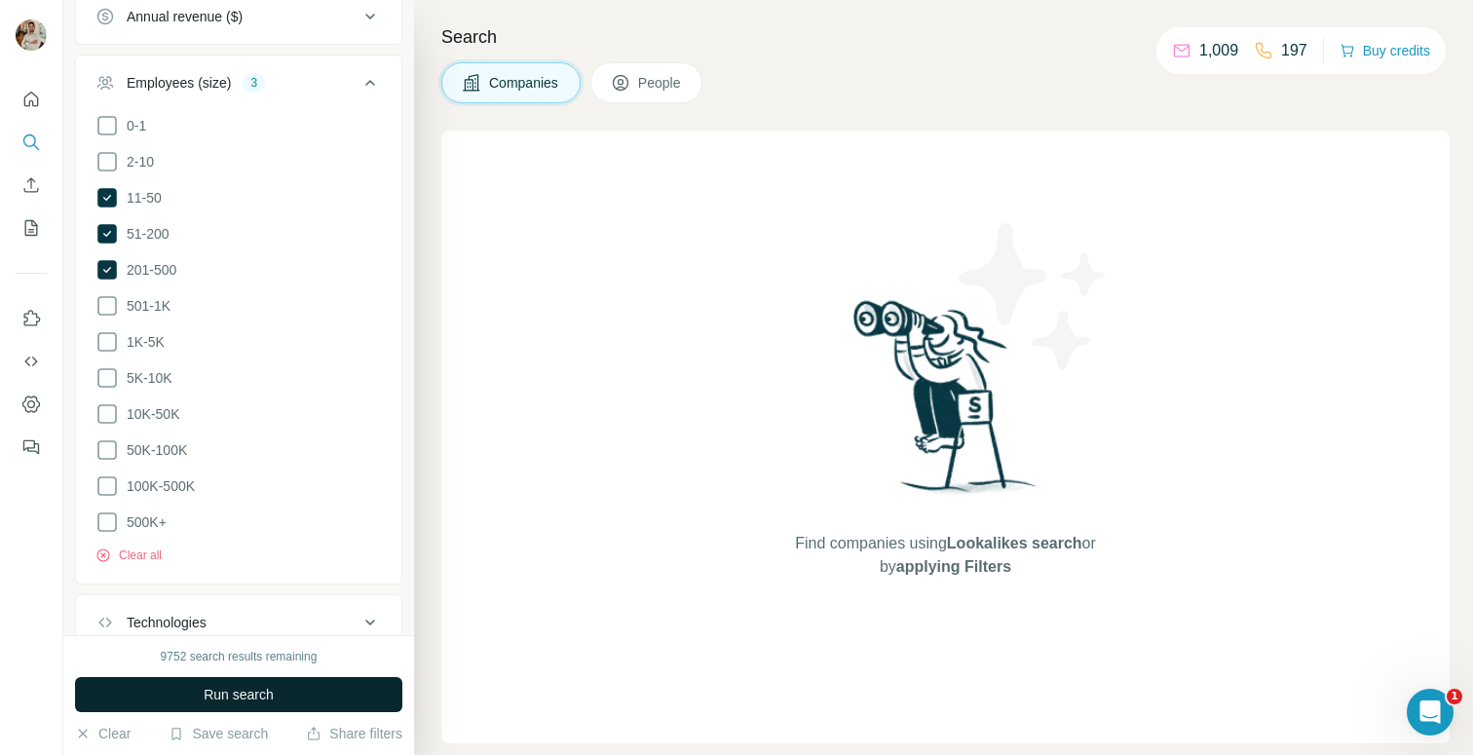
click at [271, 690] on span "Run search" at bounding box center [239, 694] width 70 height 19
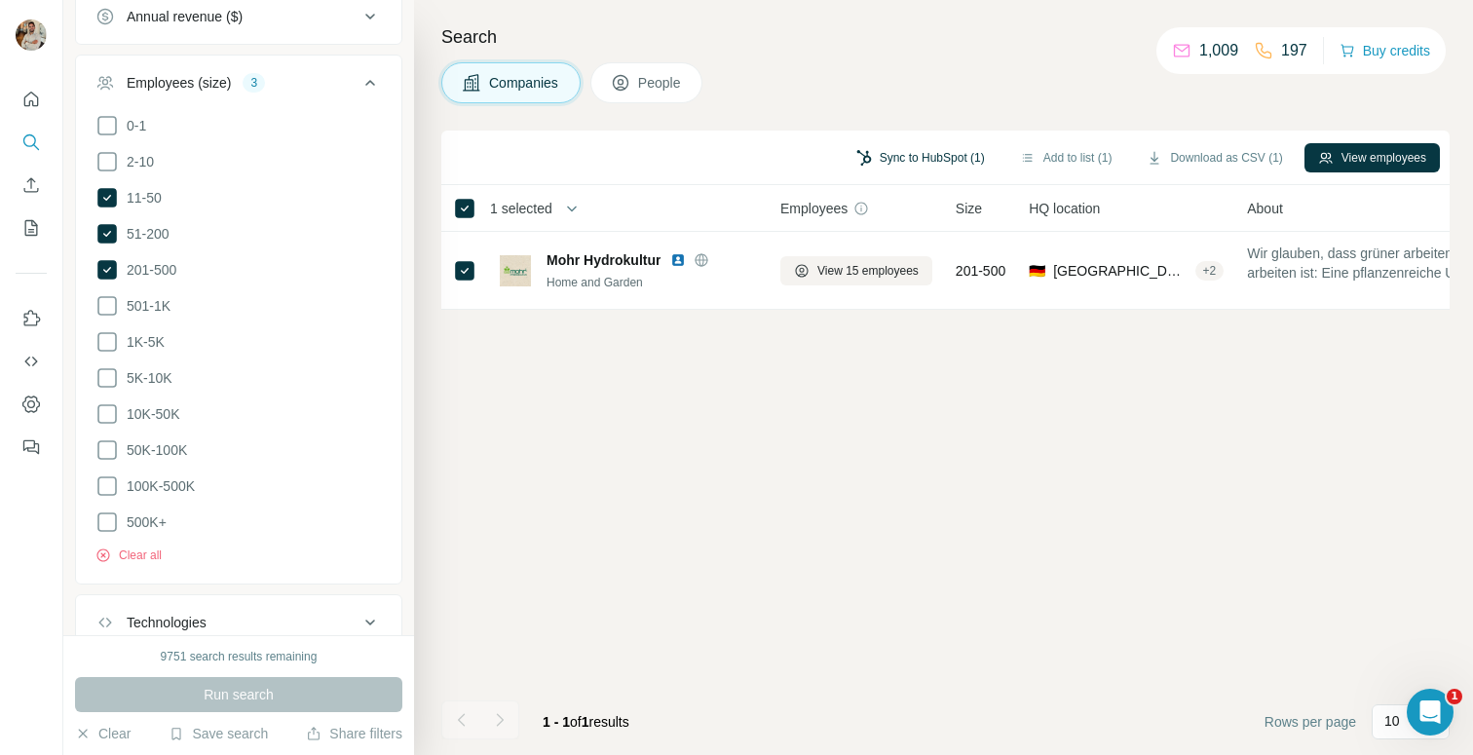
click at [934, 158] on button "Sync to HubSpot (1)" at bounding box center [921, 157] width 156 height 29
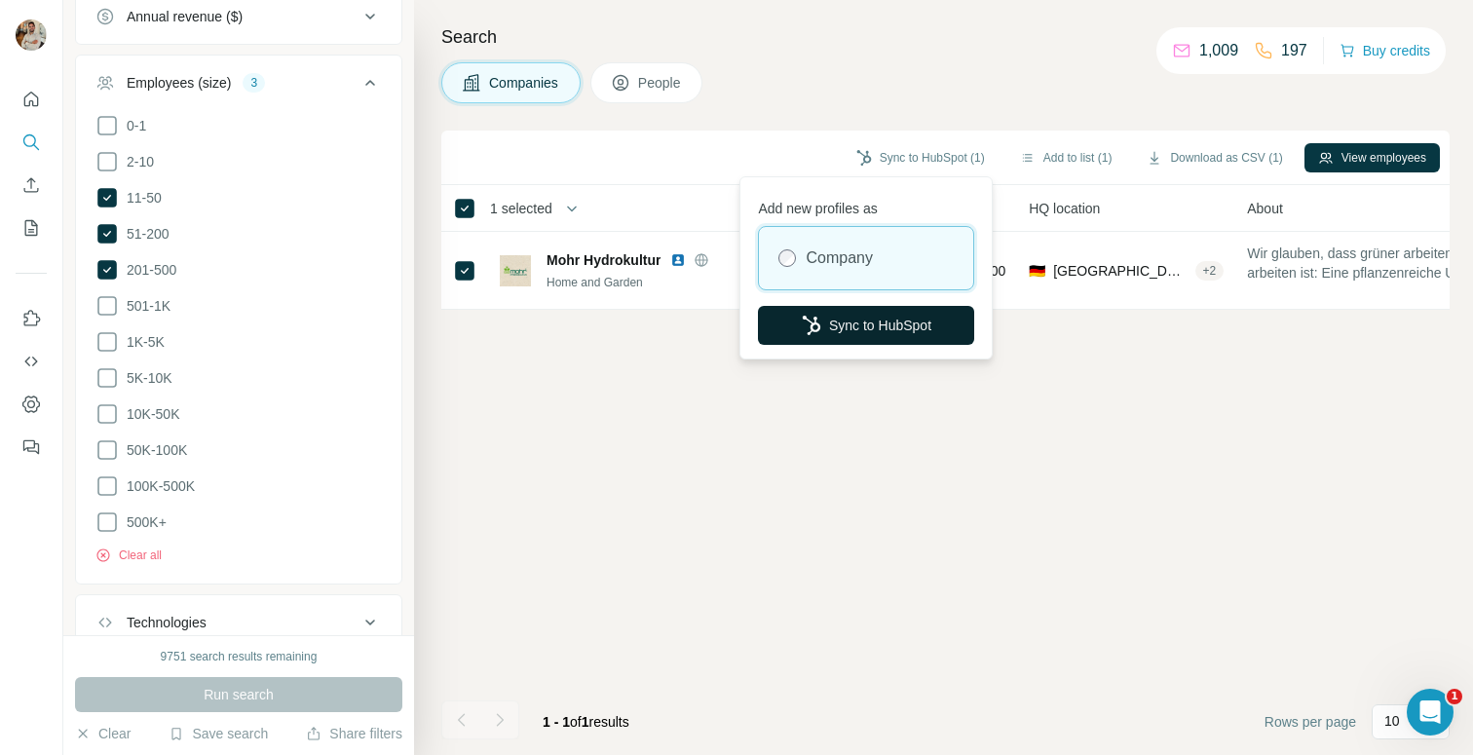
click at [868, 325] on button "Sync to HubSpot" at bounding box center [866, 325] width 216 height 39
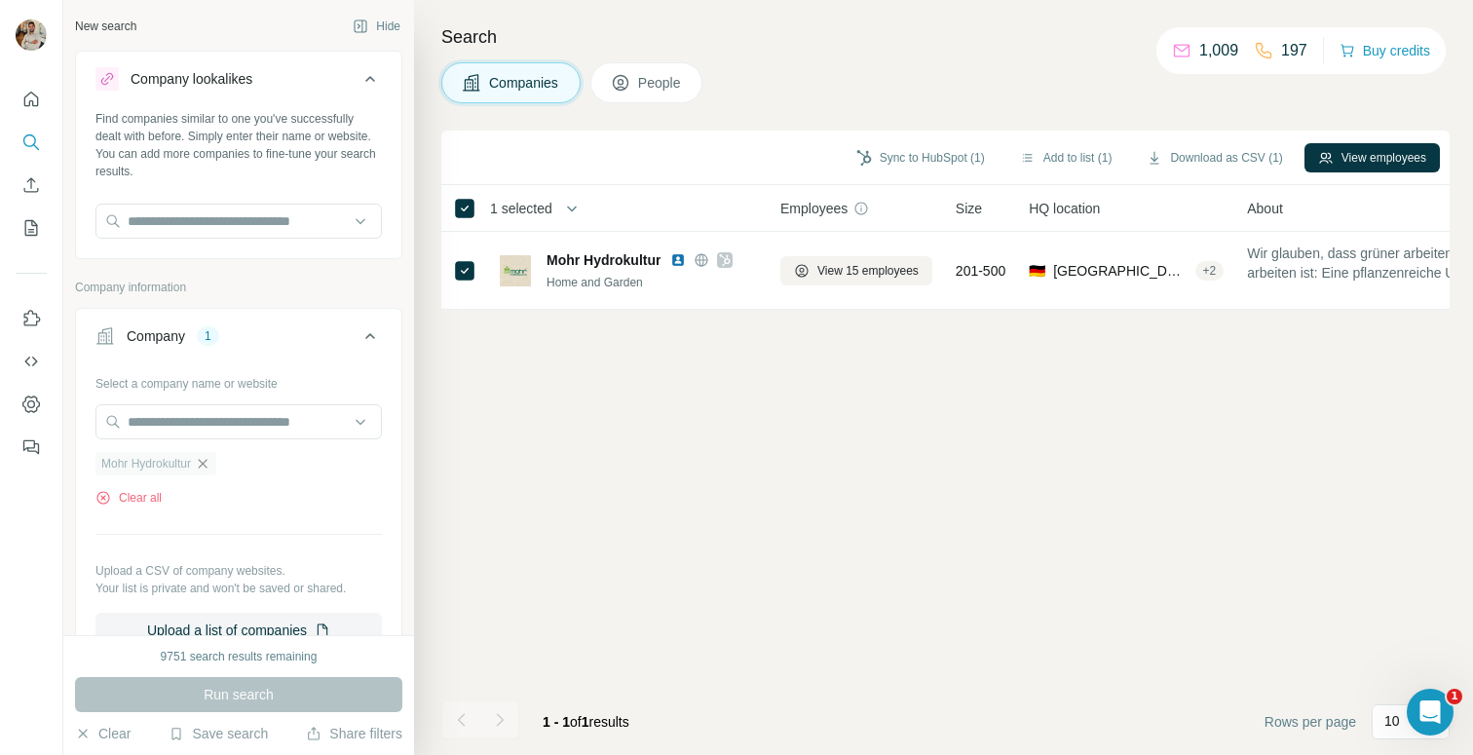
click at [210, 459] on icon "button" at bounding box center [203, 464] width 16 height 16
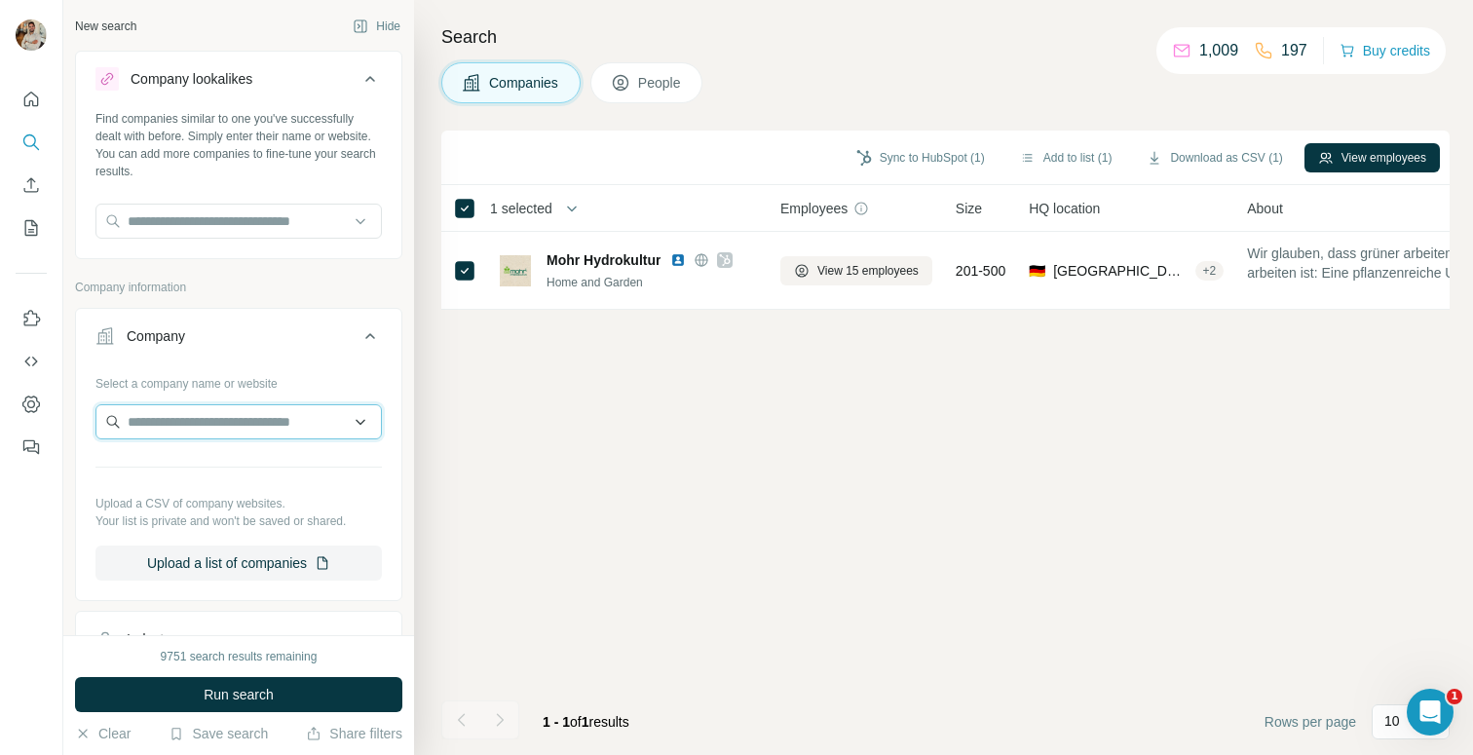
click at [188, 430] on input "text" at bounding box center [238, 421] width 286 height 35
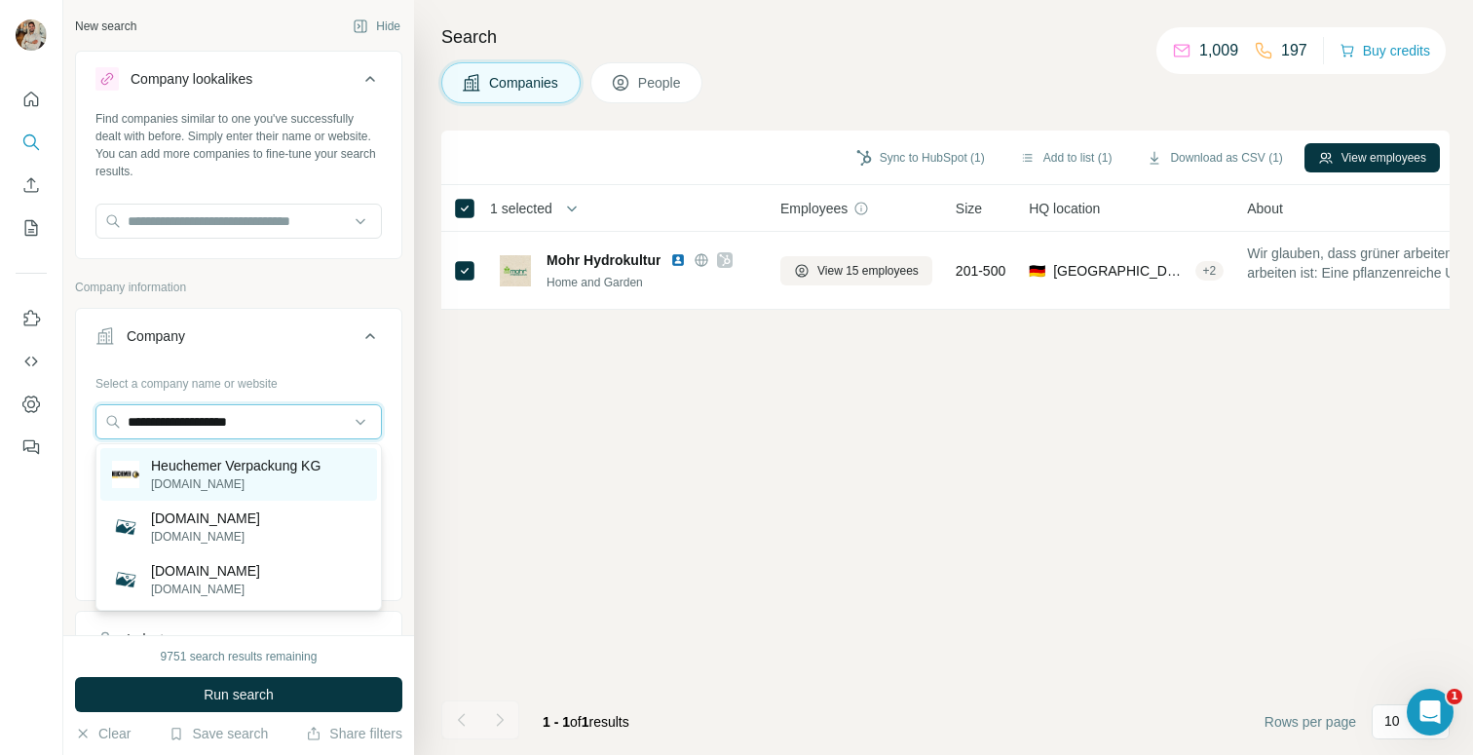
type input "**********"
click at [214, 473] on p "Heuchemer Verpackung KG" at bounding box center [236, 465] width 170 height 19
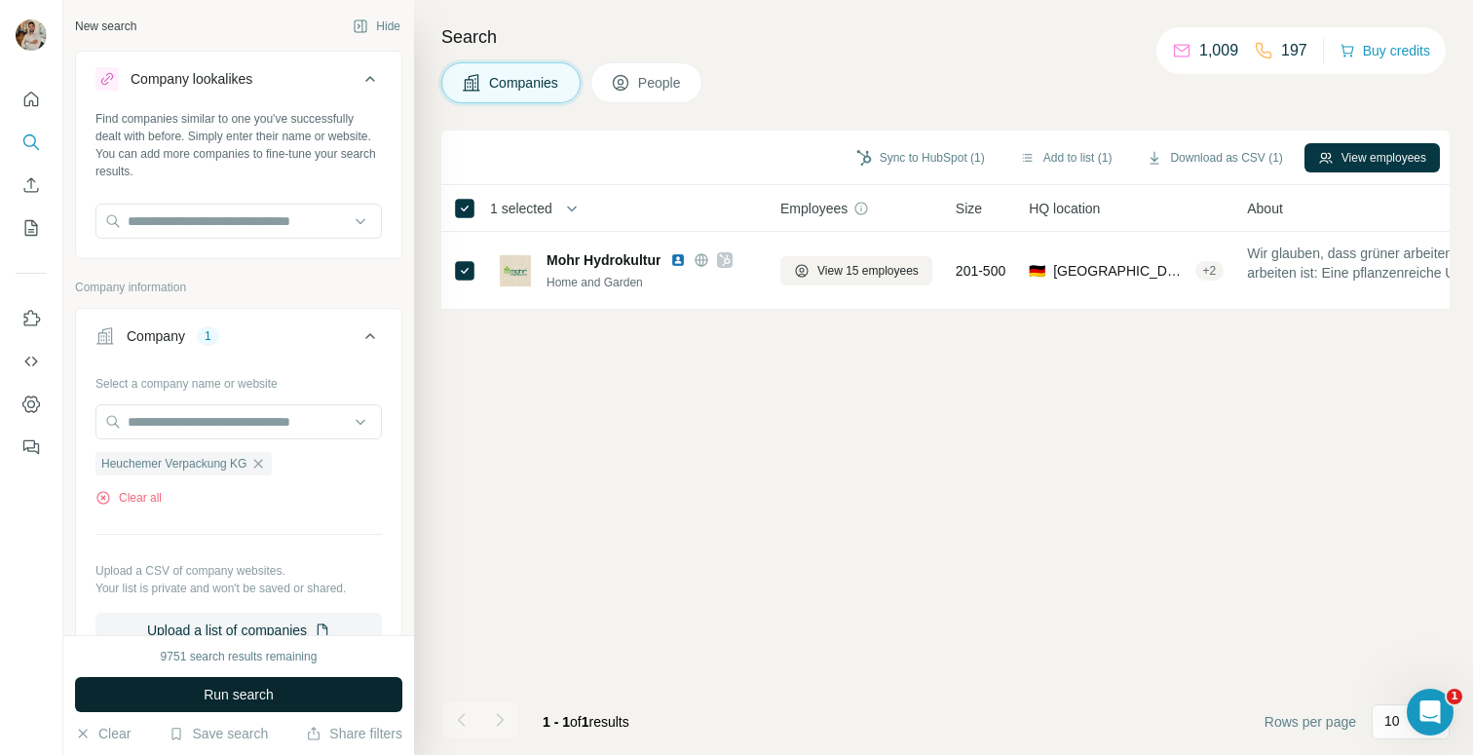
click at [258, 691] on span "Run search" at bounding box center [239, 694] width 70 height 19
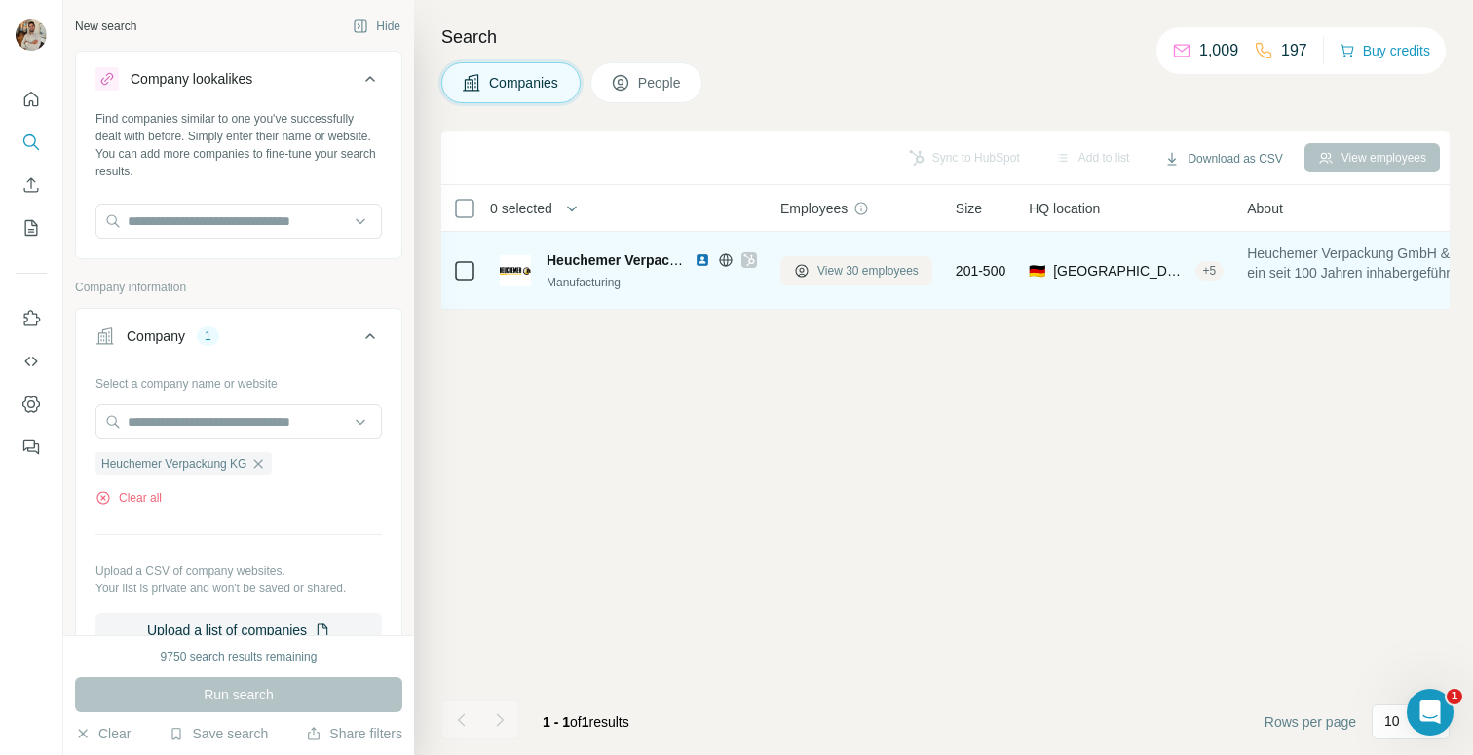
click at [845, 262] on span "View 30 employees" at bounding box center [867, 271] width 101 height 18
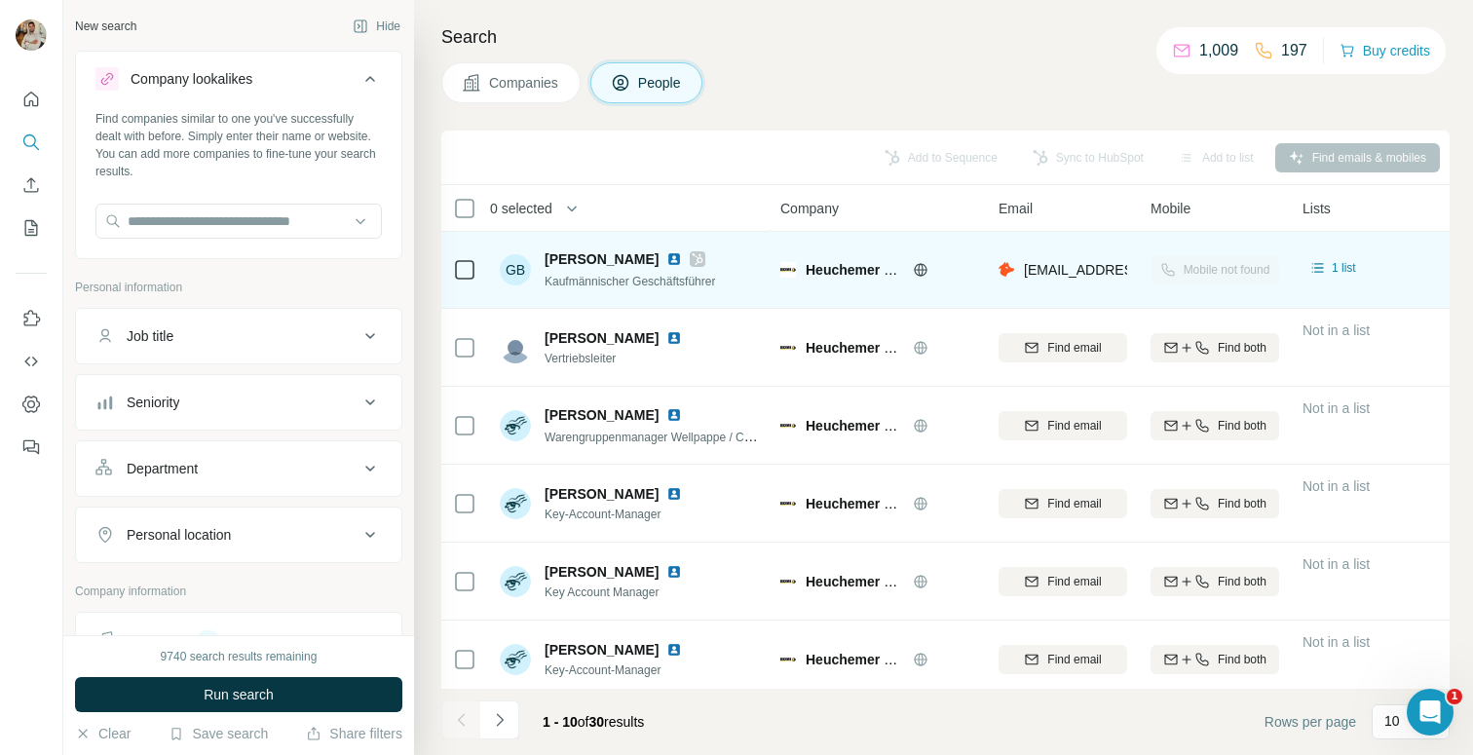
scroll to position [322, 0]
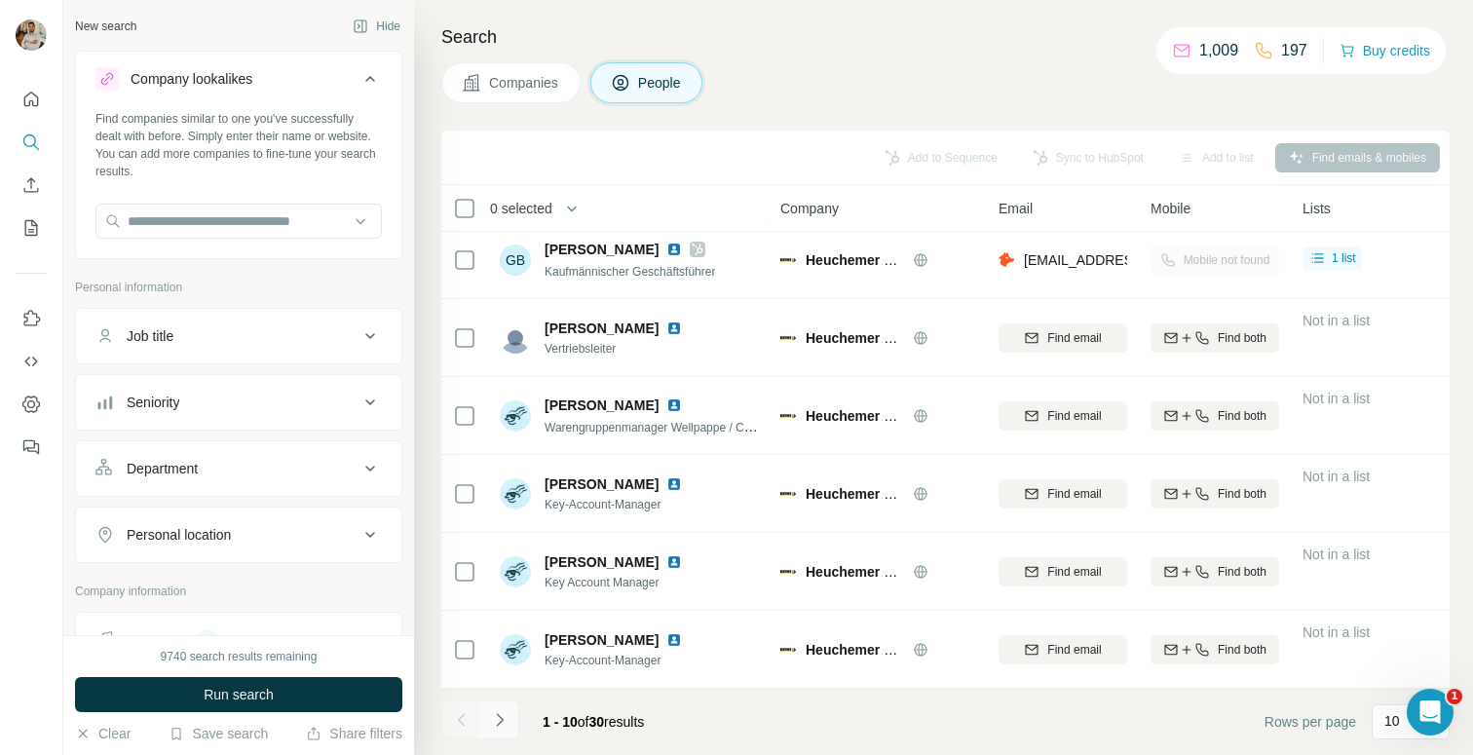
click at [505, 708] on button "Navigate to next page" at bounding box center [499, 719] width 39 height 39
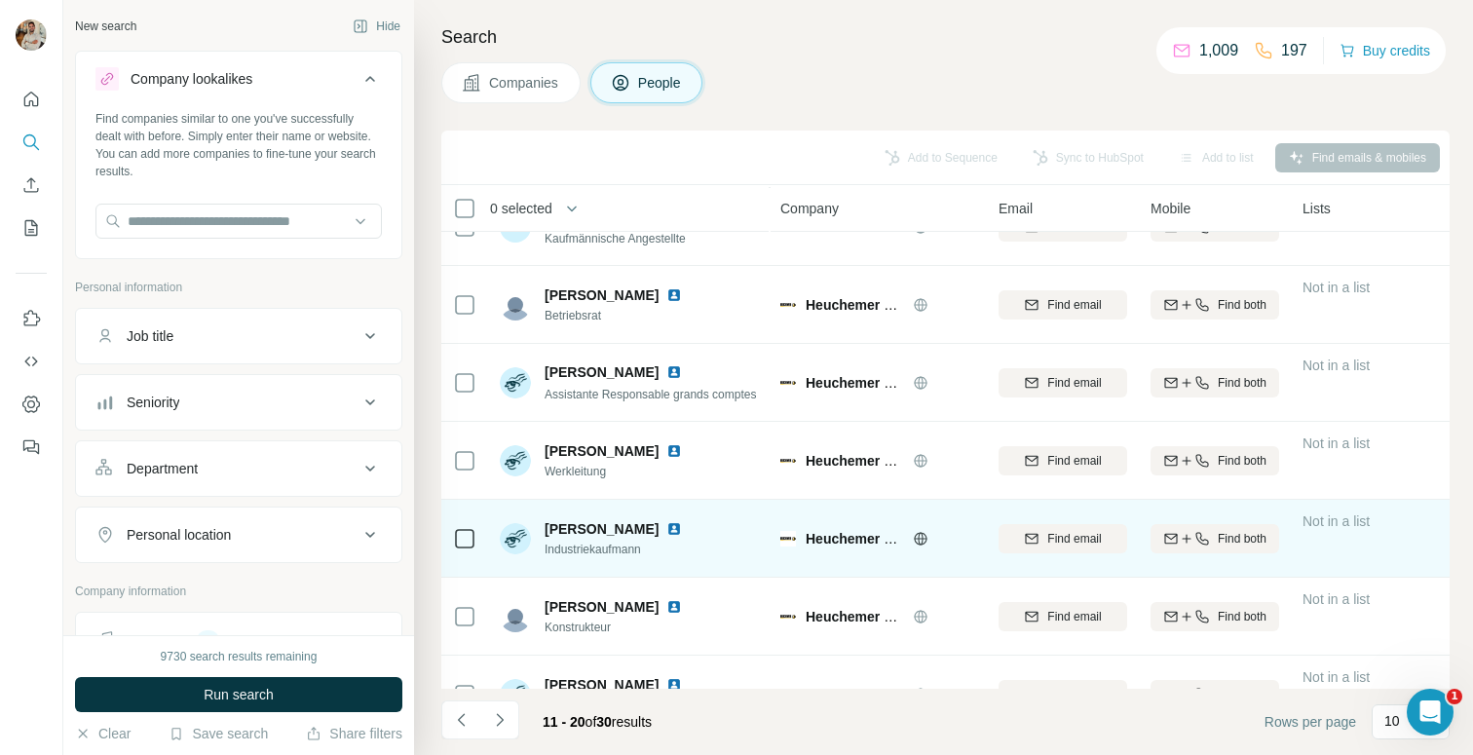
scroll to position [245, 0]
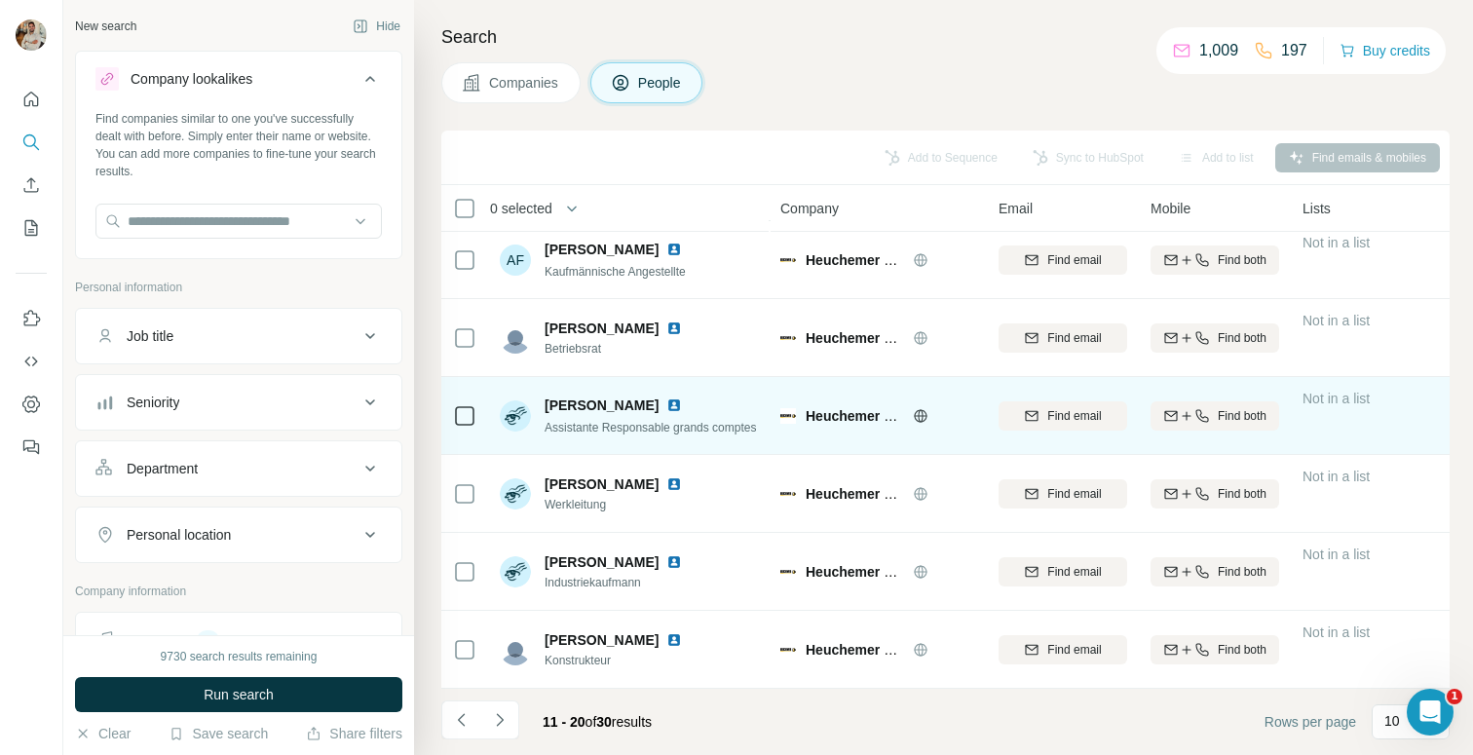
click at [666, 403] on img at bounding box center [674, 405] width 16 height 16
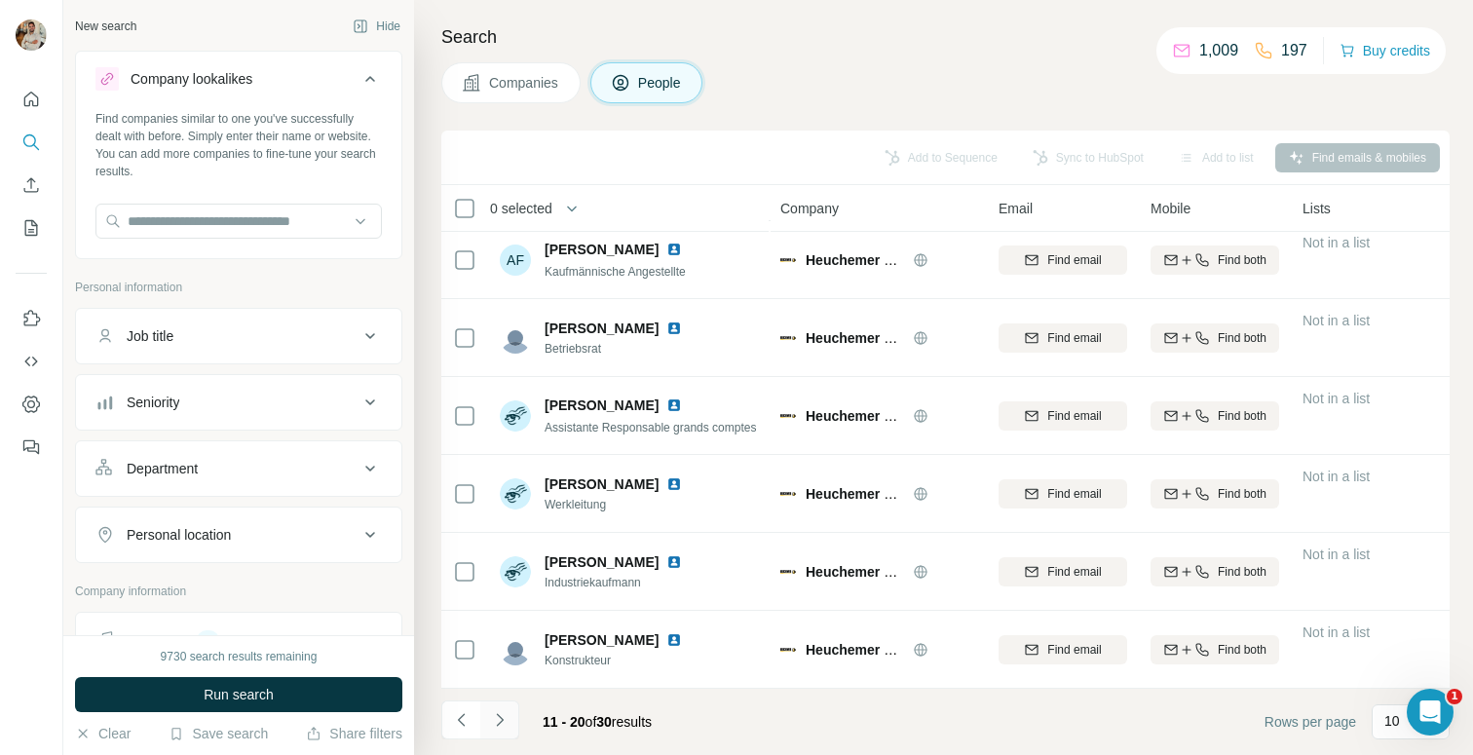
click at [502, 712] on icon "Navigate to next page" at bounding box center [499, 719] width 19 height 19
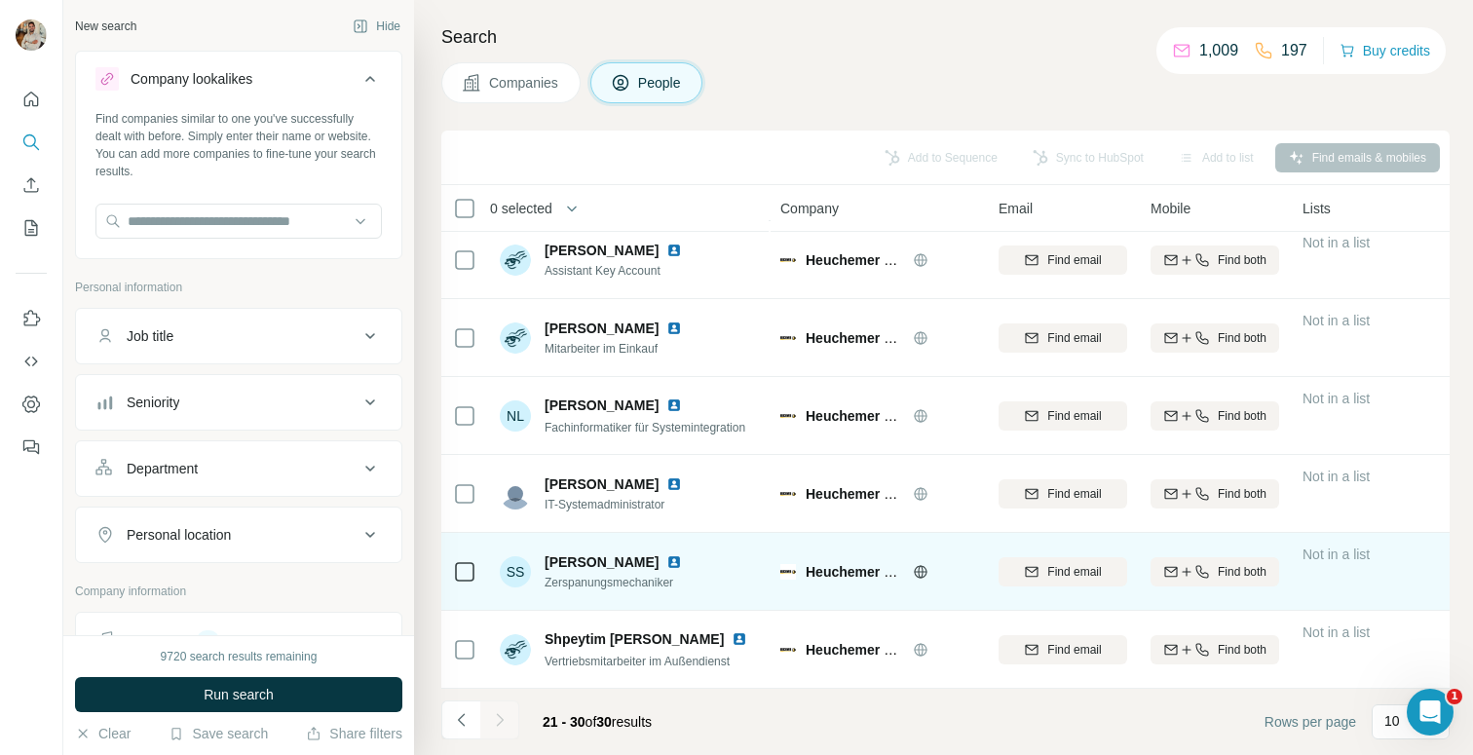
scroll to position [322, 0]
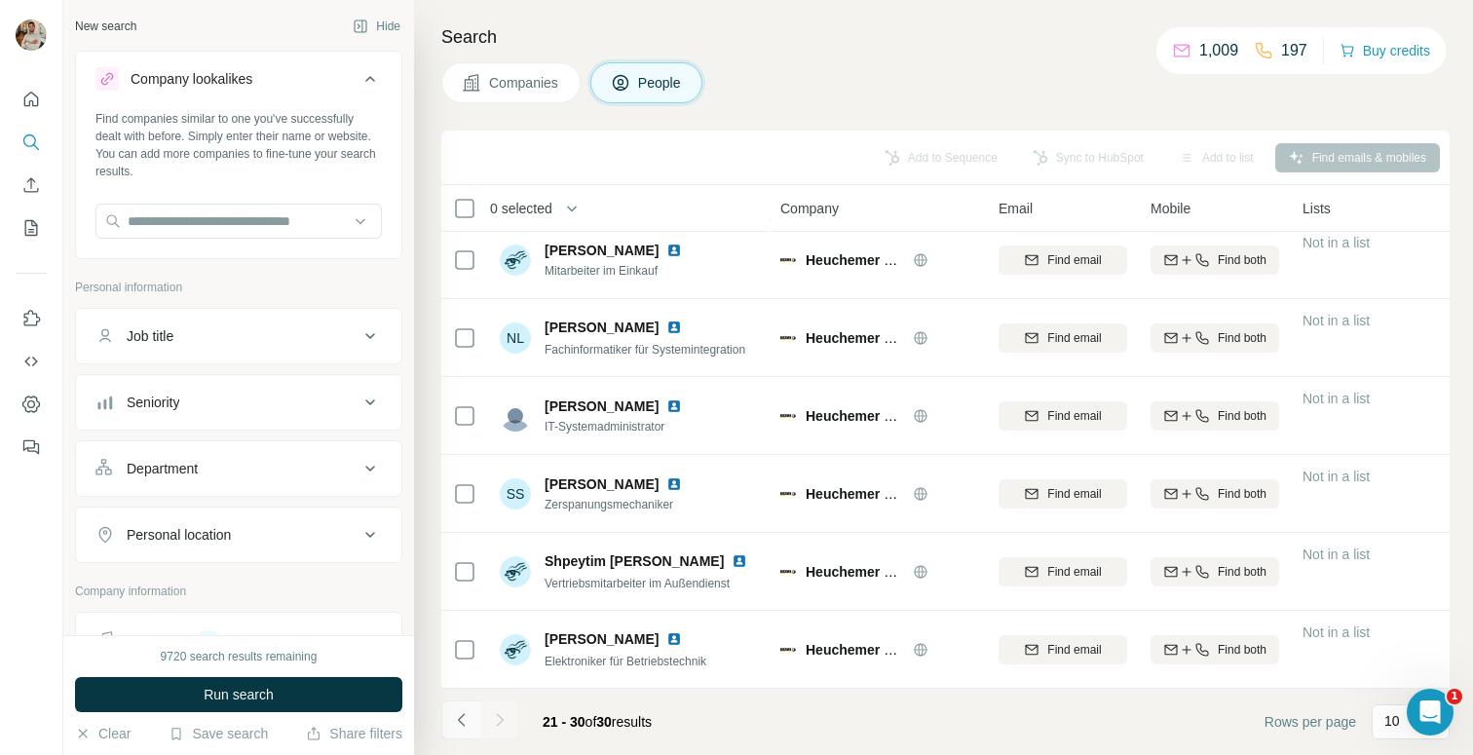
click at [460, 720] on icon "Navigate to previous page" at bounding box center [461, 719] width 19 height 19
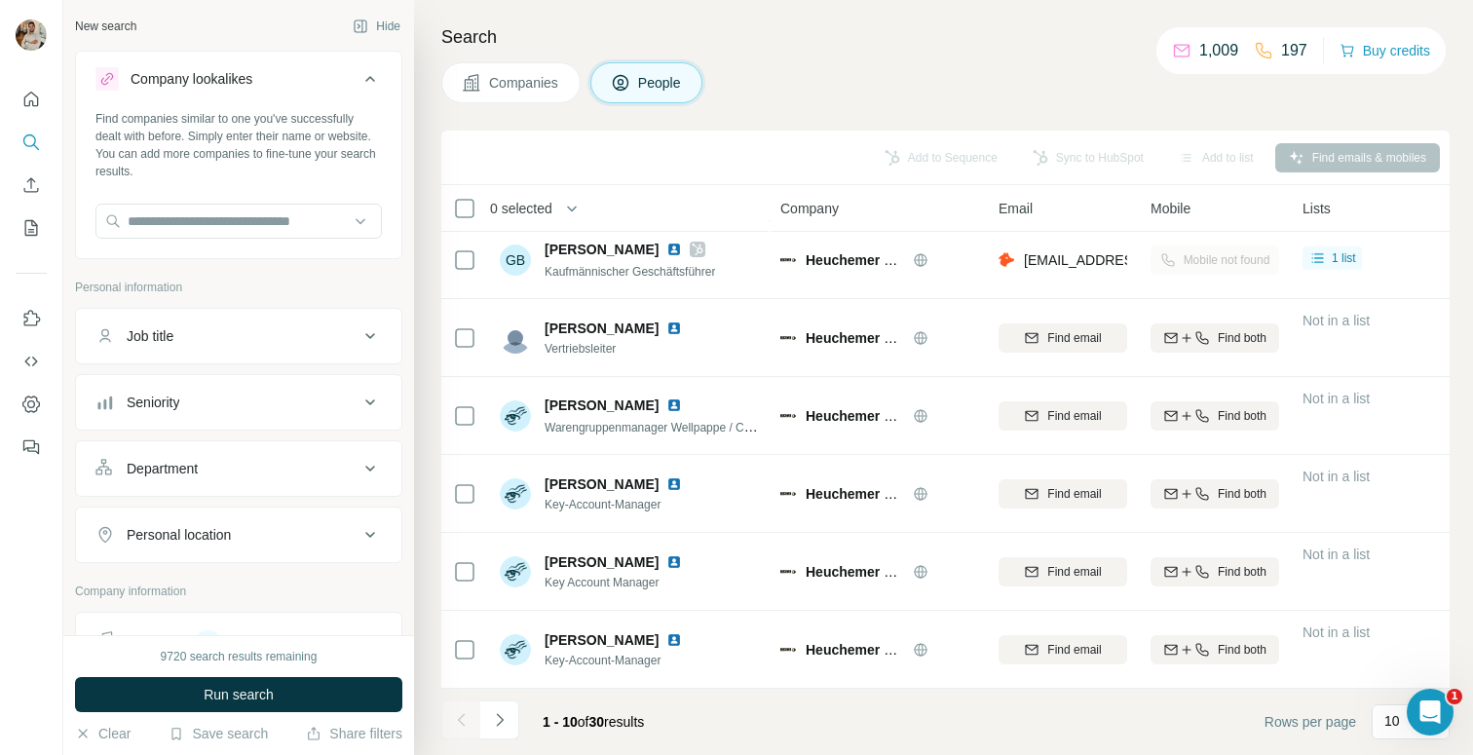
click at [460, 721] on div at bounding box center [460, 719] width 39 height 39
